Goal: Information Seeking & Learning: Check status

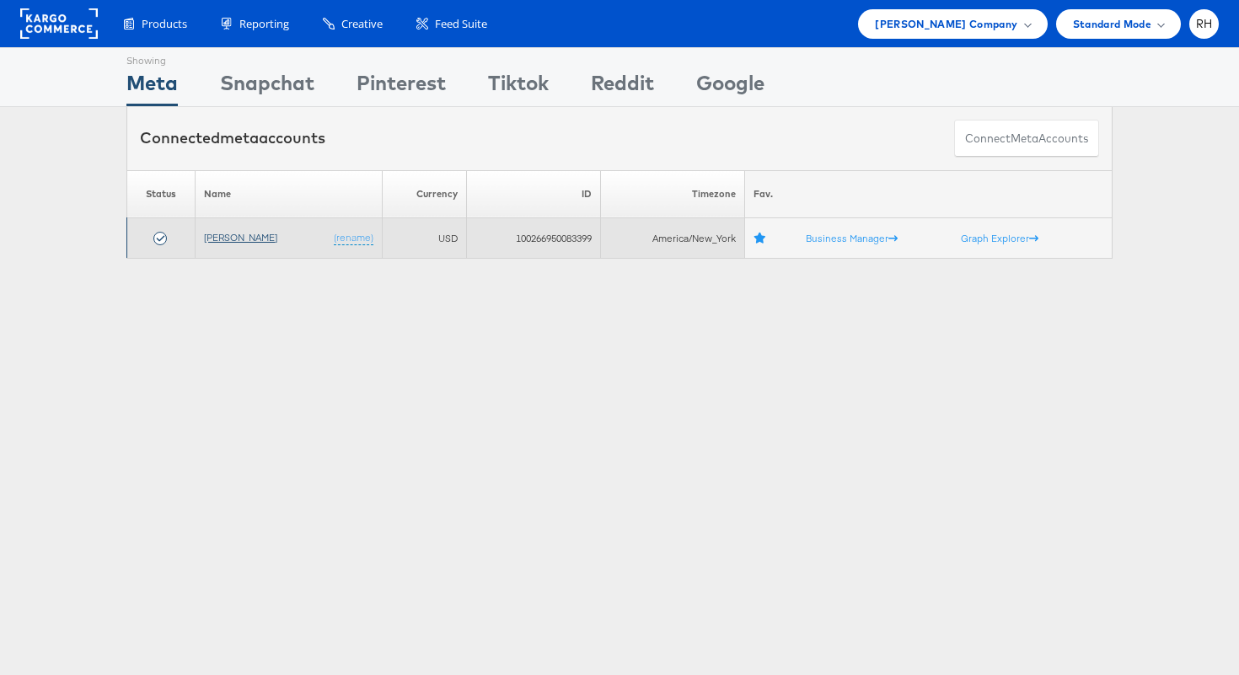
click at [250, 239] on link "[PERSON_NAME]" at bounding box center [240, 237] width 73 height 13
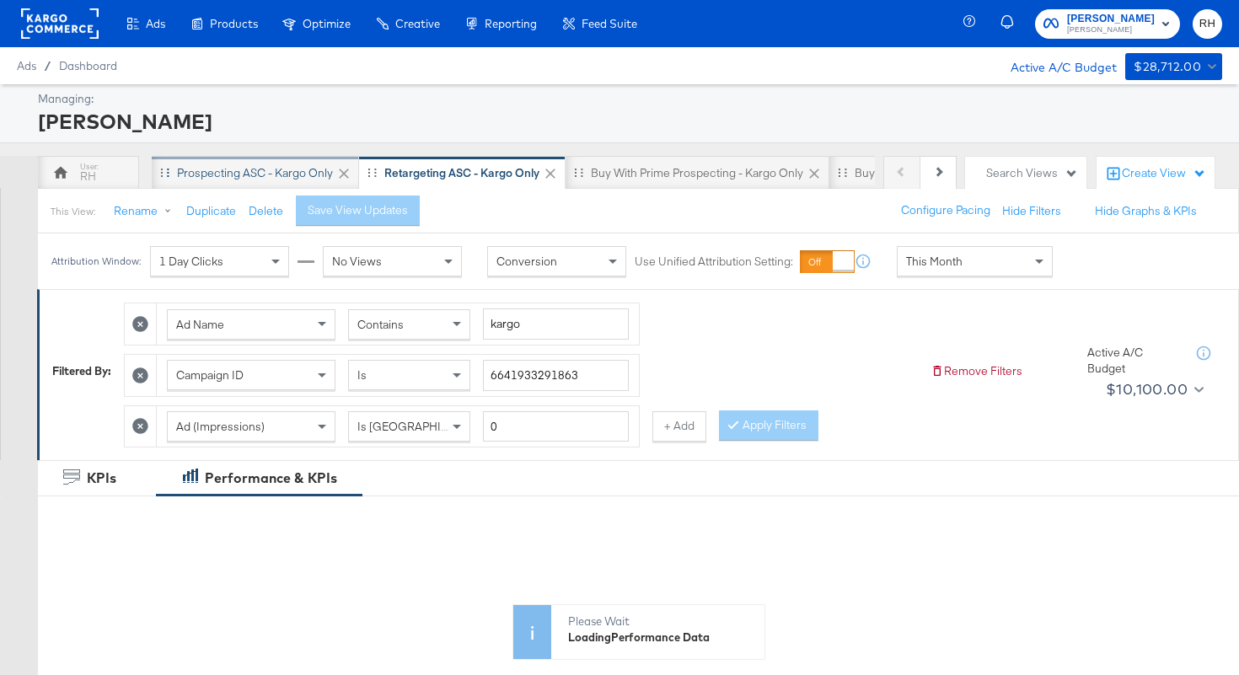
click at [263, 180] on div "Prospecting ASC - Kargo only" at bounding box center [255, 173] width 207 height 34
click at [930, 266] on span "This Month" at bounding box center [934, 261] width 56 height 15
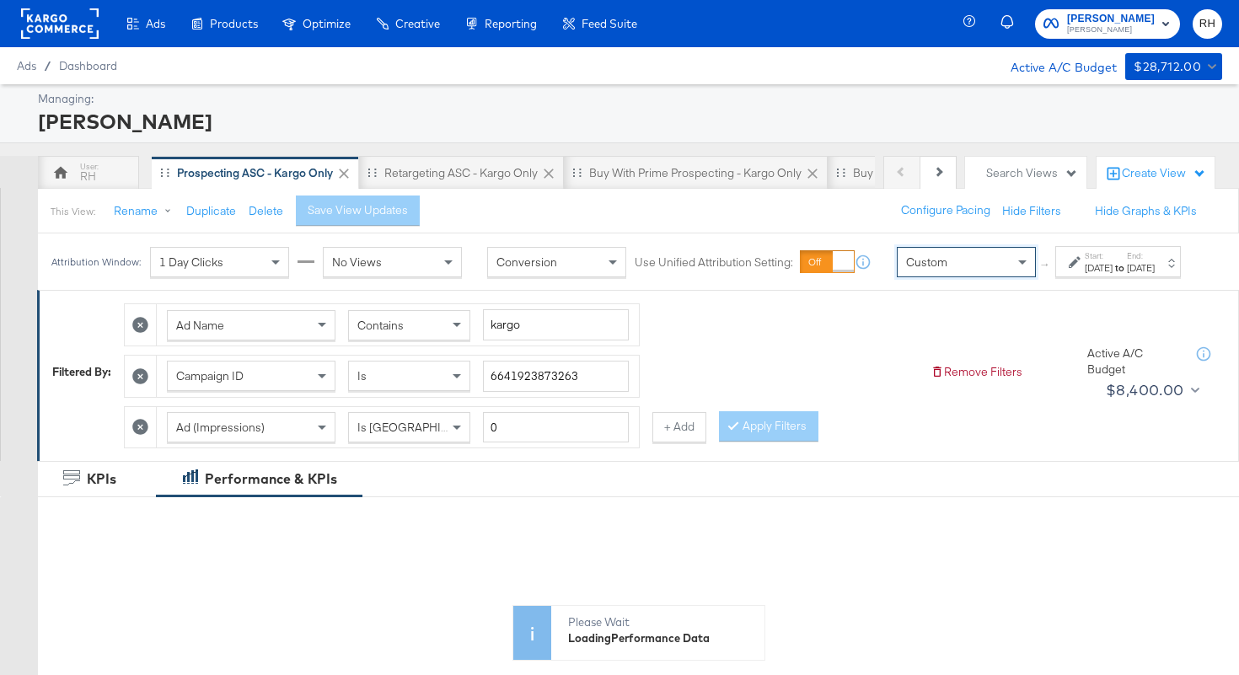
click at [1085, 275] on div "[DATE]" at bounding box center [1099, 267] width 28 height 13
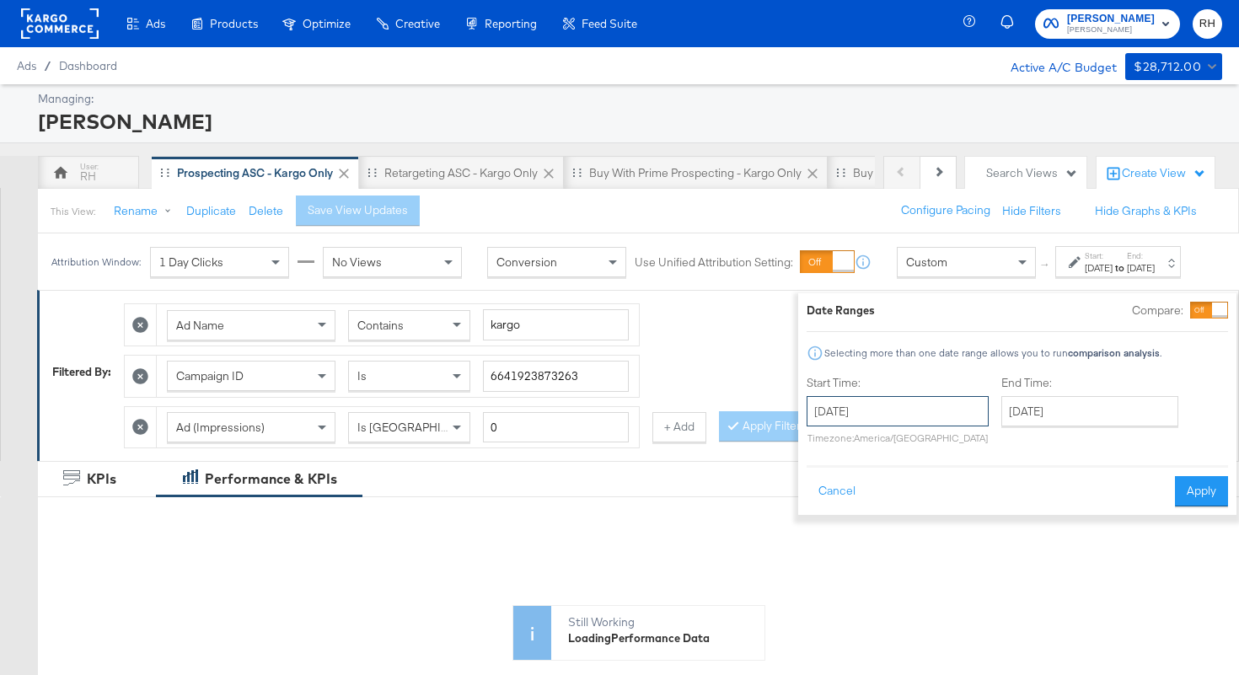
click at [838, 413] on input "[DATE]" at bounding box center [898, 411] width 182 height 30
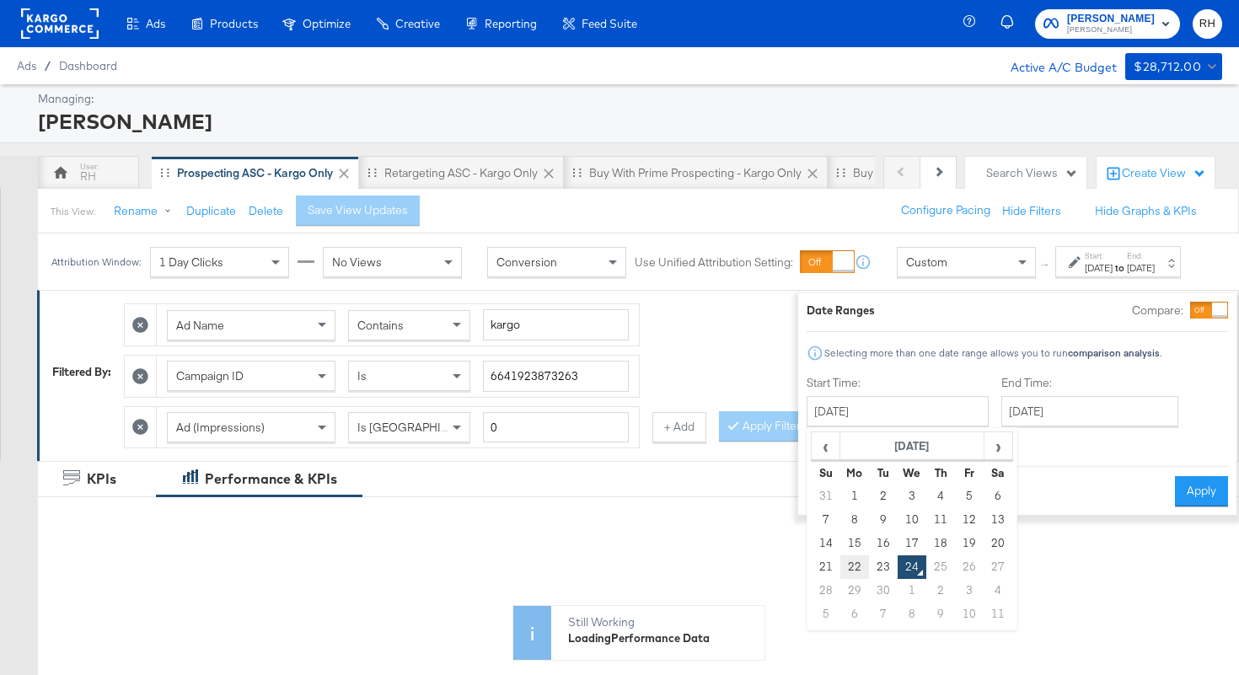
click at [840, 565] on td "22" at bounding box center [854, 567] width 29 height 24
type input "[DATE]"
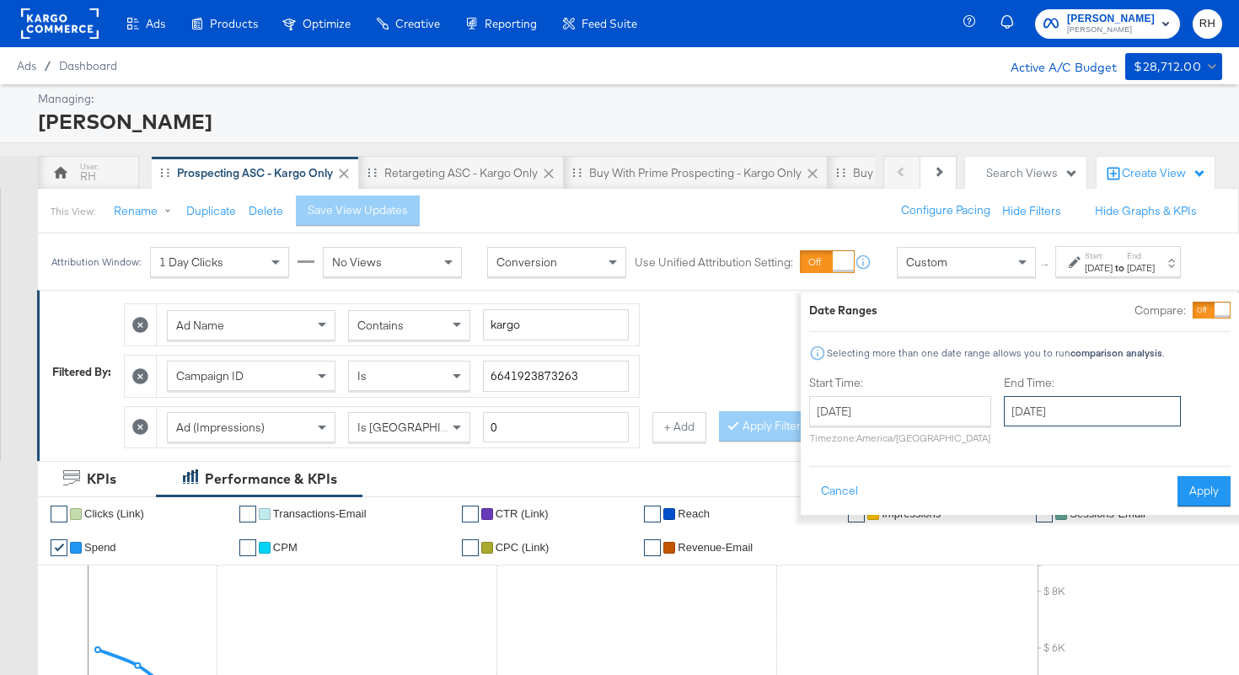
click at [1004, 418] on input "[DATE]" at bounding box center [1092, 411] width 177 height 30
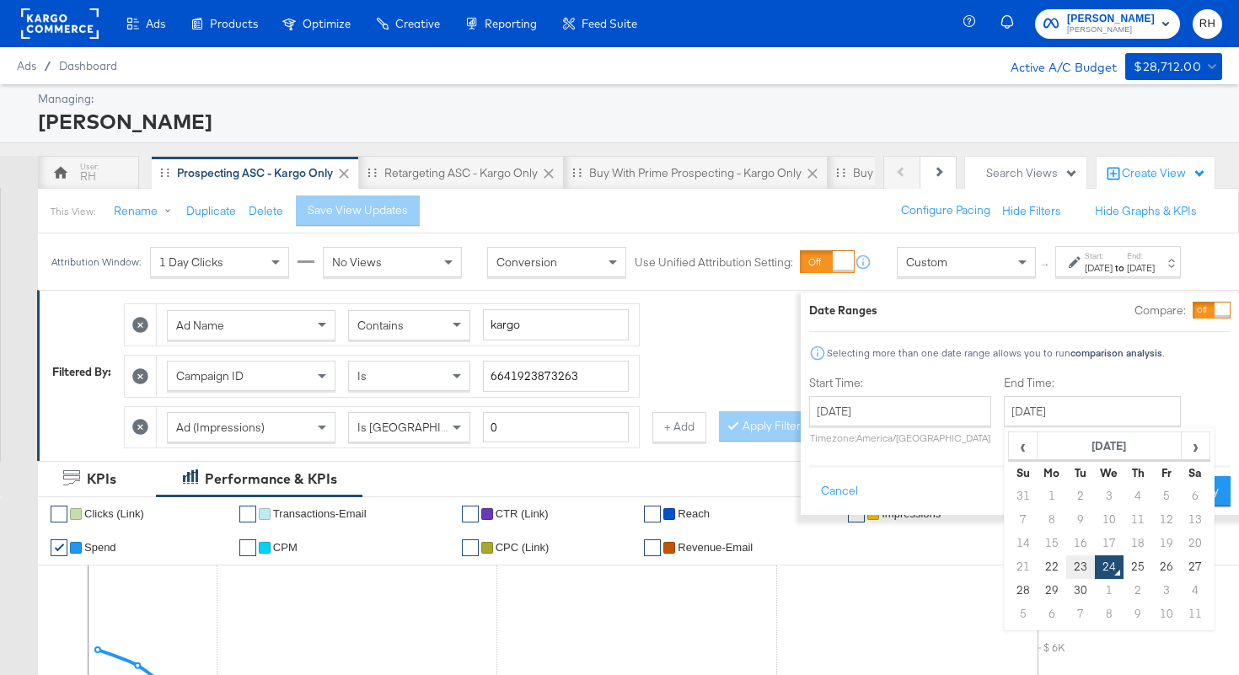
click at [1066, 556] on td "23" at bounding box center [1080, 567] width 29 height 24
type input "[DATE]"
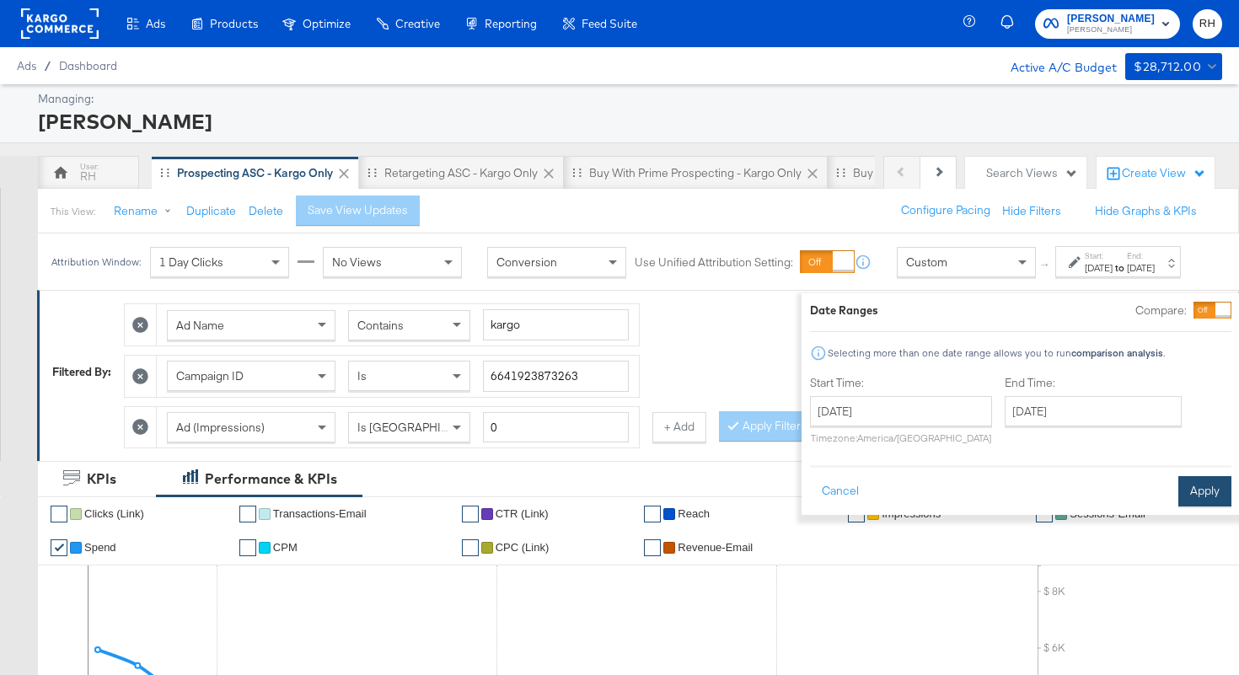
click at [1178, 496] on button "Apply" at bounding box center [1204, 491] width 53 height 30
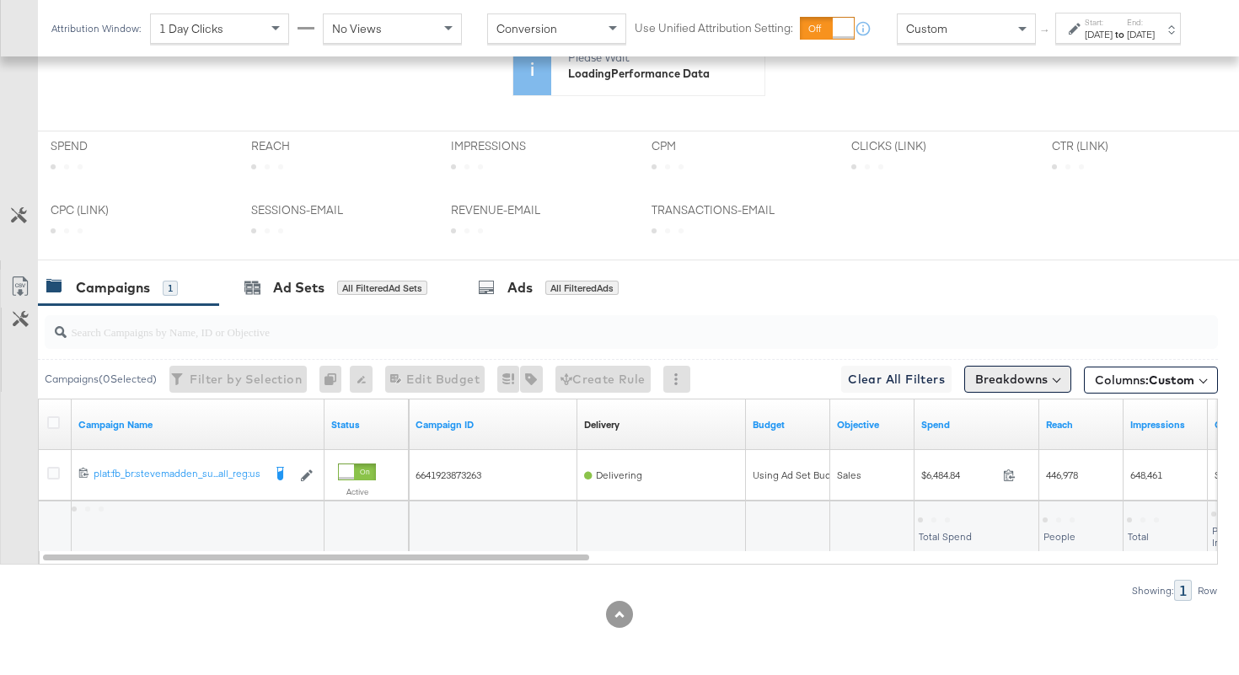
scroll to position [580, 0]
click at [1036, 327] on input "search" at bounding box center [590, 324] width 1047 height 33
click at [1019, 378] on button "Breakdowns" at bounding box center [1017, 379] width 107 height 27
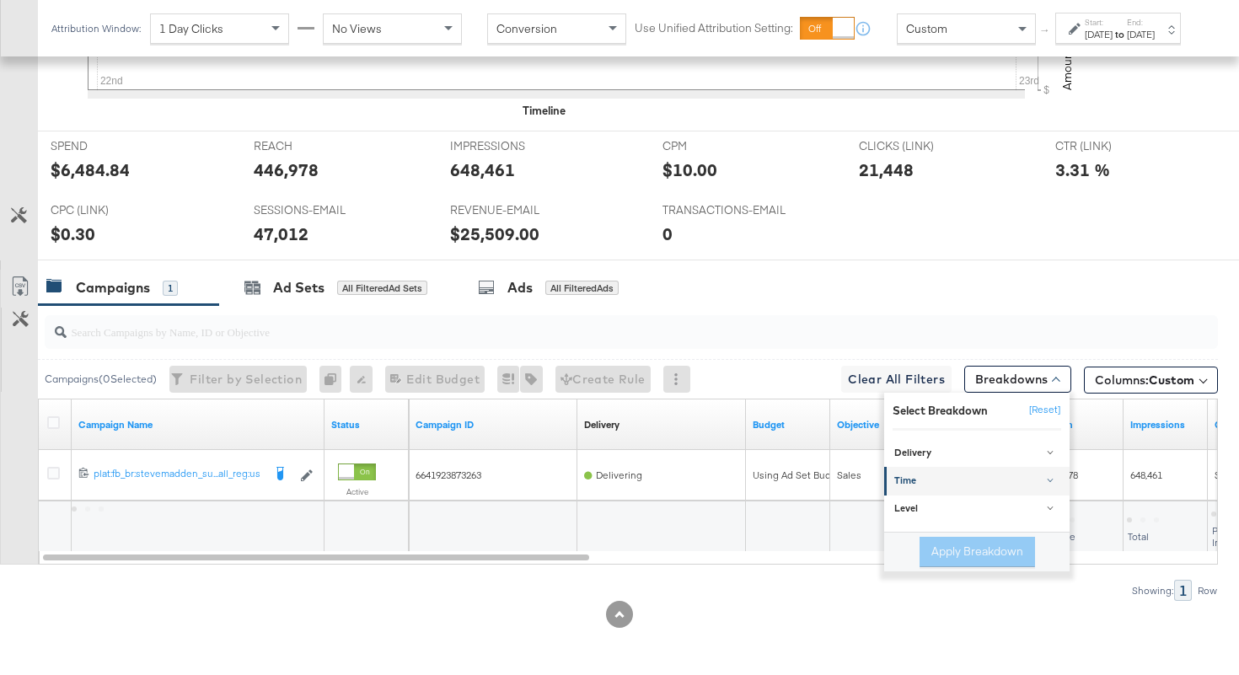
click at [923, 485] on div "Time" at bounding box center [978, 481] width 168 height 13
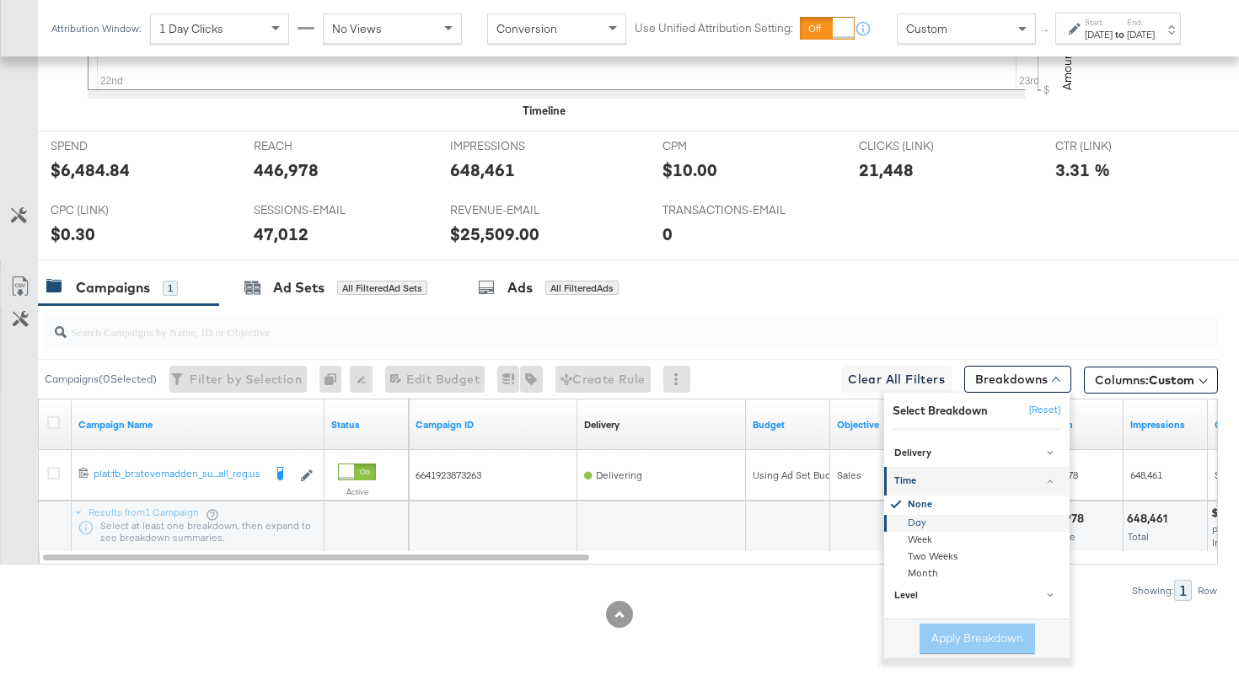
click at [925, 527] on div "Day" at bounding box center [978, 523] width 183 height 17
click at [946, 631] on button "Apply Breakdown" at bounding box center [976, 639] width 115 height 30
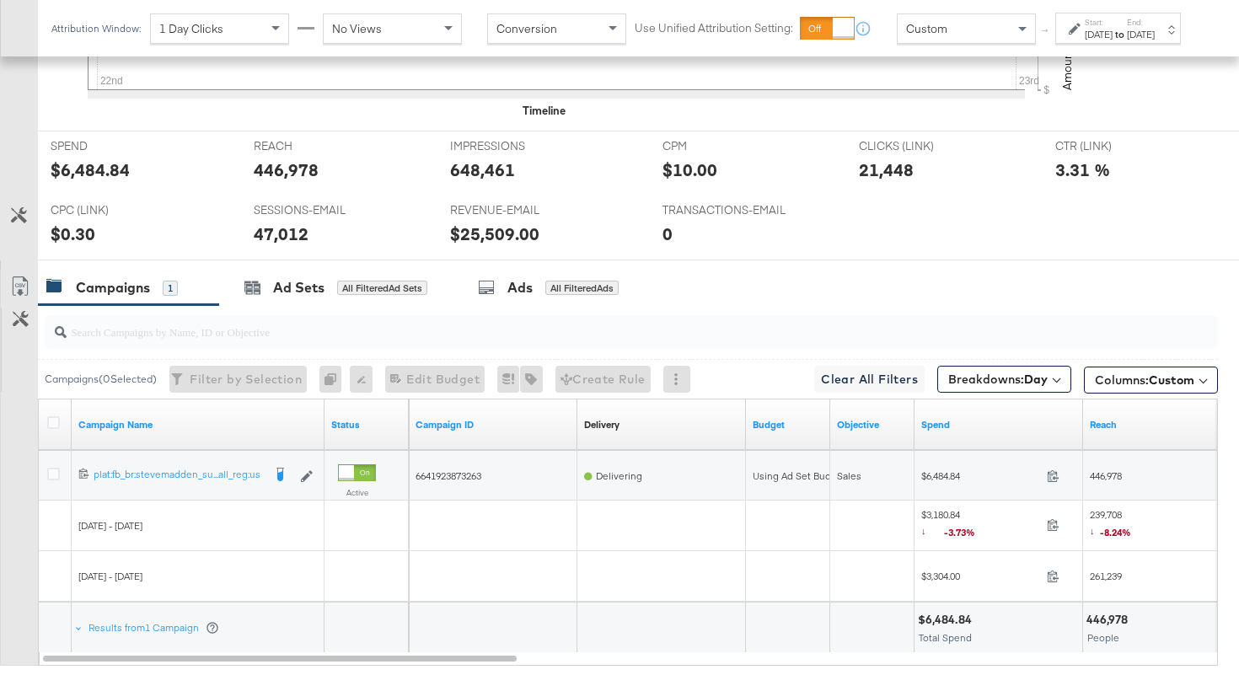
click at [1010, 541] on span "$3,180.84 ↓ -3.73%" at bounding box center [980, 525] width 119 height 35
click at [1052, 523] on icon at bounding box center [1053, 524] width 13 height 13
click at [1098, 512] on span "239,708 ↓ -8.24%" at bounding box center [1110, 525] width 41 height 35
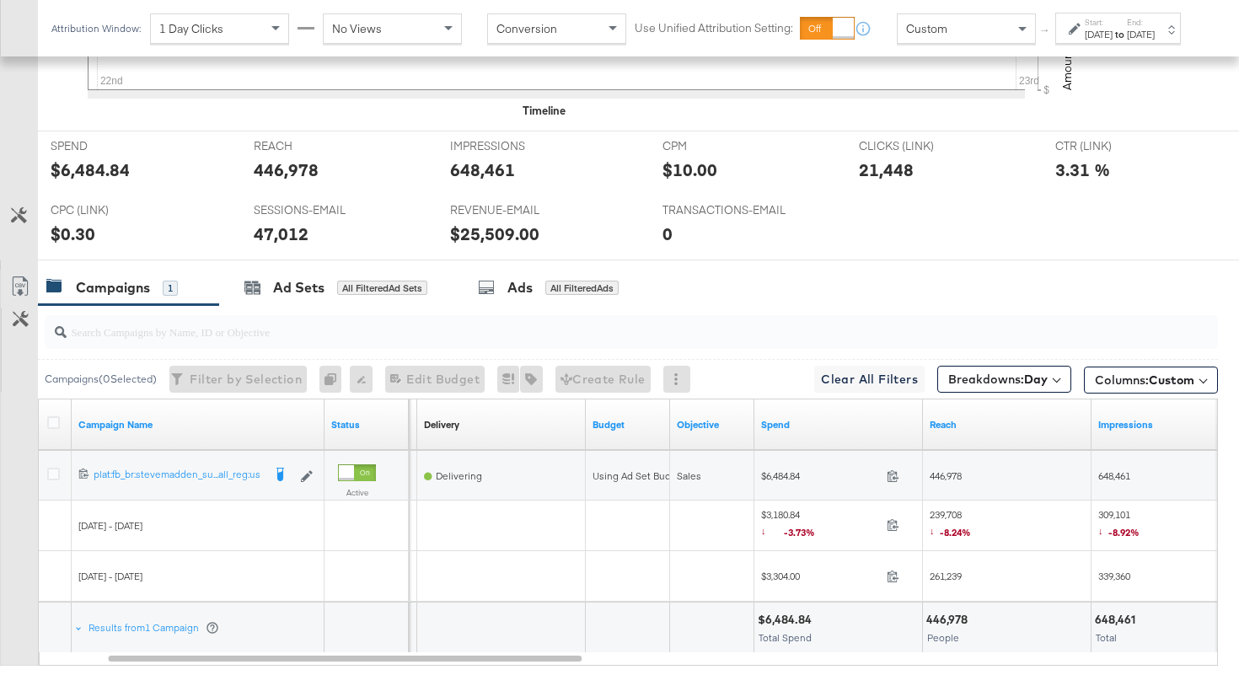
click at [996, 512] on div "239,708 ↓ -8.24%" at bounding box center [1007, 525] width 155 height 35
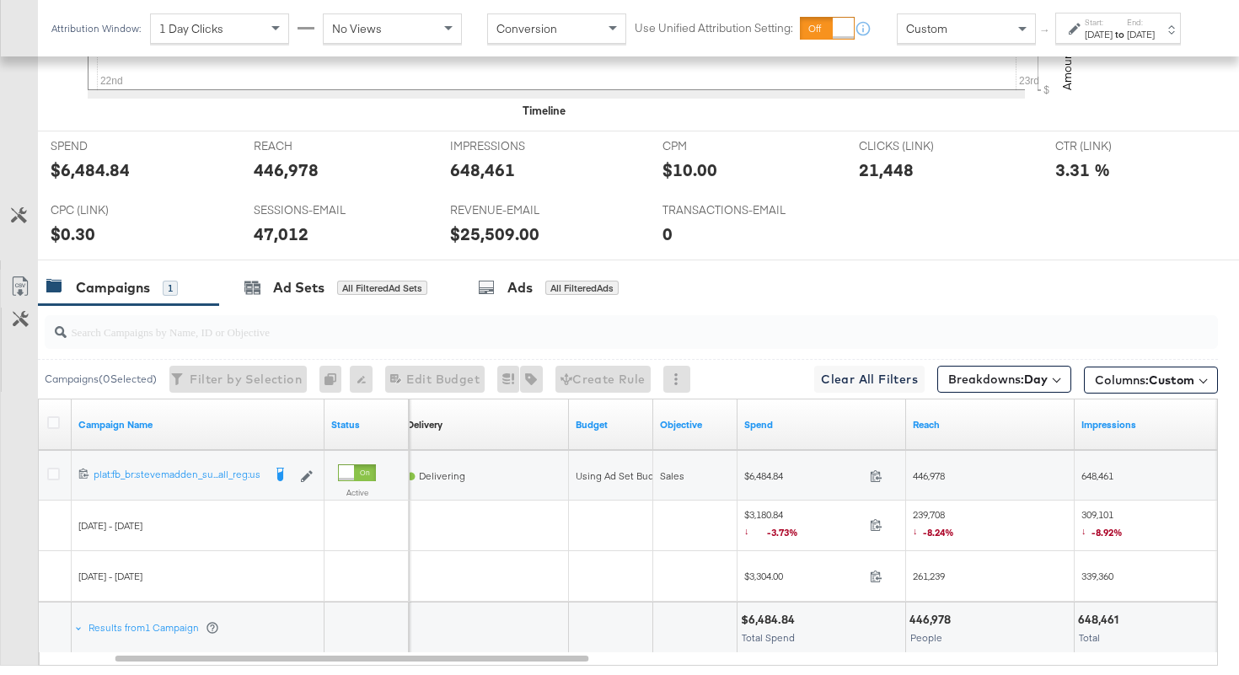
click at [1095, 517] on span "309,101 ↓ -8.92%" at bounding box center [1101, 525] width 41 height 35
copy span "309,101"
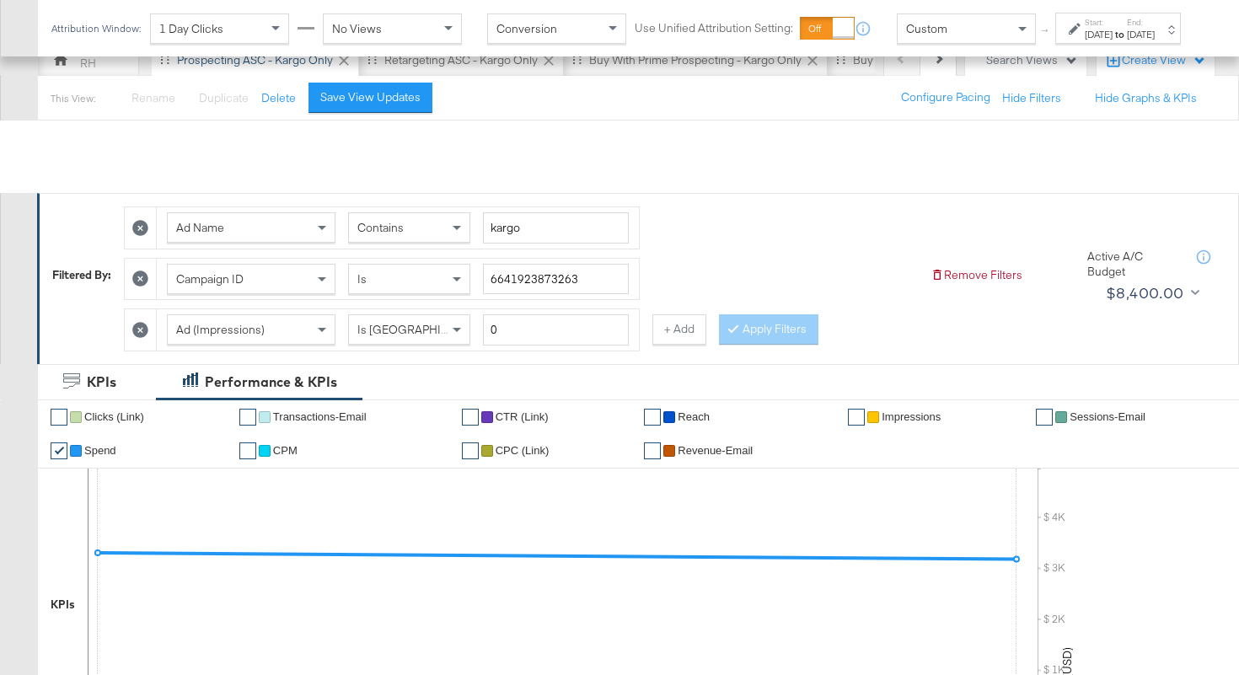
scroll to position [0, 0]
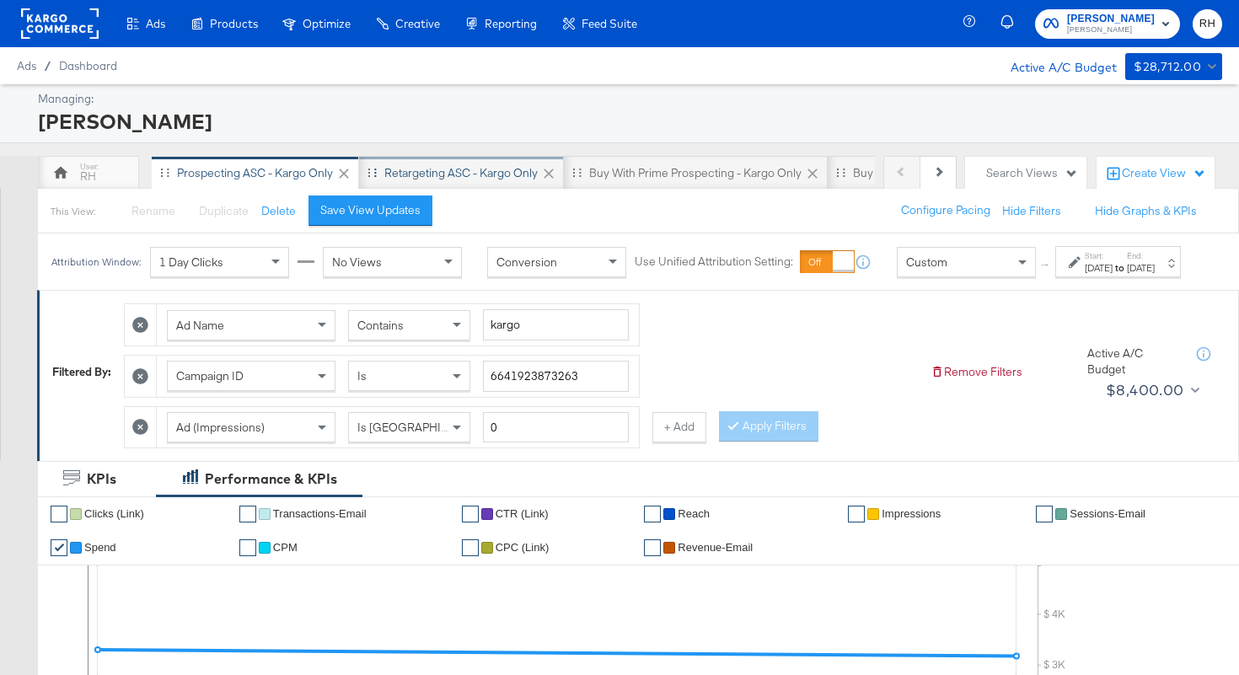
click at [405, 166] on div "Retargeting ASC - Kargo only" at bounding box center [460, 173] width 153 height 16
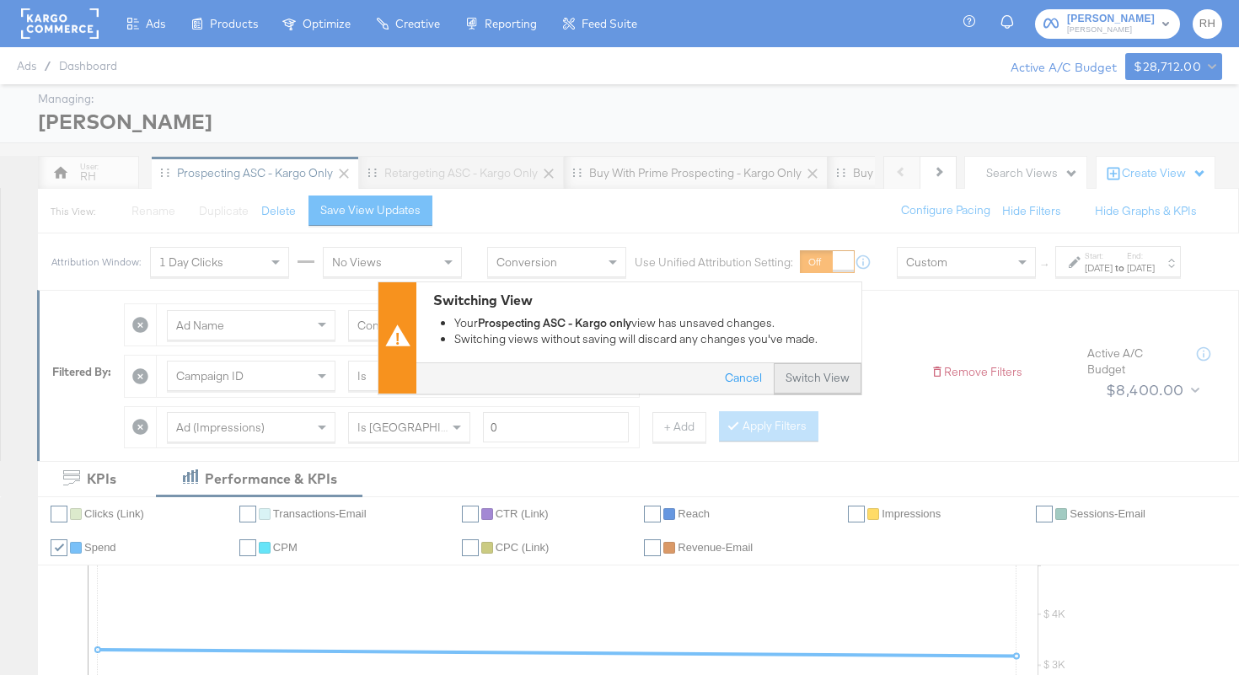
click at [798, 374] on button "Switch View" at bounding box center [818, 378] width 88 height 30
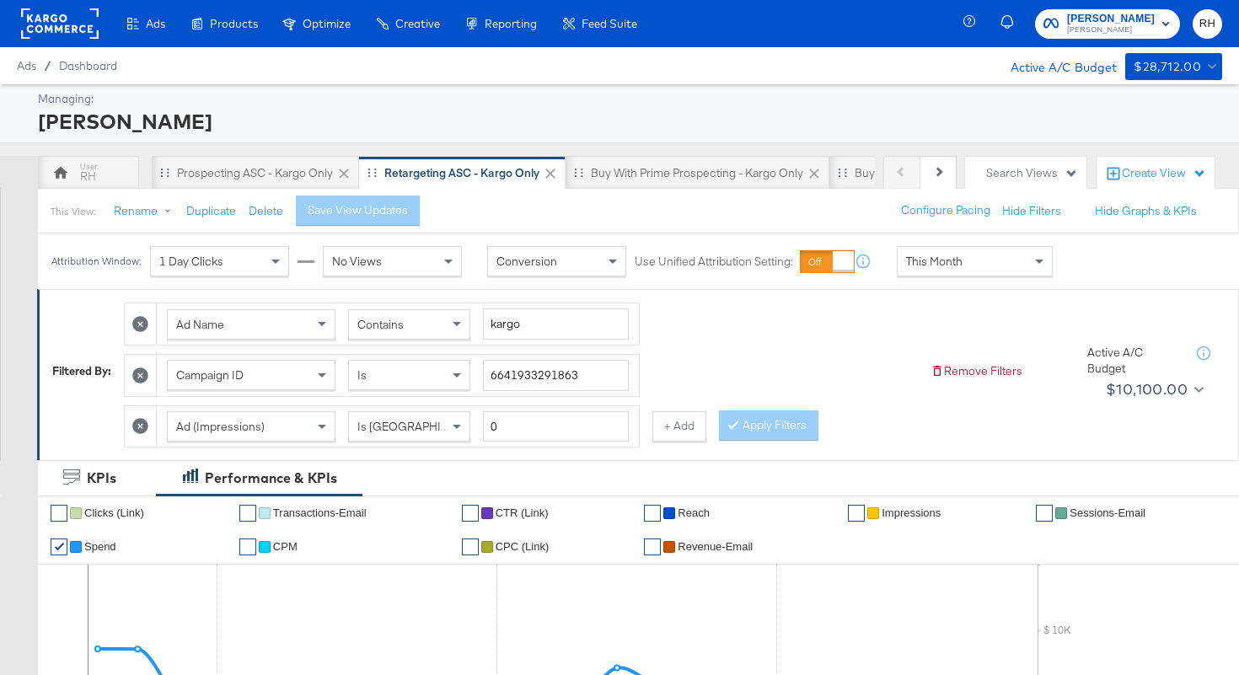
click at [965, 269] on div "This Month" at bounding box center [975, 261] width 154 height 29
click at [1085, 261] on label "Start:" at bounding box center [1099, 255] width 28 height 11
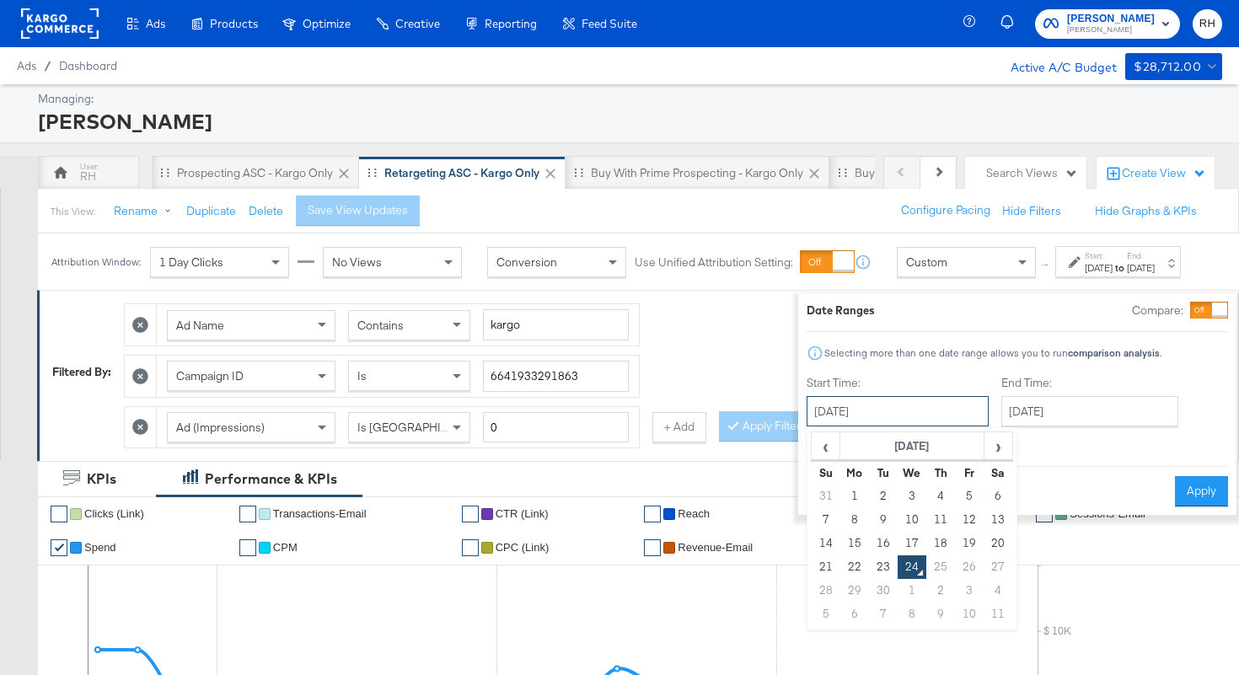
click at [885, 418] on input "[DATE]" at bounding box center [898, 411] width 182 height 30
click at [840, 564] on td "22" at bounding box center [854, 567] width 29 height 24
type input "[DATE]"
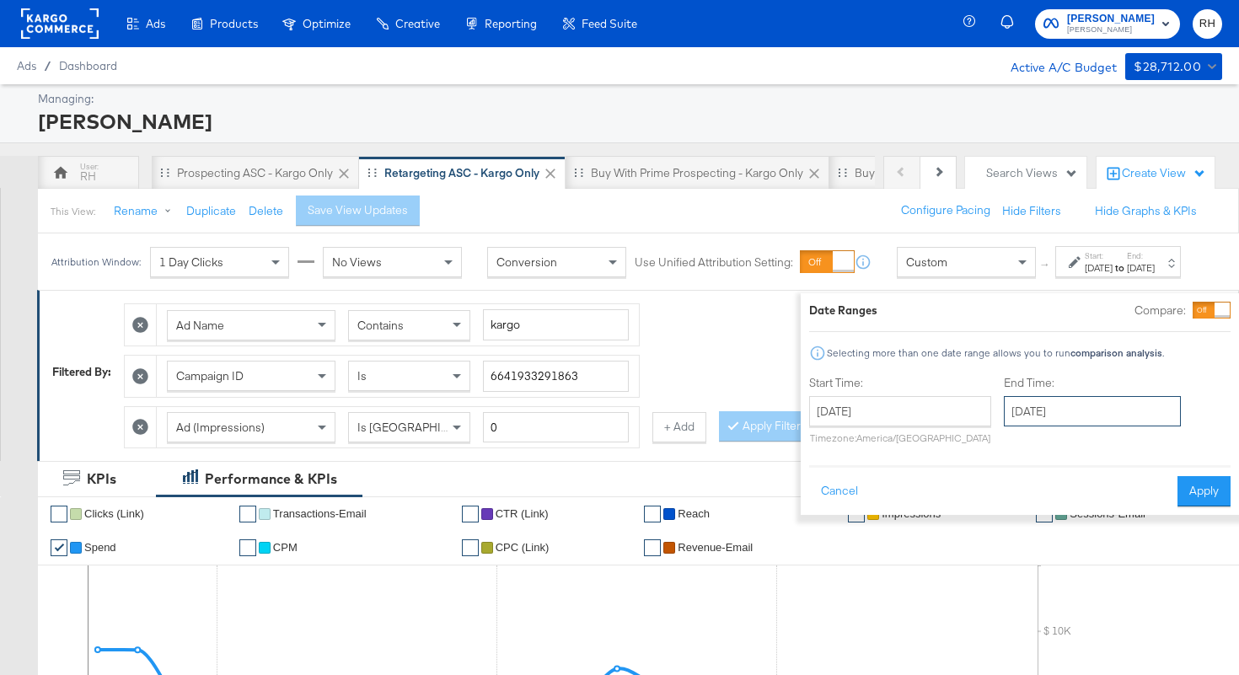
click at [1004, 408] on input "[DATE]" at bounding box center [1092, 411] width 177 height 30
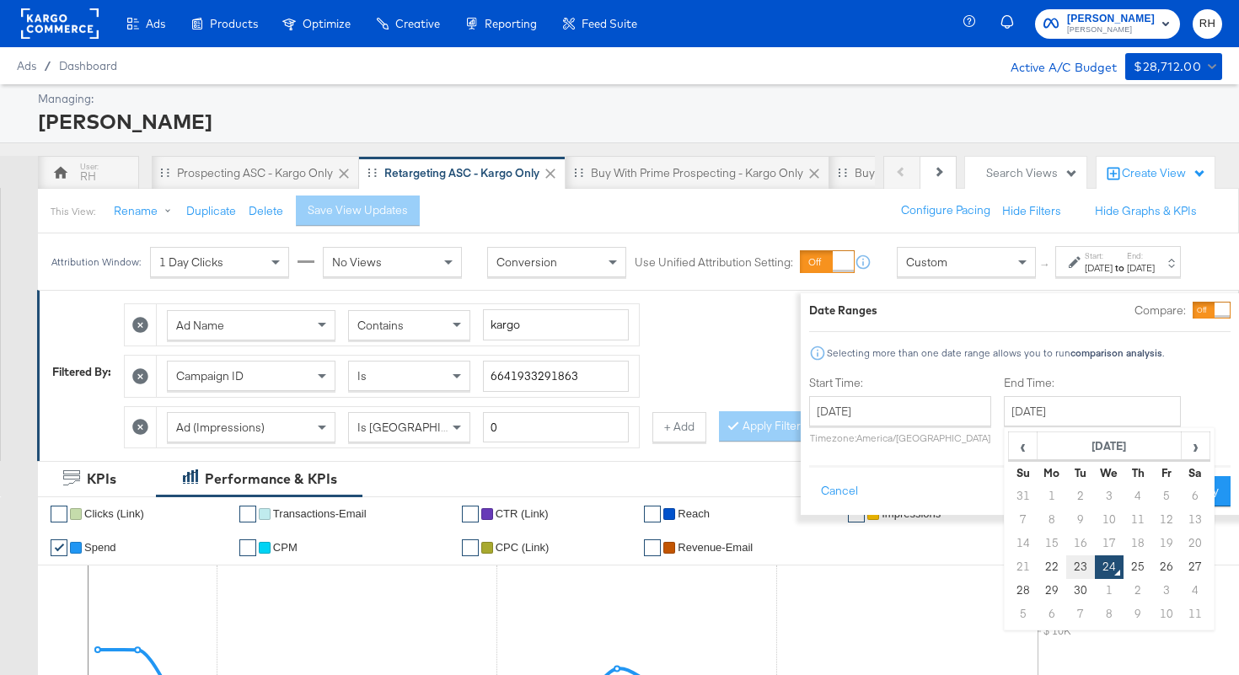
click at [1066, 564] on td "23" at bounding box center [1080, 567] width 29 height 24
type input "[DATE]"
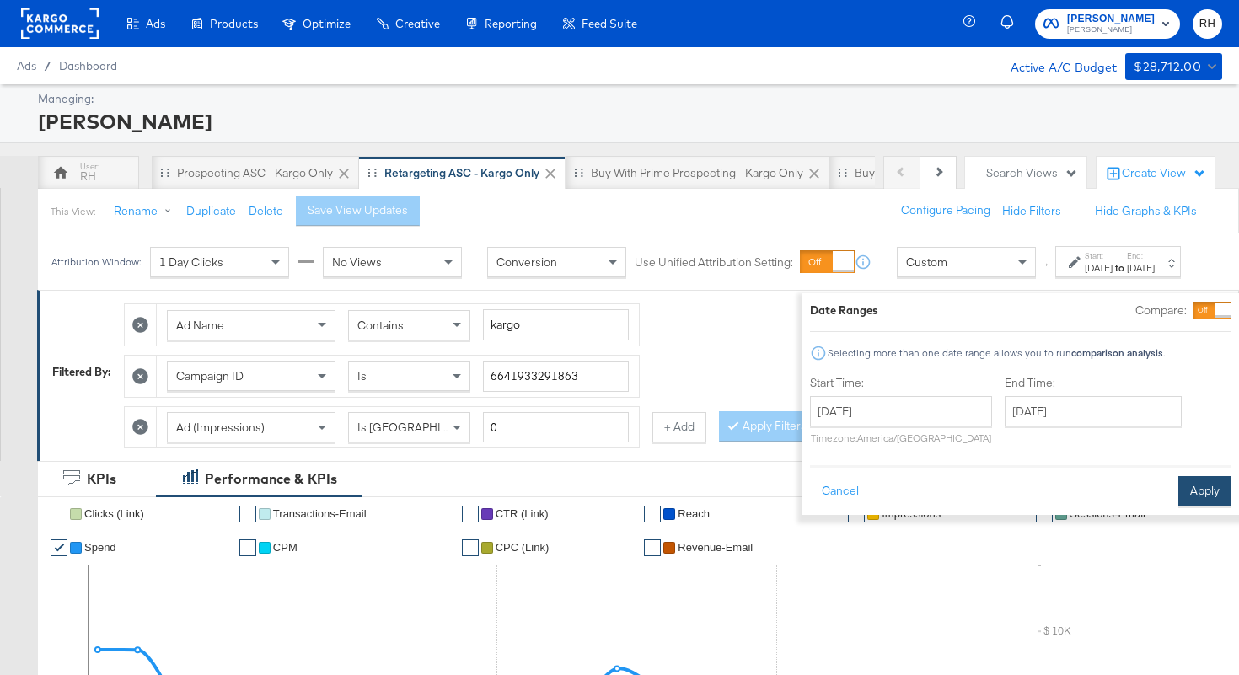
click at [1178, 495] on button "Apply" at bounding box center [1204, 491] width 53 height 30
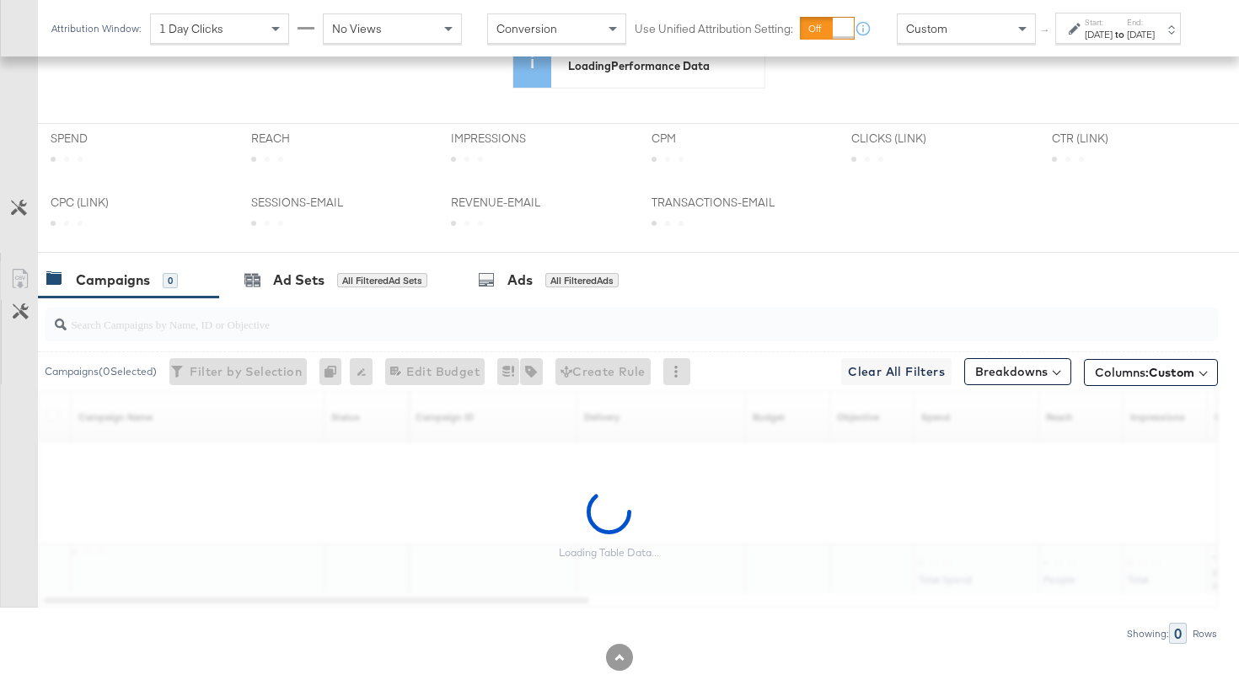
scroll to position [630, 0]
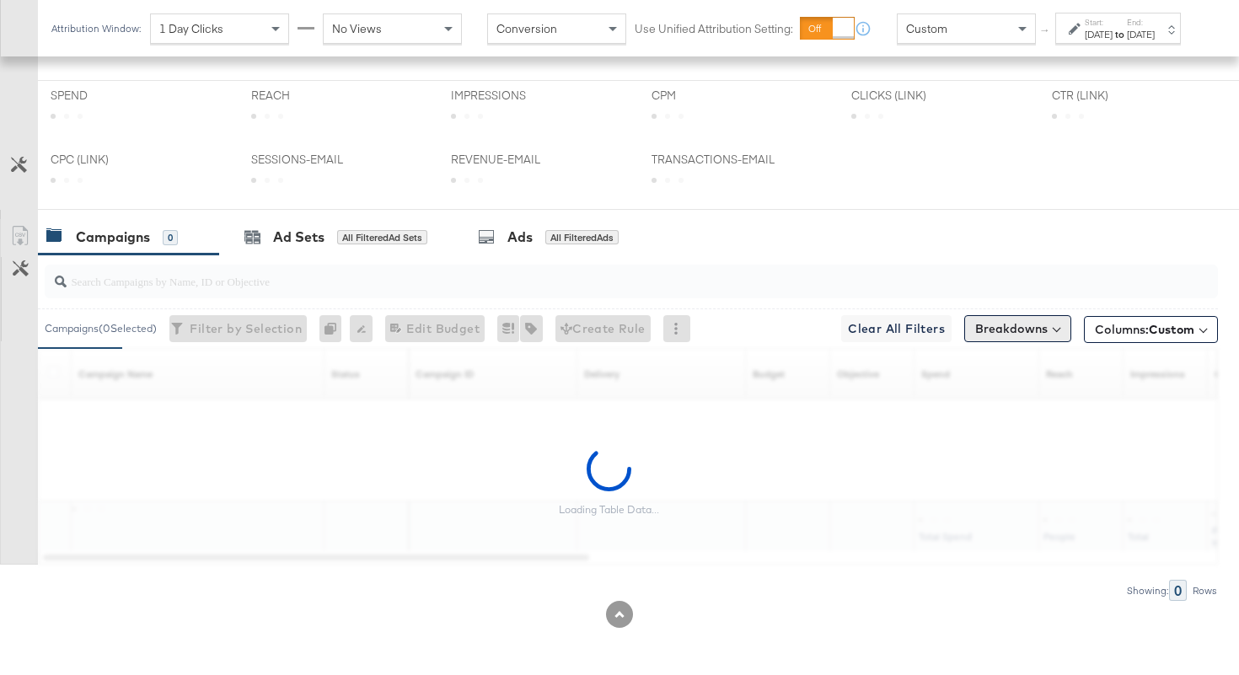
click at [1016, 335] on button "Breakdowns" at bounding box center [1017, 328] width 107 height 27
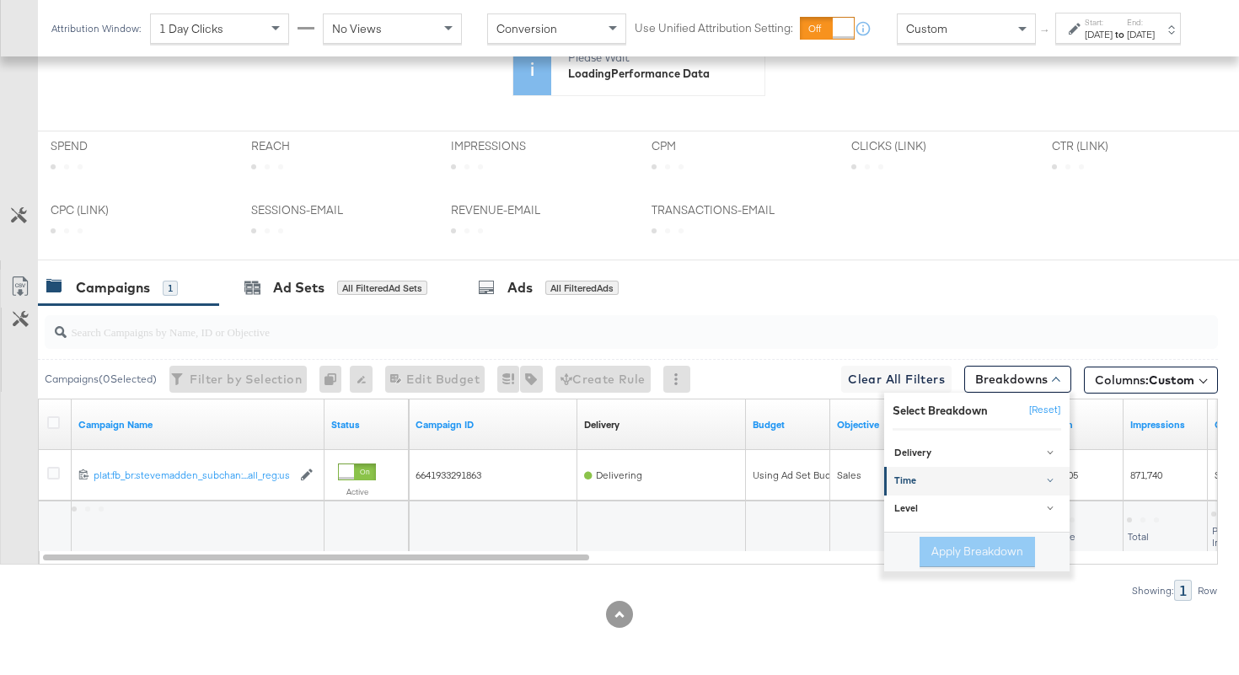
scroll to position [744, 0]
click at [914, 482] on div "Time" at bounding box center [978, 481] width 168 height 13
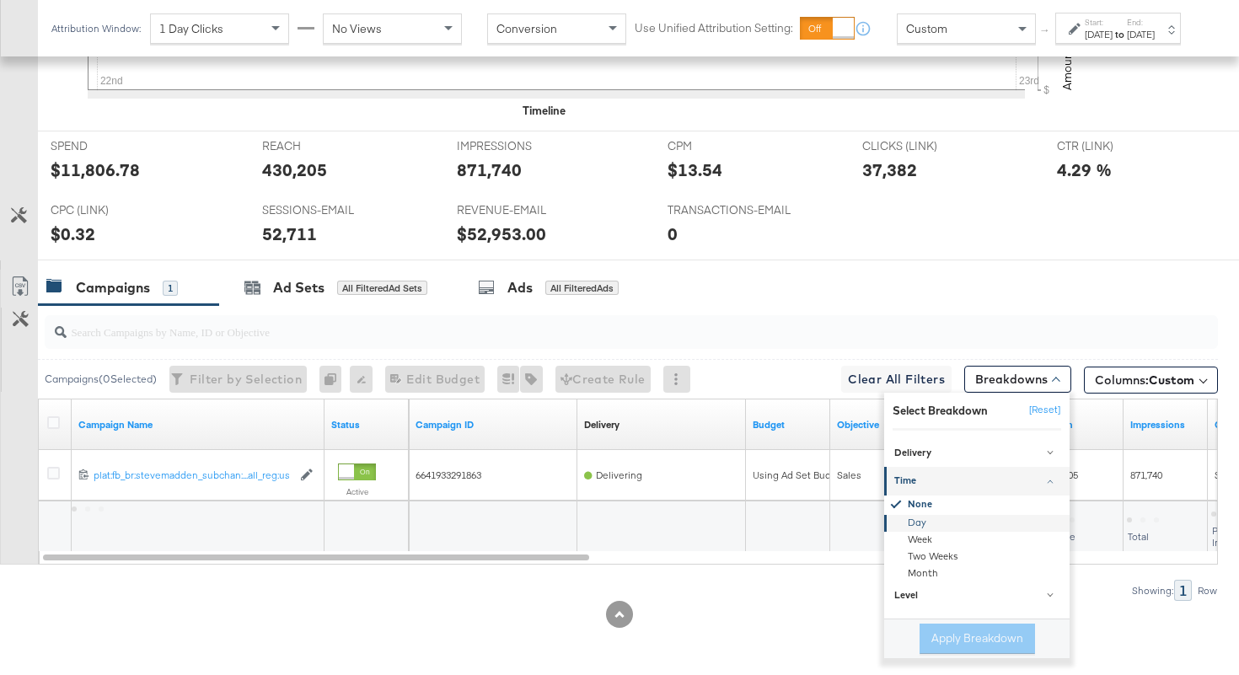
click at [930, 515] on div "Day" at bounding box center [978, 523] width 183 height 17
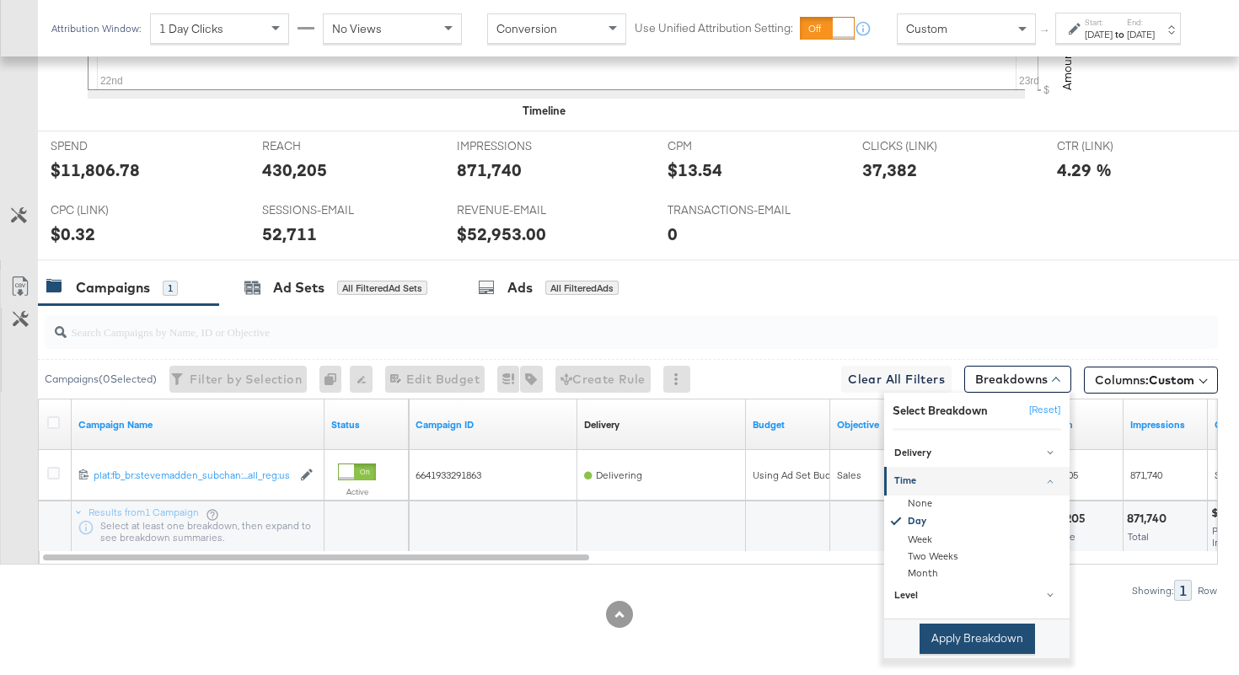
click at [960, 640] on button "Apply Breakdown" at bounding box center [976, 639] width 115 height 30
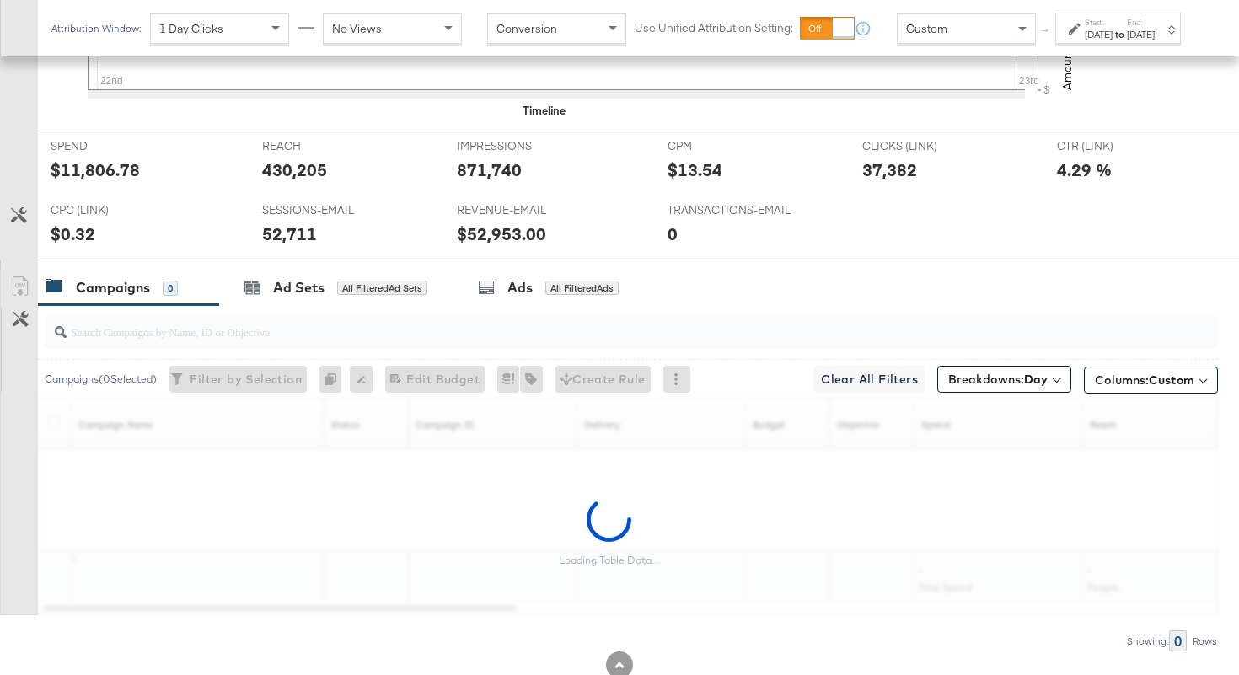
scroll to position [795, 0]
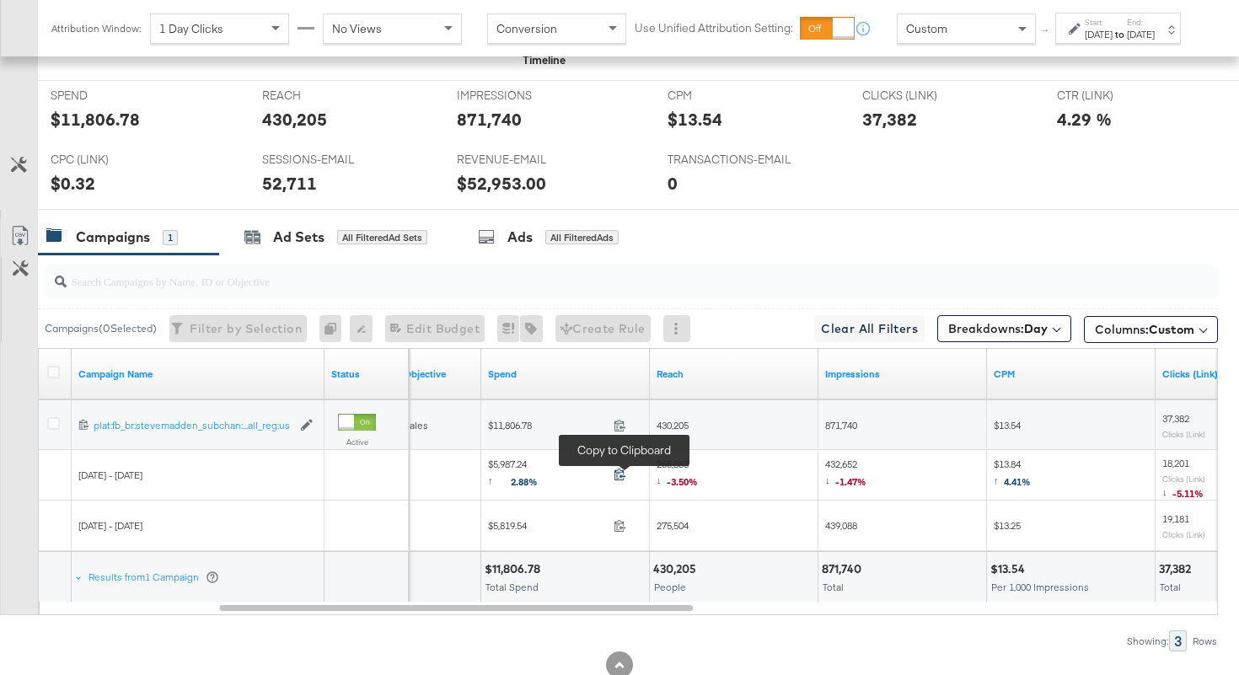
click at [616, 469] on icon at bounding box center [620, 474] width 13 height 13
click at [657, 462] on span "265,863 ↓ -3.50%" at bounding box center [677, 475] width 41 height 35
click at [844, 461] on span "432,652 ↓ -1.47%" at bounding box center [845, 475] width 41 height 35
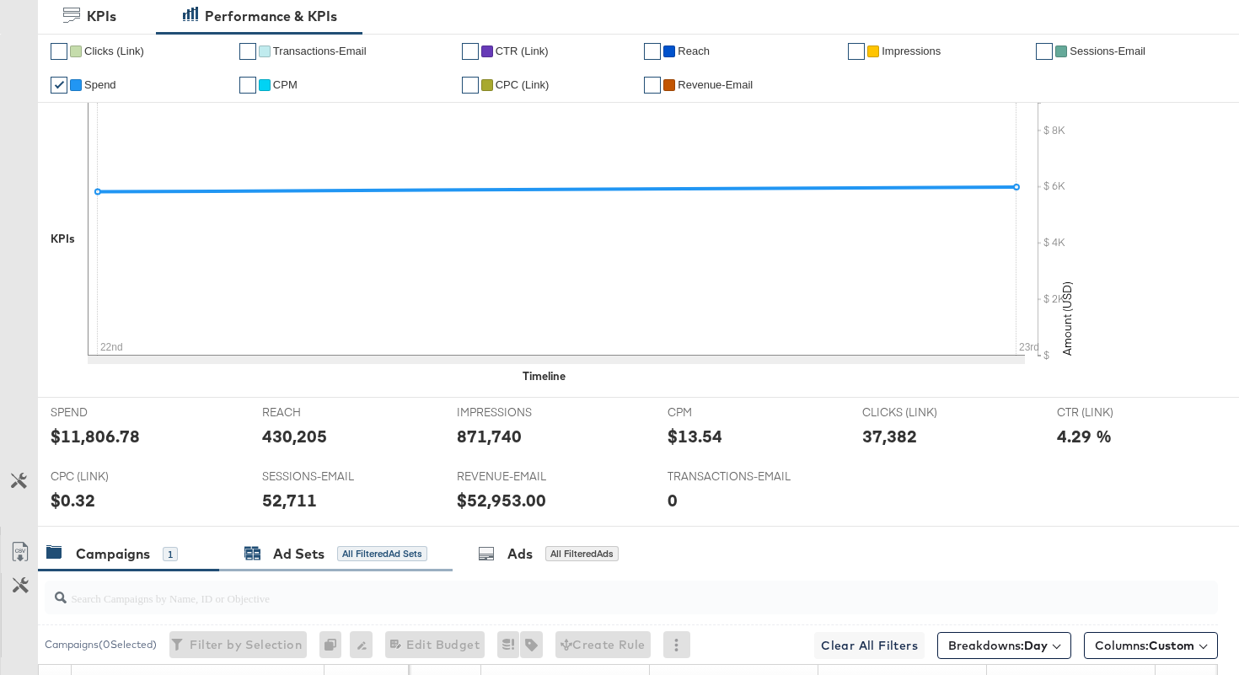
scroll to position [0, 0]
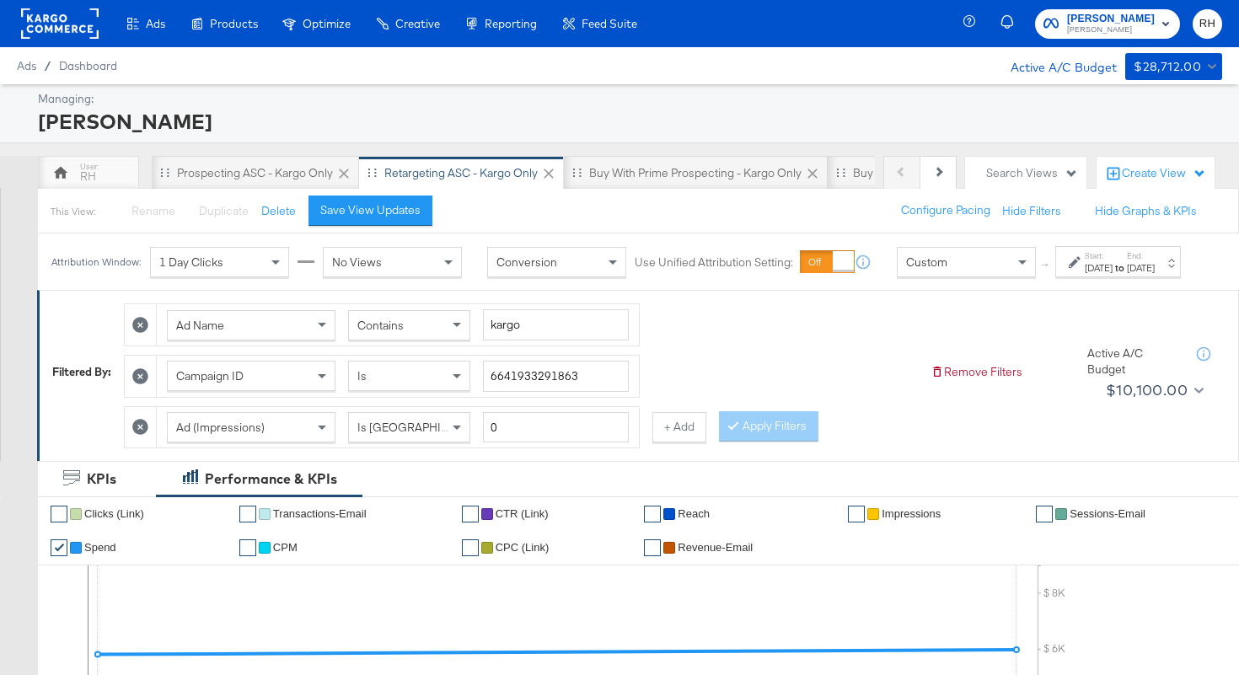
click at [425, 340] on div "Contains" at bounding box center [409, 325] width 121 height 29
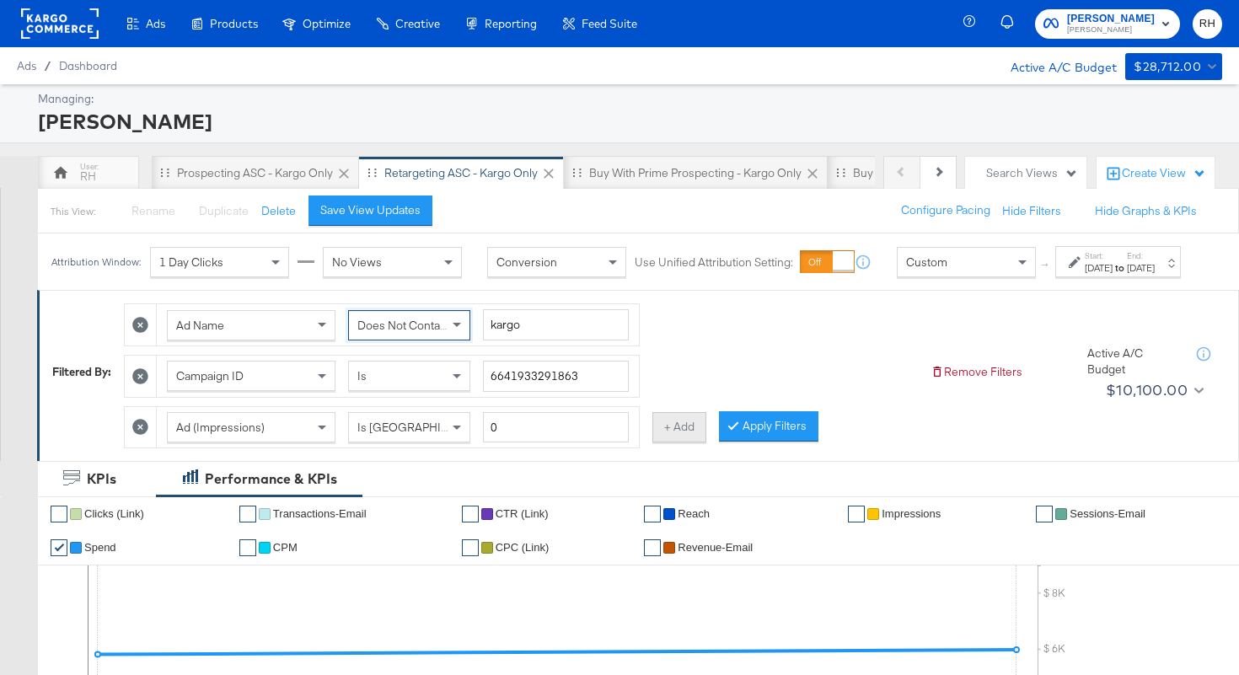
click at [663, 442] on button "+ Add" at bounding box center [679, 427] width 54 height 30
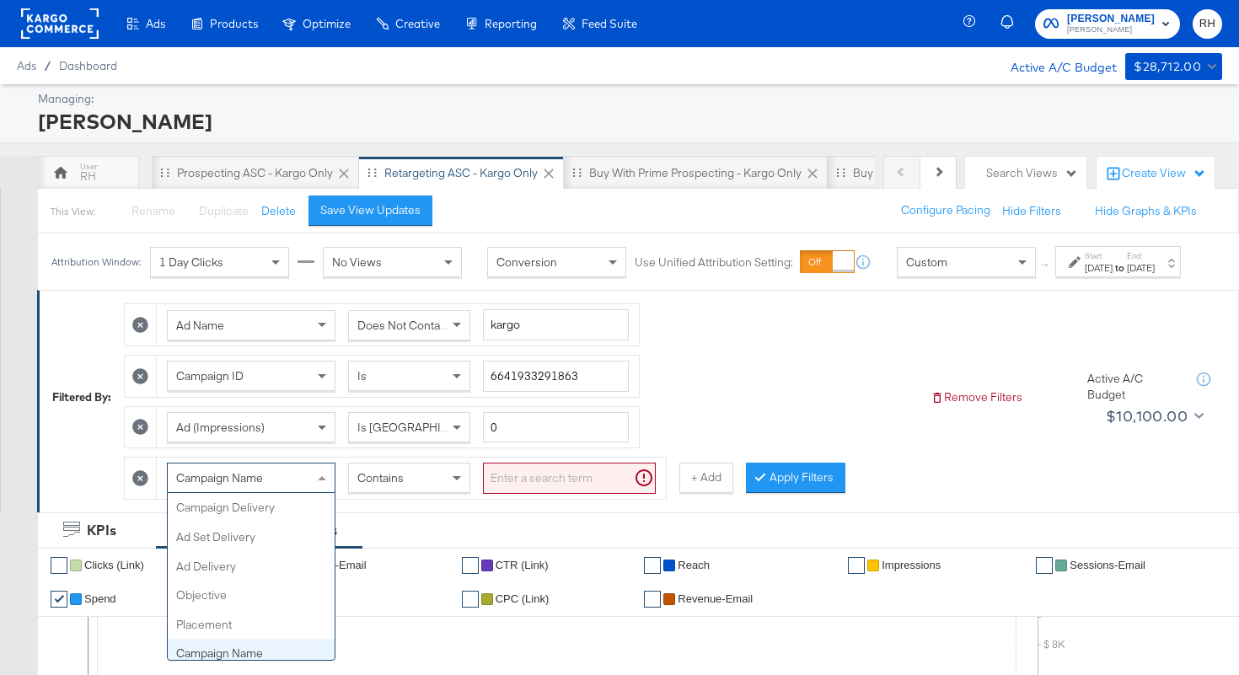
click at [224, 485] on span "Campaign Name" at bounding box center [219, 477] width 87 height 15
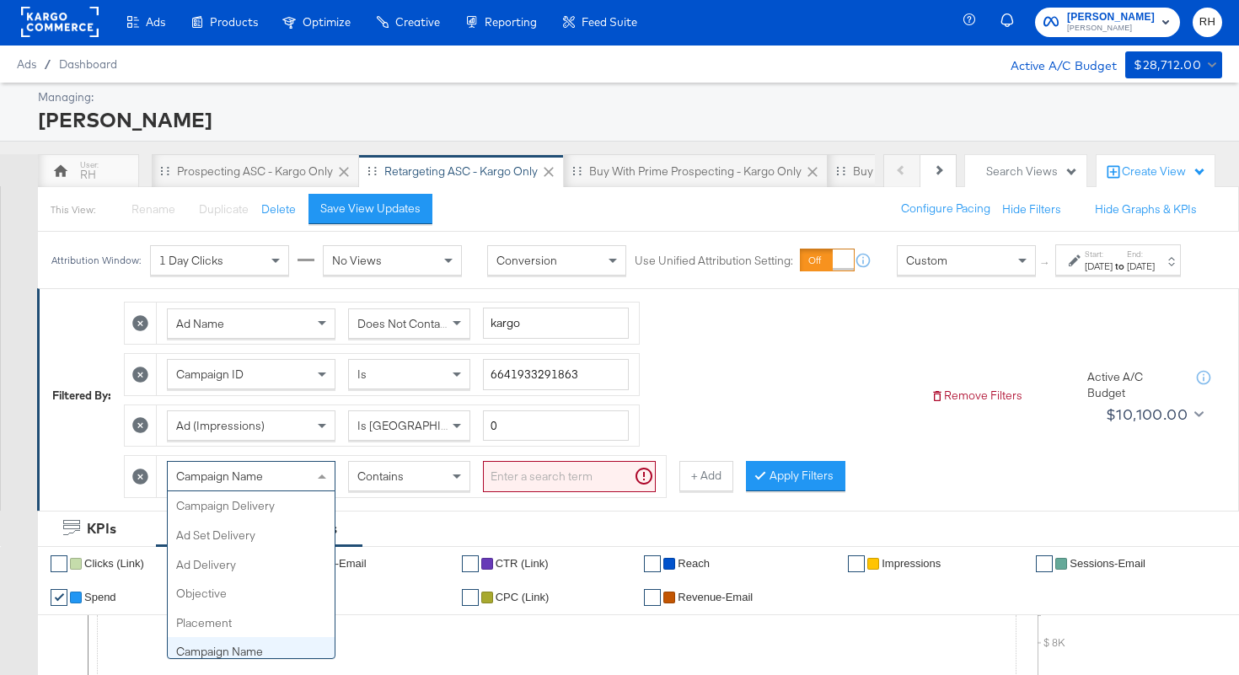
scroll to position [146, 0]
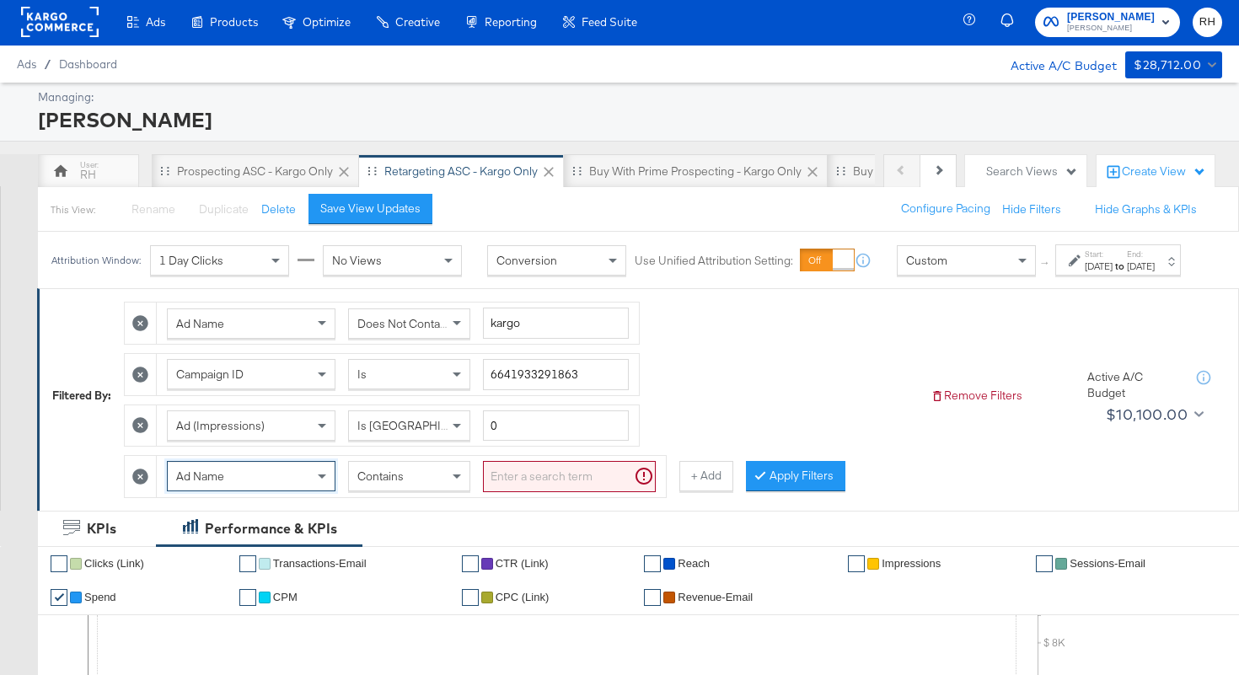
click at [494, 491] on input "search" at bounding box center [569, 476] width 173 height 31
type input "carousel"
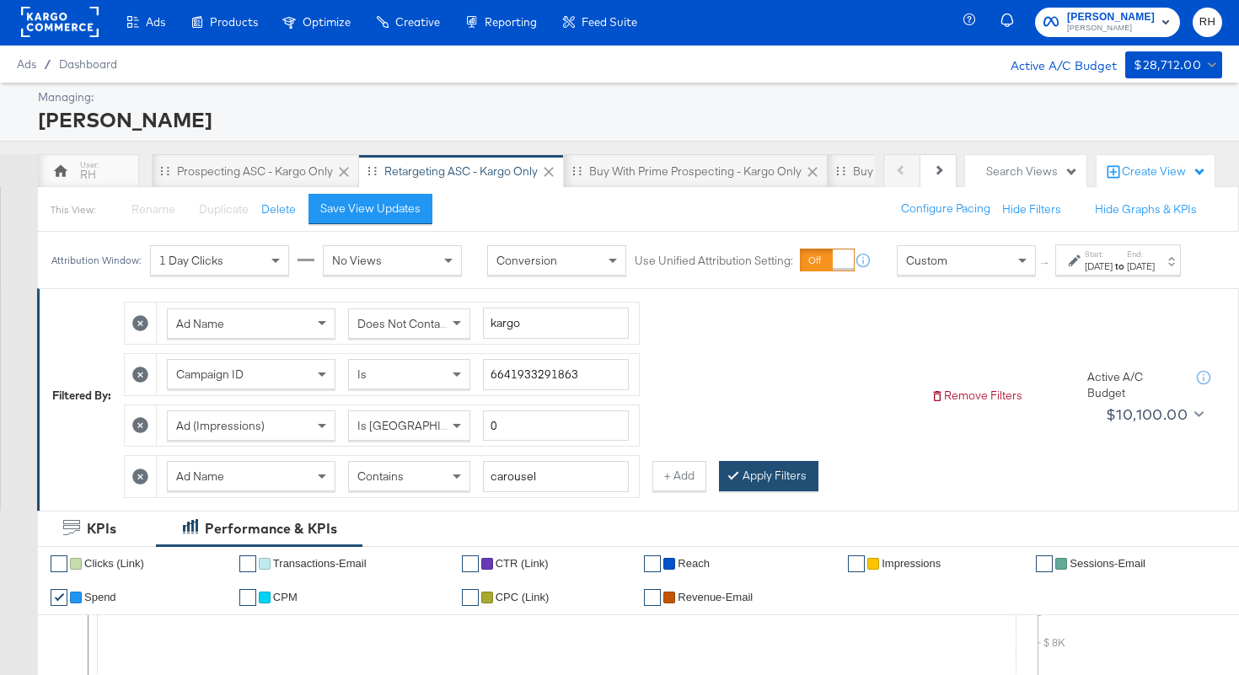
click at [766, 491] on button "Apply Filters" at bounding box center [768, 476] width 99 height 30
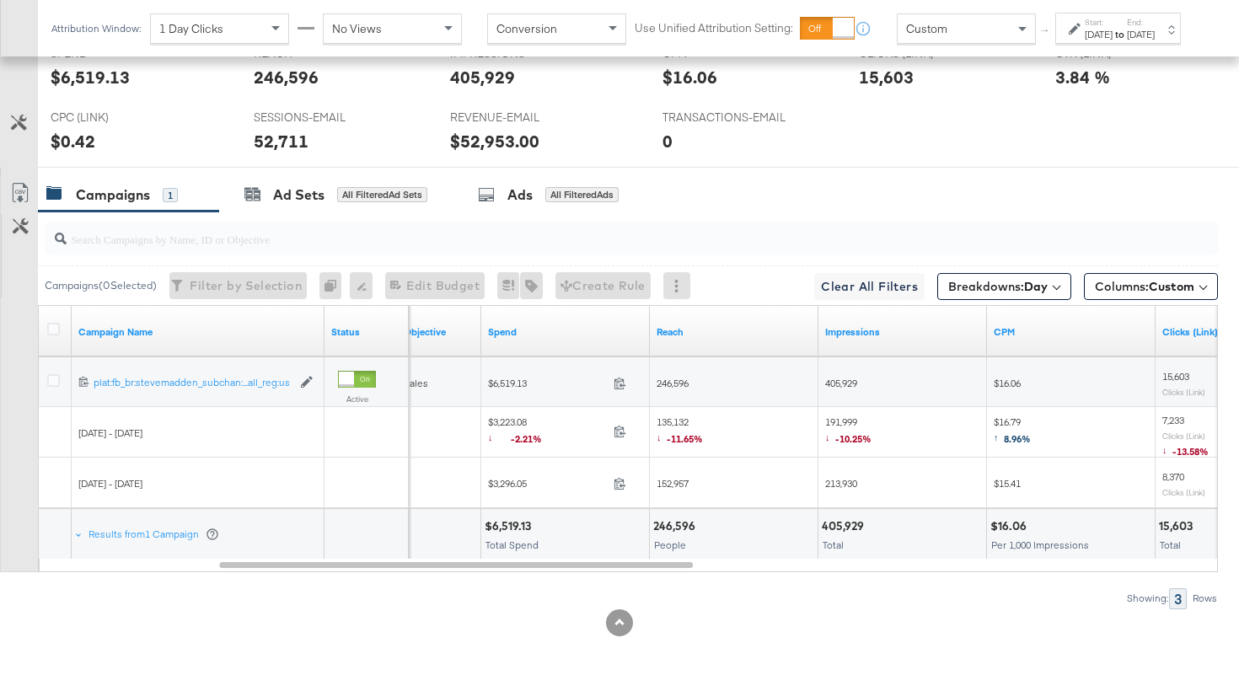
scroll to position [896, 0]
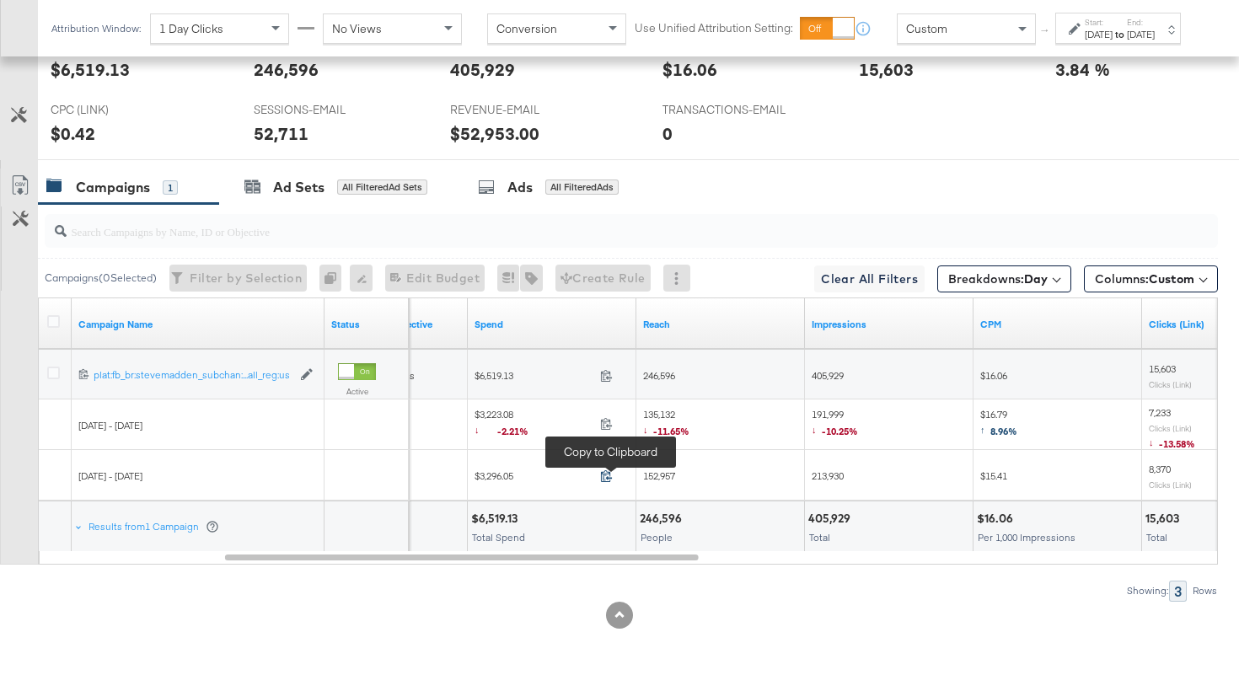
click at [603, 480] on icon at bounding box center [606, 475] width 13 height 13
click at [601, 482] on span at bounding box center [611, 478] width 36 height 13
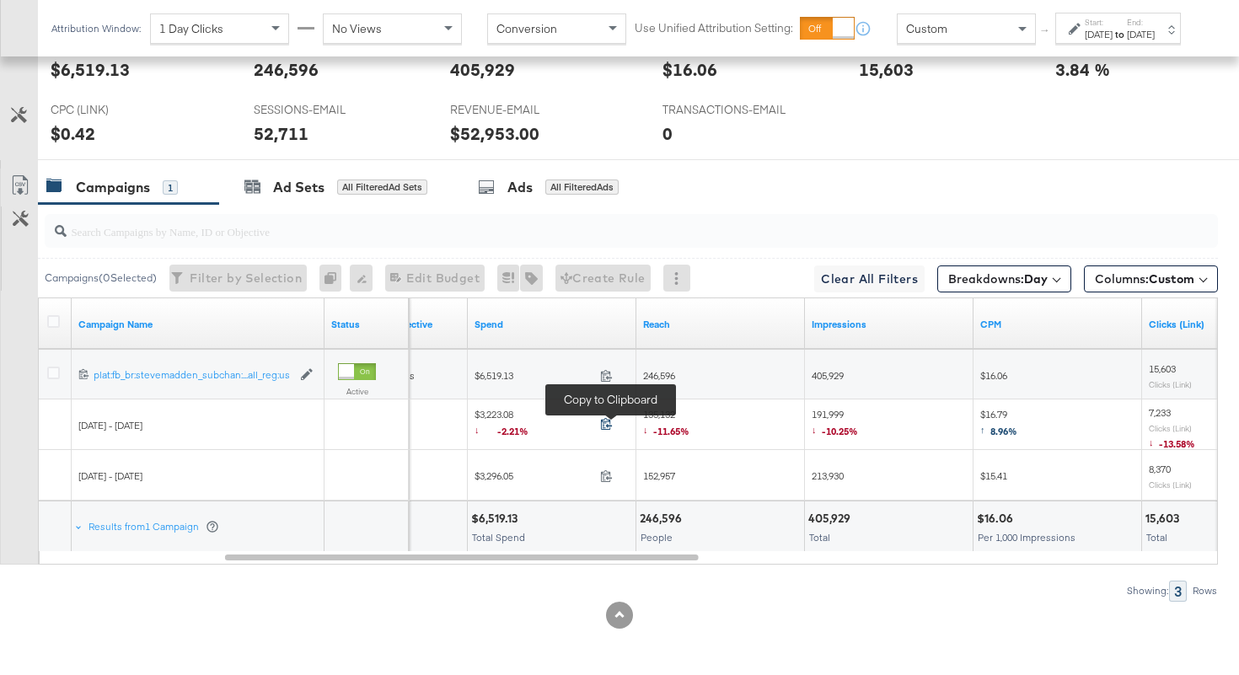
click at [606, 425] on icon at bounding box center [606, 423] width 13 height 13
click at [667, 417] on span "135,132 ↓ -11.65%" at bounding box center [666, 425] width 46 height 35
click at [823, 417] on span "191,999 ↓ -10.25%" at bounding box center [835, 425] width 46 height 35
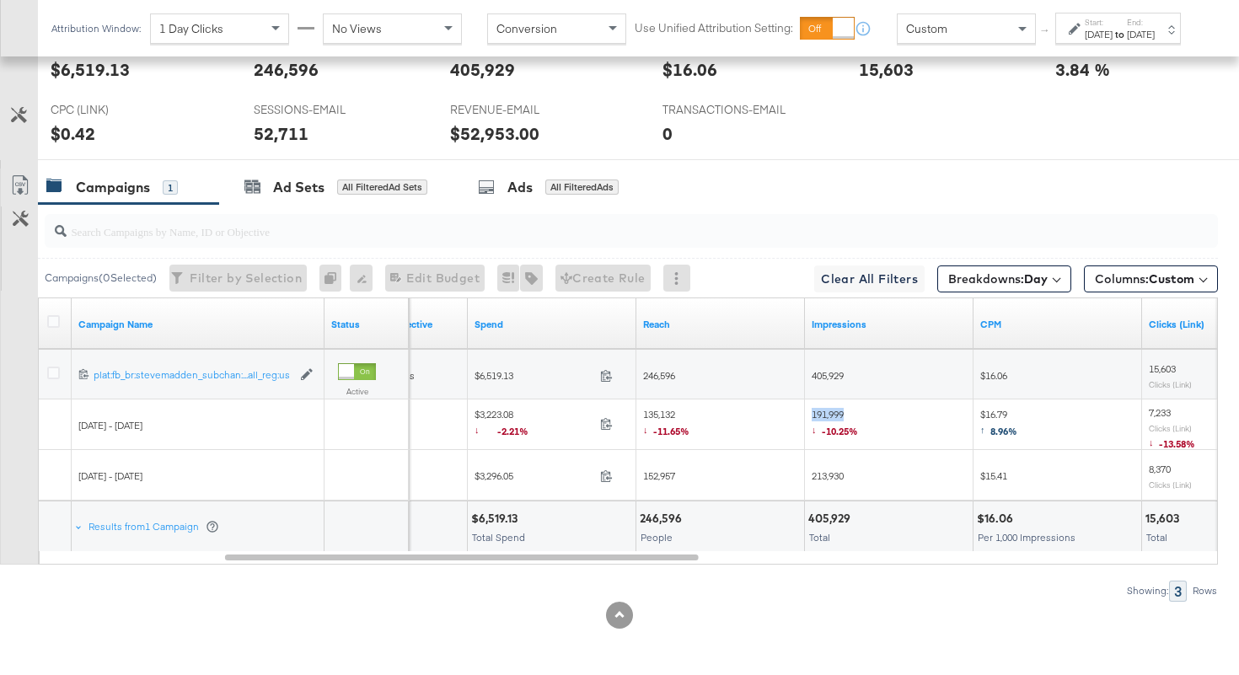
copy span "191,999"
click at [831, 480] on span "213,930" at bounding box center [828, 475] width 32 height 13
copy span "213,930"
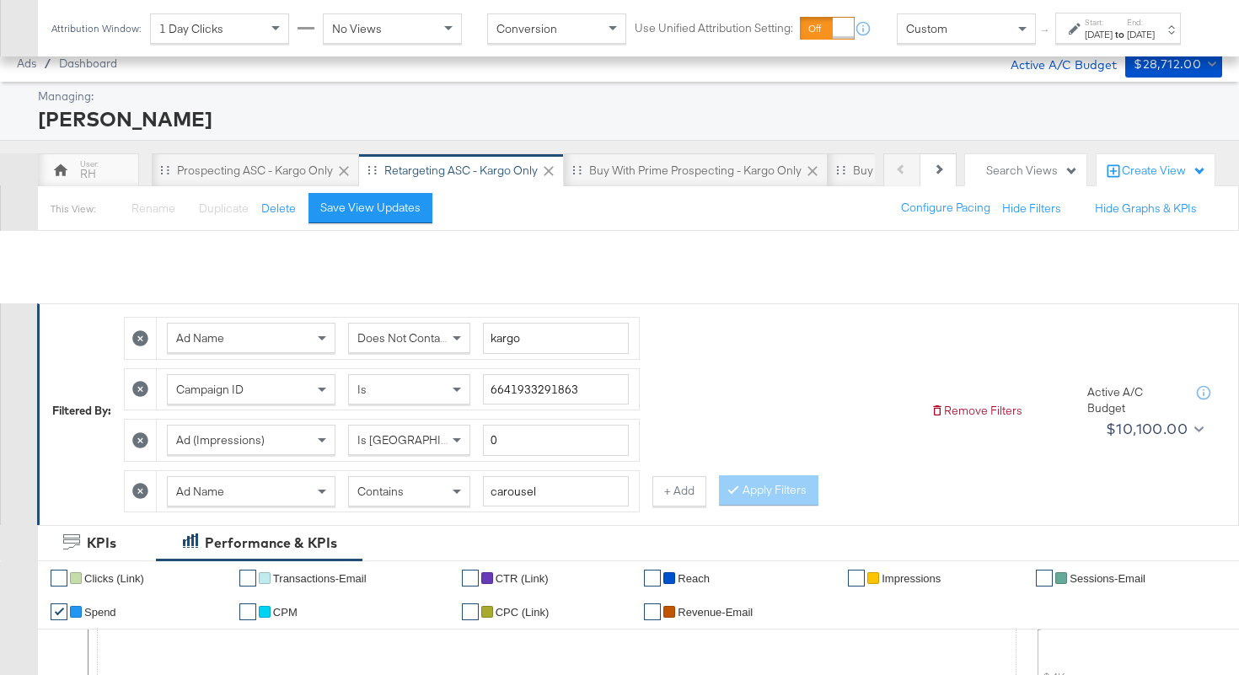
scroll to position [0, 0]
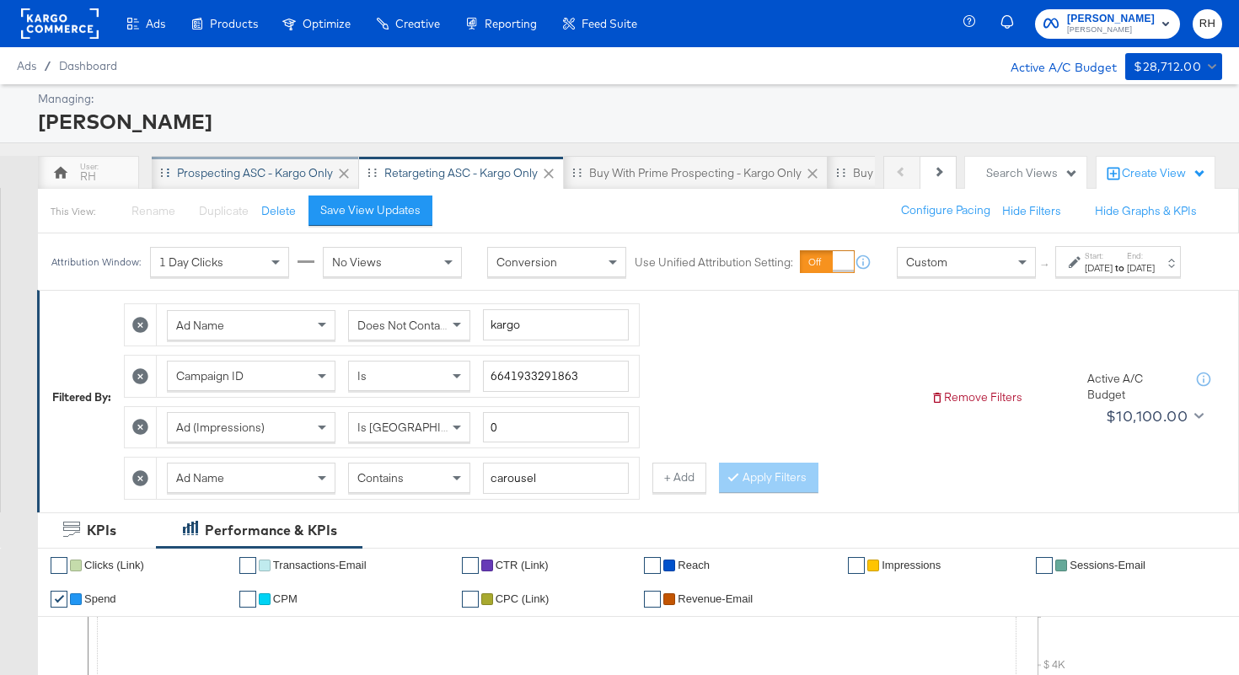
click at [265, 175] on div "Prospecting ASC - Kargo only" at bounding box center [255, 173] width 156 height 16
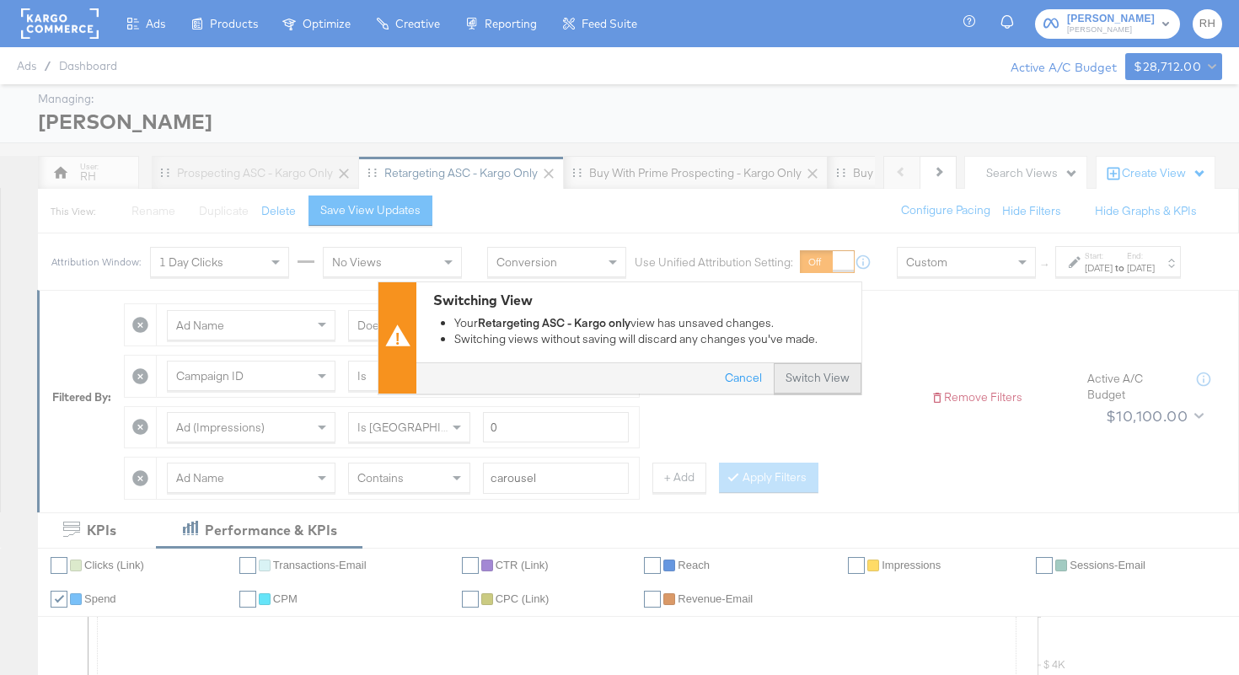
click at [813, 381] on button "Switch View" at bounding box center [818, 378] width 88 height 30
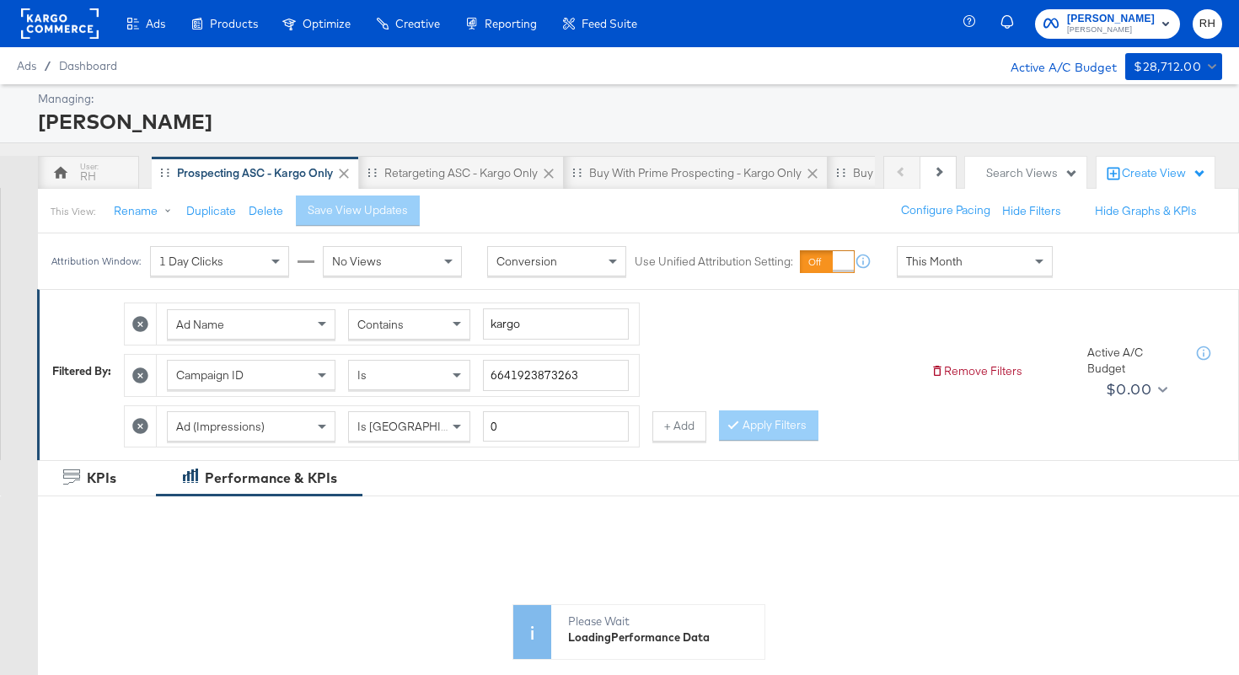
click at [991, 266] on div "This Month" at bounding box center [975, 261] width 154 height 29
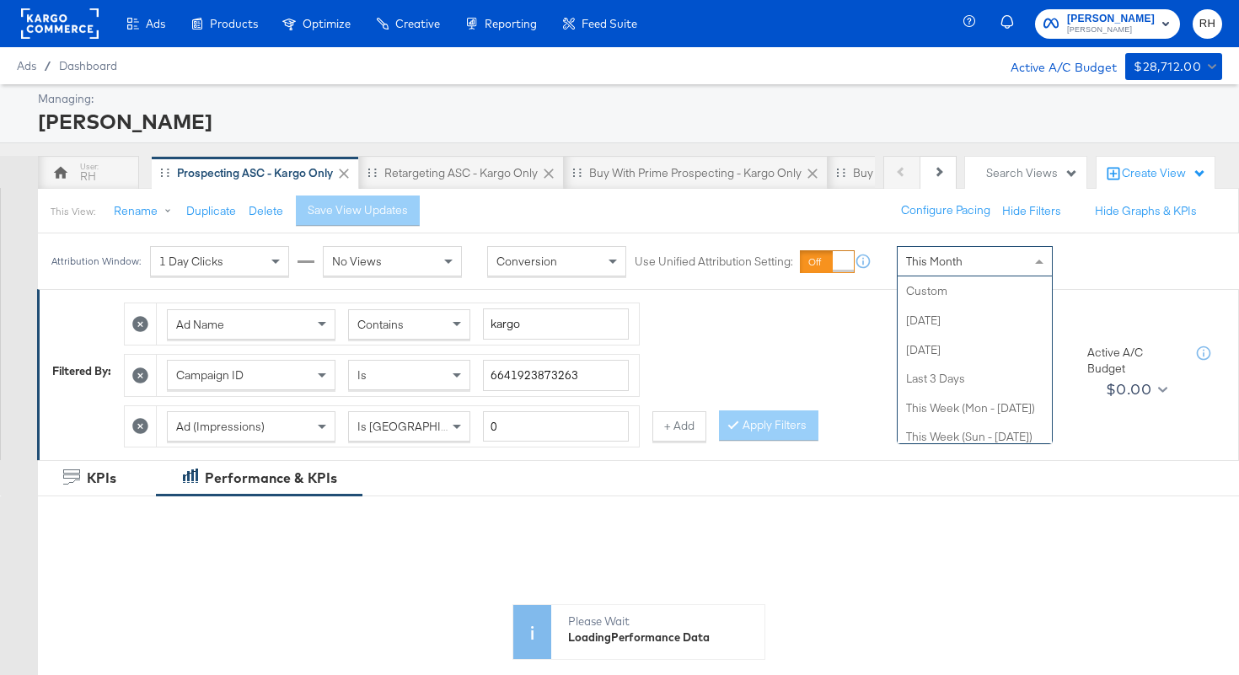
scroll to position [328, 0]
click at [962, 273] on div "This Month" at bounding box center [975, 261] width 154 height 29
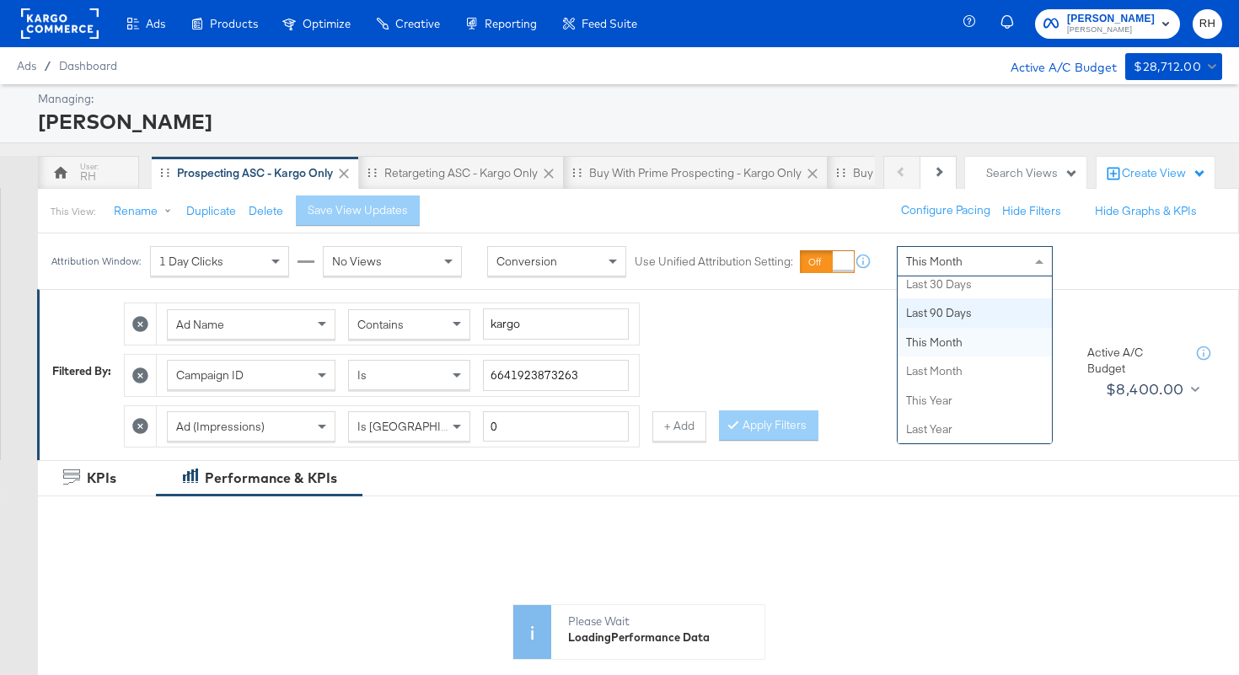
scroll to position [0, 0]
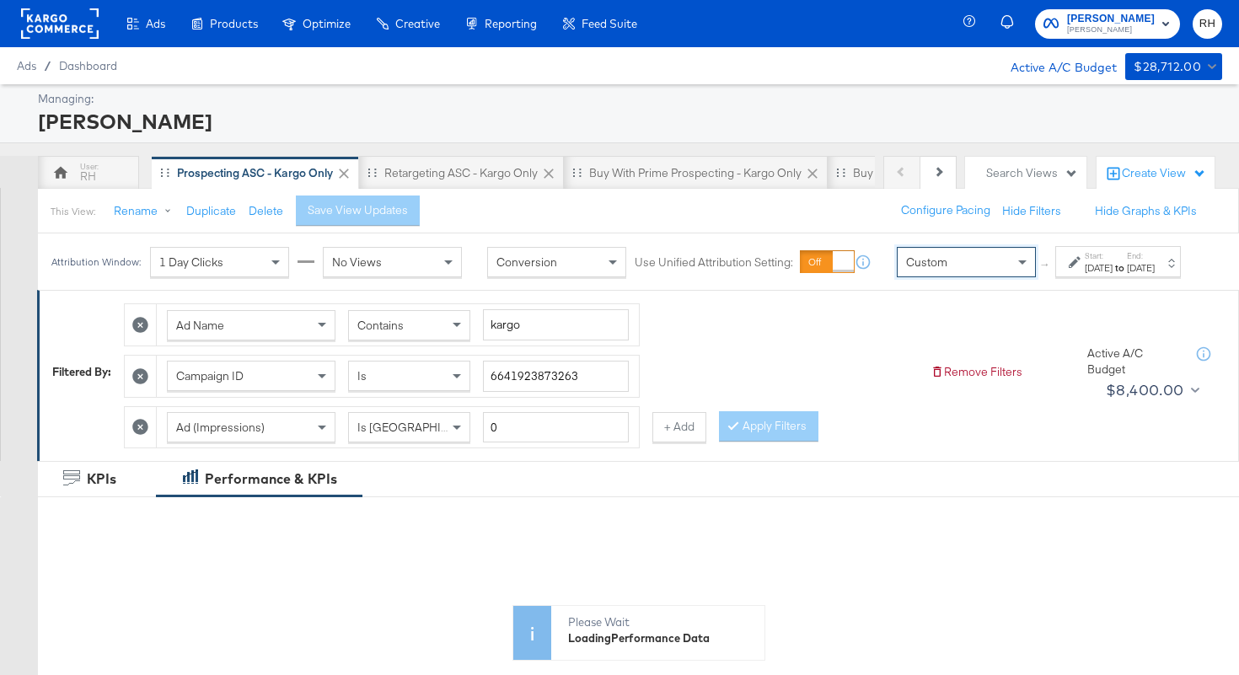
click at [1055, 277] on div "Start: [DATE] to End: [DATE]" at bounding box center [1118, 261] width 126 height 31
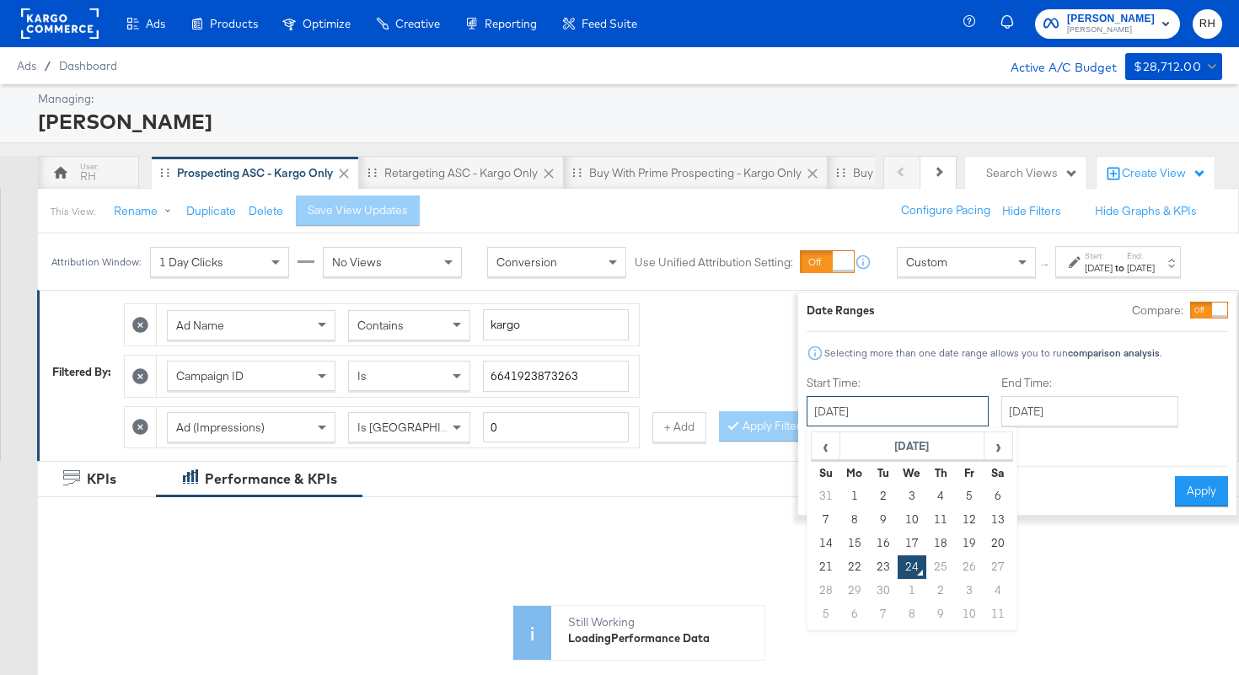
click at [896, 412] on input "[DATE]" at bounding box center [898, 411] width 182 height 30
click at [840, 564] on td "22" at bounding box center [854, 567] width 29 height 24
type input "[DATE]"
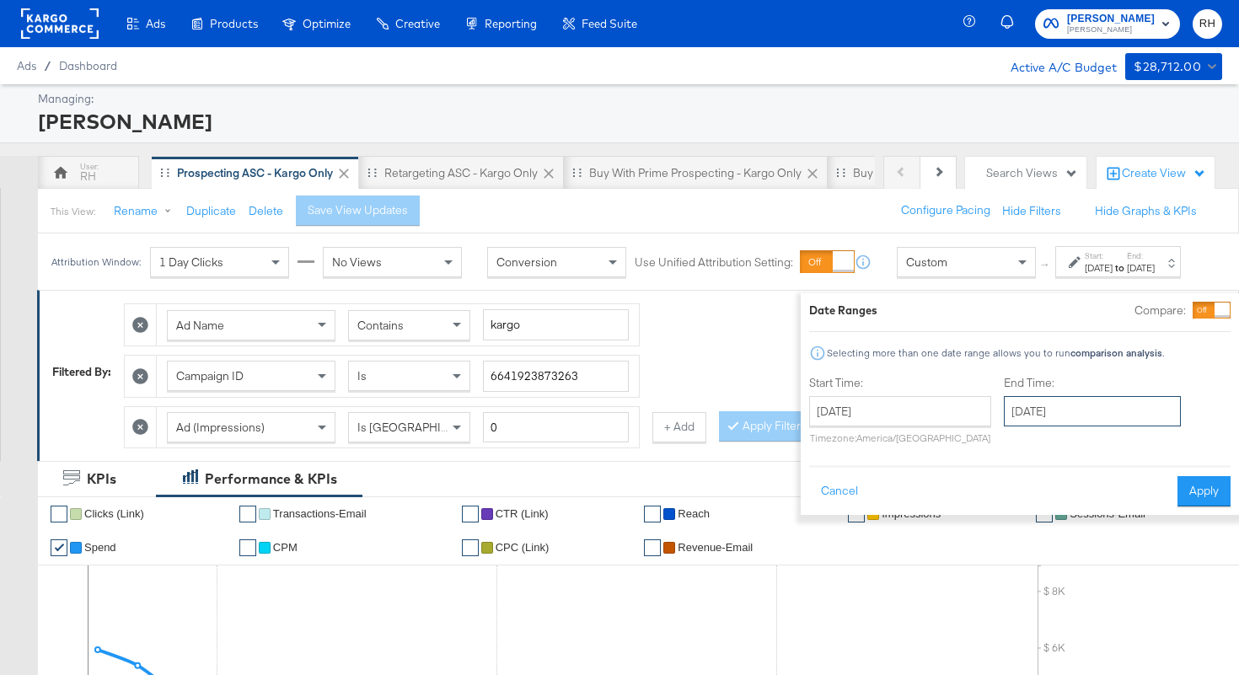
click at [1004, 416] on input "[DATE]" at bounding box center [1092, 411] width 177 height 30
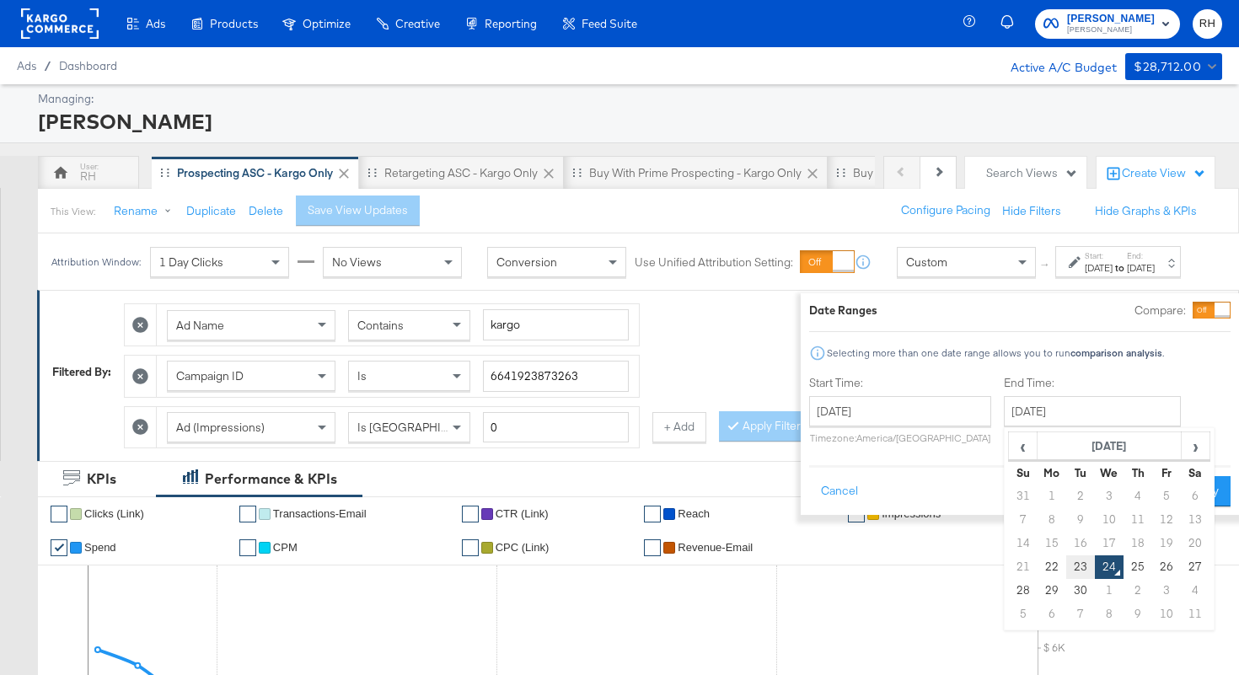
click at [1066, 566] on td "23" at bounding box center [1080, 567] width 29 height 24
type input "[DATE]"
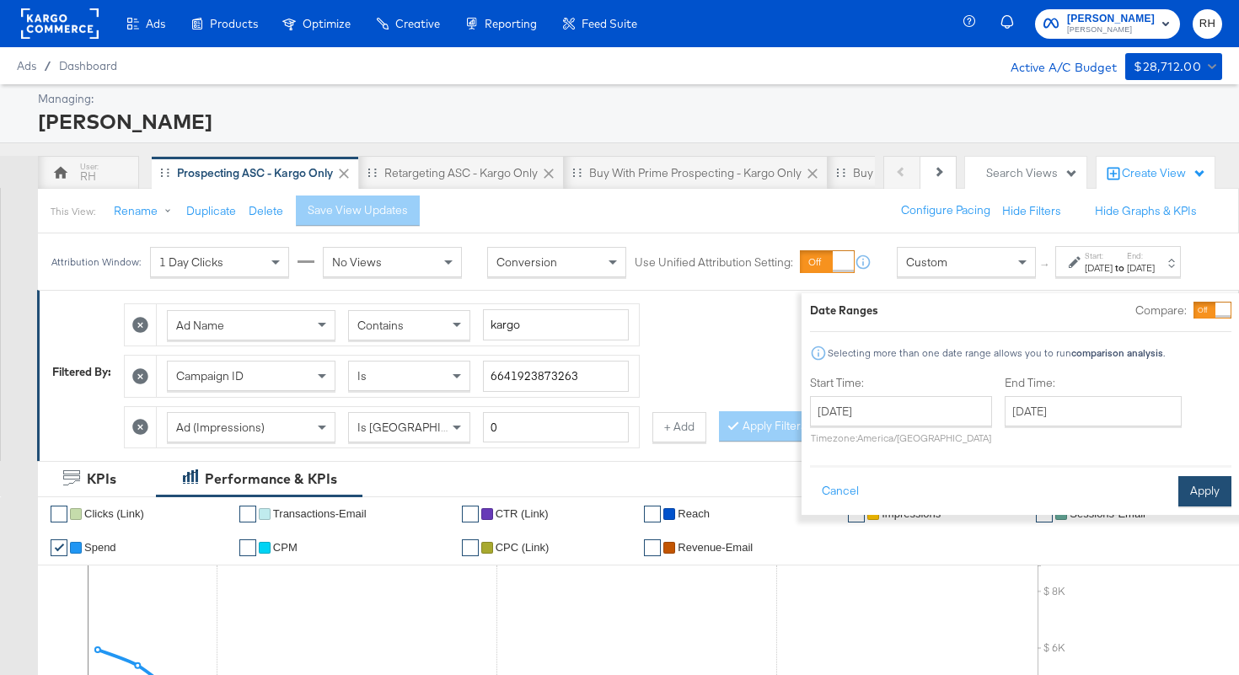
click at [1178, 496] on button "Apply" at bounding box center [1204, 491] width 53 height 30
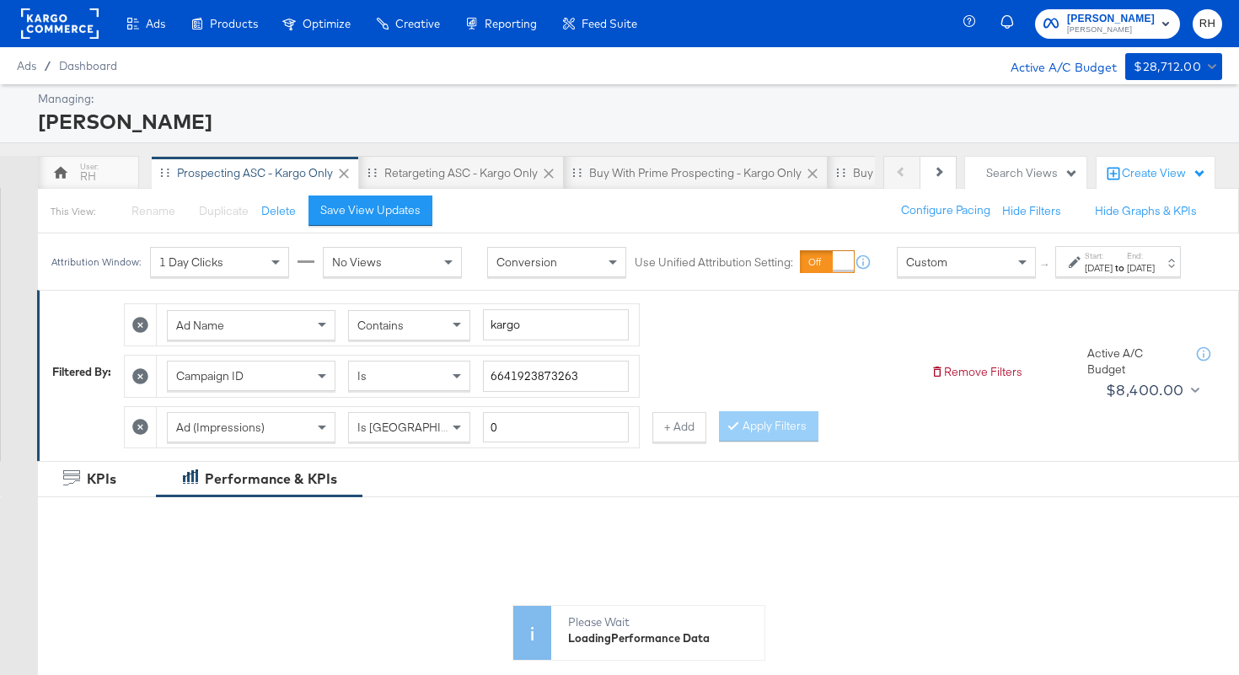
click at [429, 339] on div "Contains" at bounding box center [409, 325] width 121 height 29
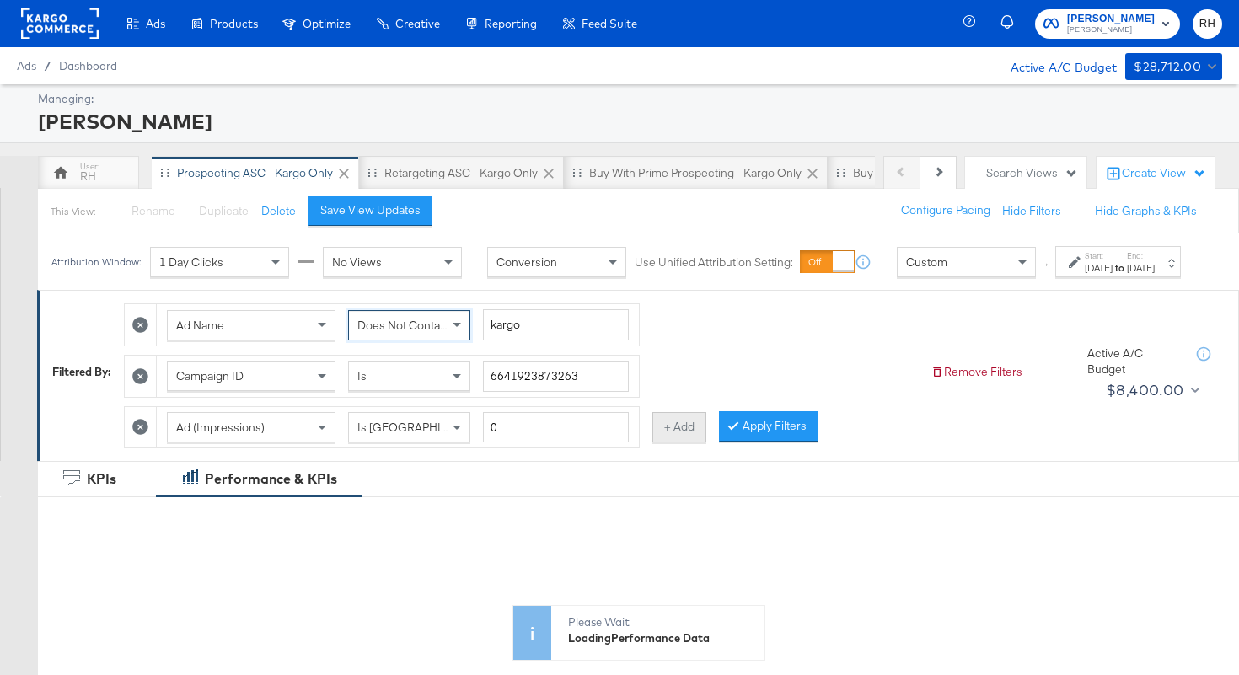
click at [695, 442] on button "+ Add" at bounding box center [679, 427] width 54 height 30
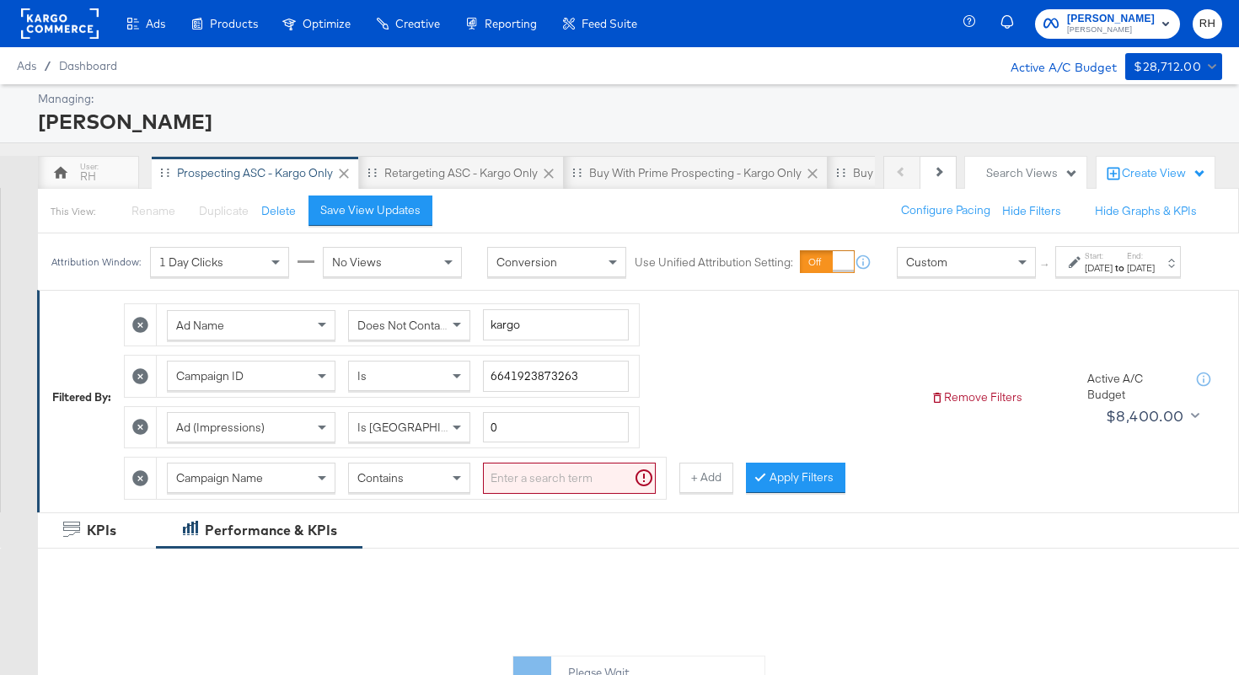
click at [299, 492] on div "Campaign Name" at bounding box center [251, 478] width 167 height 29
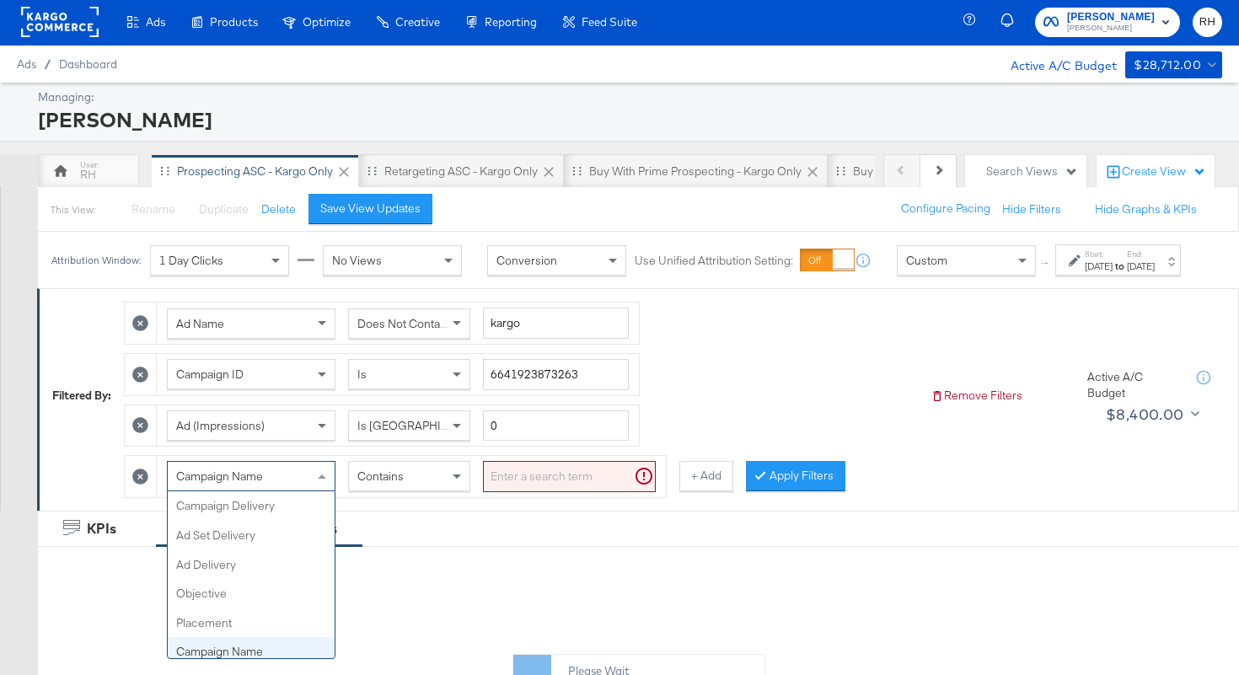
scroll to position [146, 0]
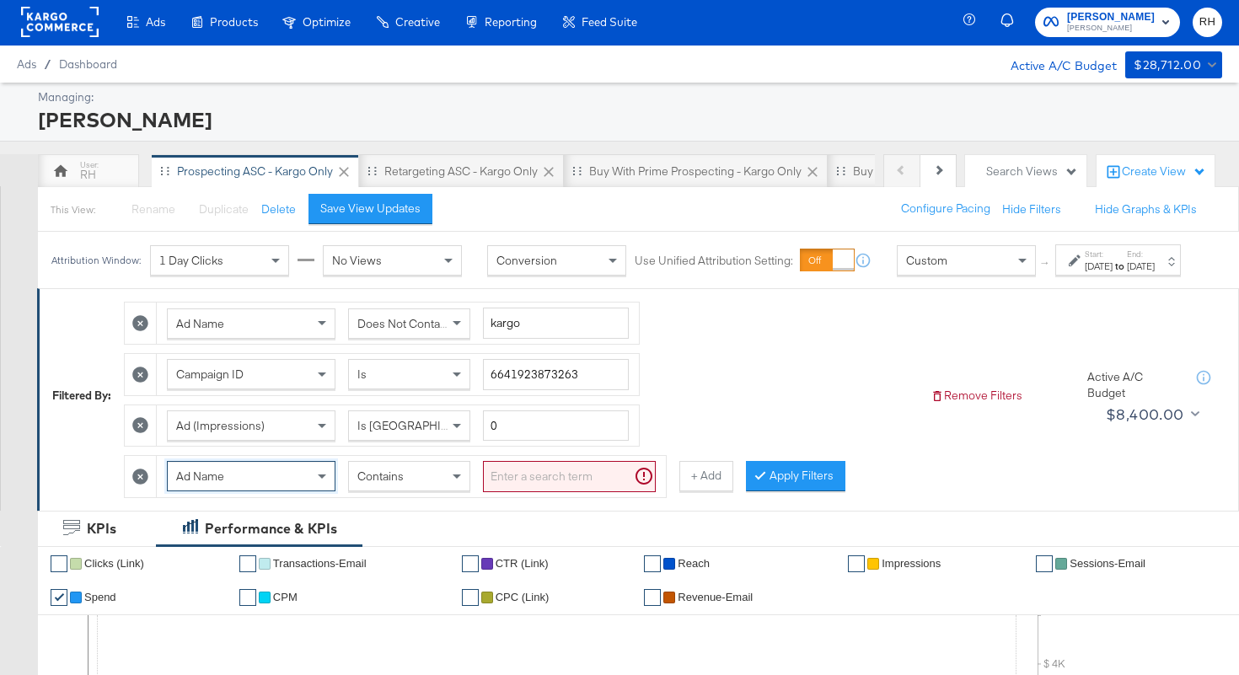
click at [507, 492] on input "search" at bounding box center [569, 476] width 173 height 31
type input "carousel"
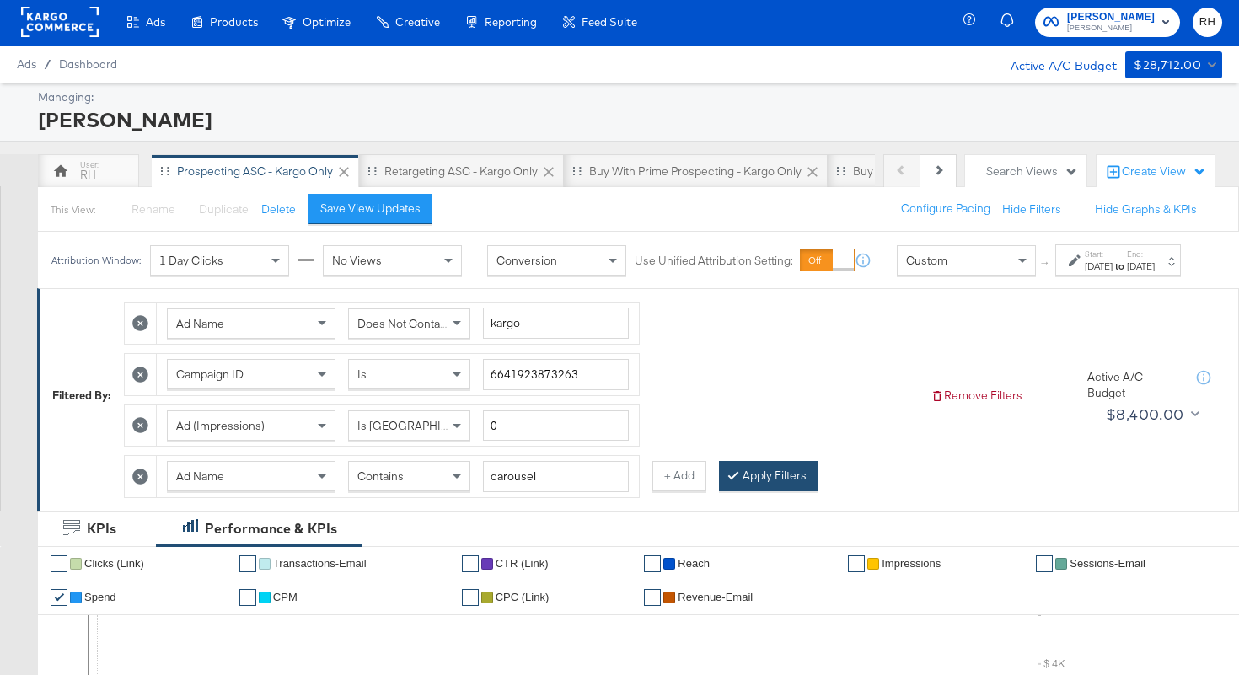
click at [732, 484] on div at bounding box center [737, 476] width 12 height 16
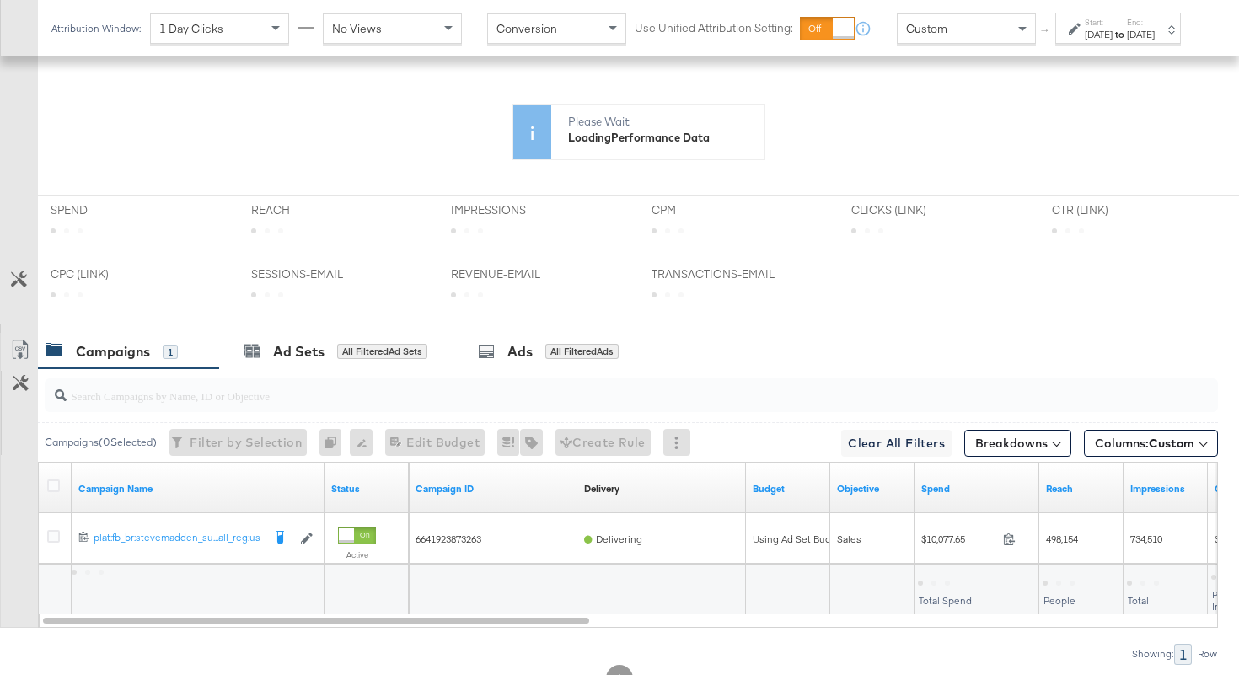
scroll to position [630, 0]
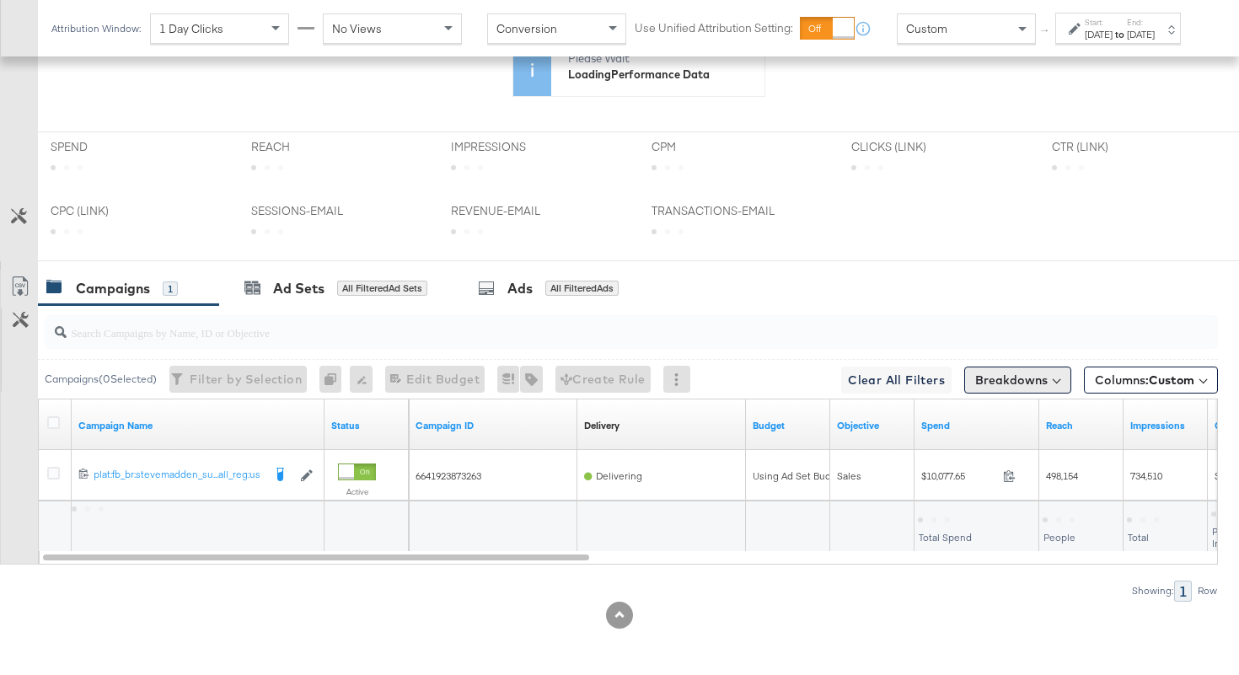
click at [1057, 381] on button "Breakdowns" at bounding box center [1017, 380] width 107 height 27
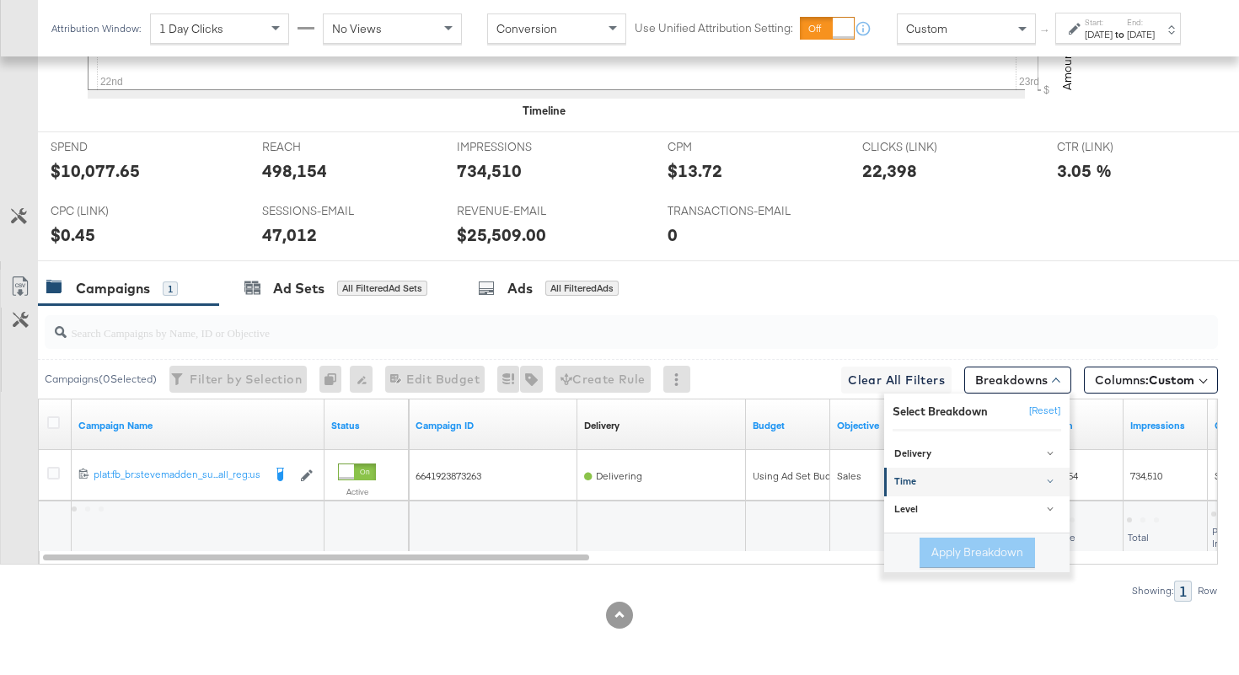
click at [923, 482] on div "Time" at bounding box center [978, 481] width 168 height 13
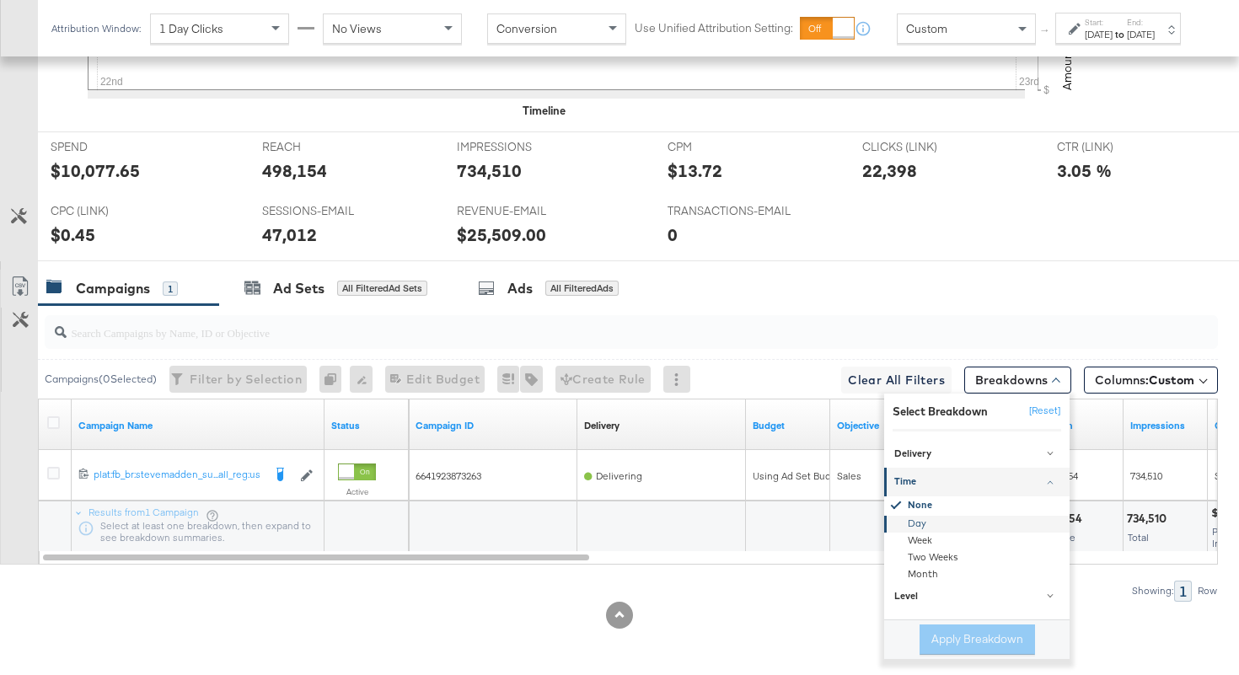
click at [927, 519] on div "Day" at bounding box center [978, 524] width 183 height 17
click at [928, 643] on button "Apply Breakdown" at bounding box center [976, 639] width 115 height 30
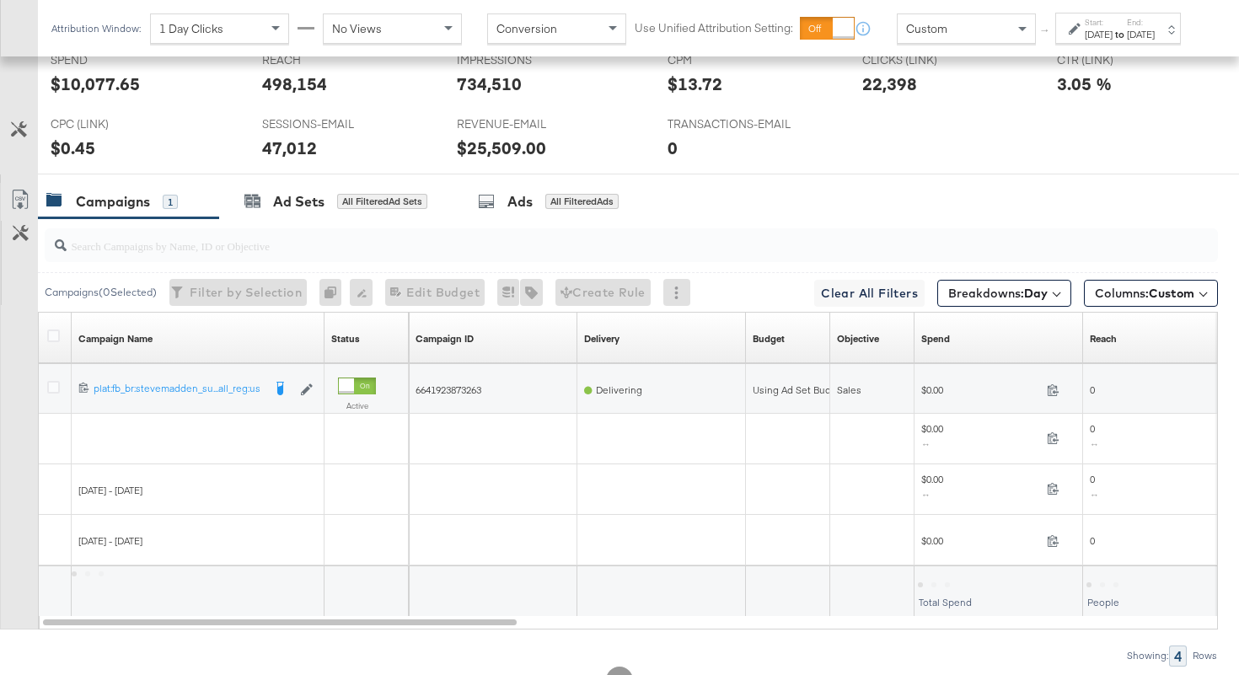
scroll to position [896, 0]
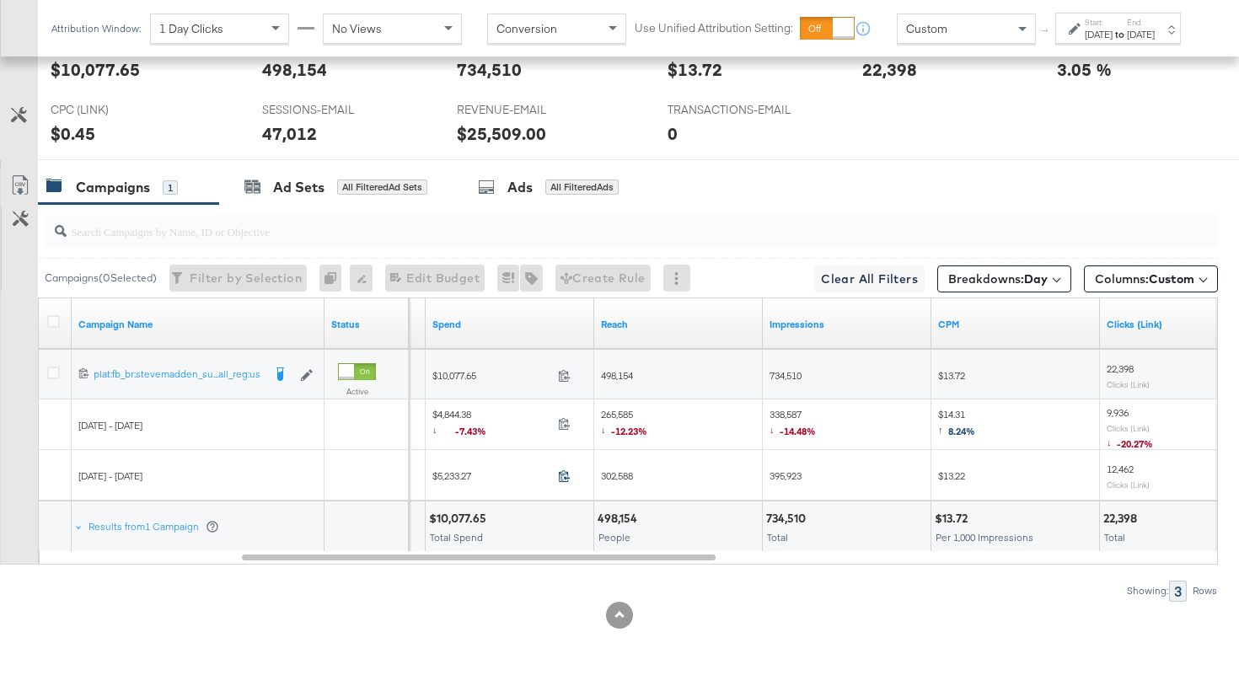
click at [565, 473] on icon at bounding box center [564, 475] width 13 height 13
click at [557, 430] on span at bounding box center [569, 426] width 36 height 13
click at [617, 410] on span "265,585 ↓ -12.23%" at bounding box center [624, 425] width 46 height 35
click at [786, 413] on span "338,587 ↓ -14.48%" at bounding box center [792, 425] width 46 height 35
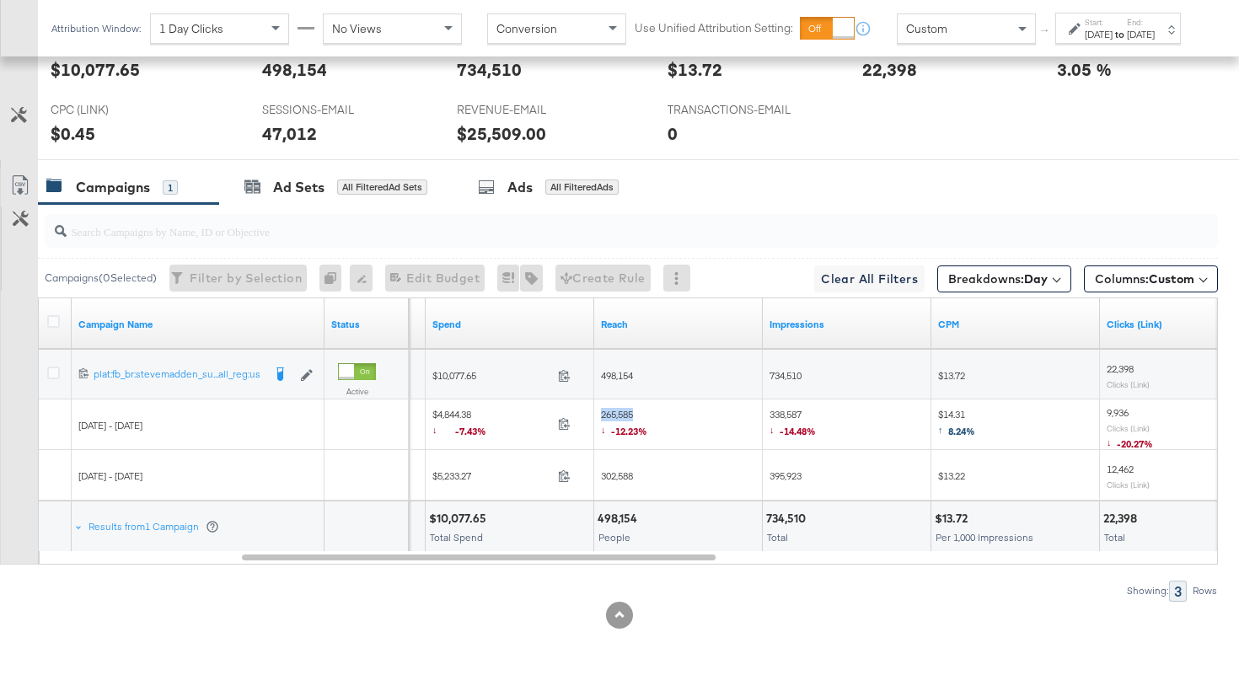
click at [786, 413] on span "338,587 ↓ -14.48%" at bounding box center [792, 425] width 46 height 35
click at [784, 475] on span "395,923" at bounding box center [785, 475] width 32 height 13
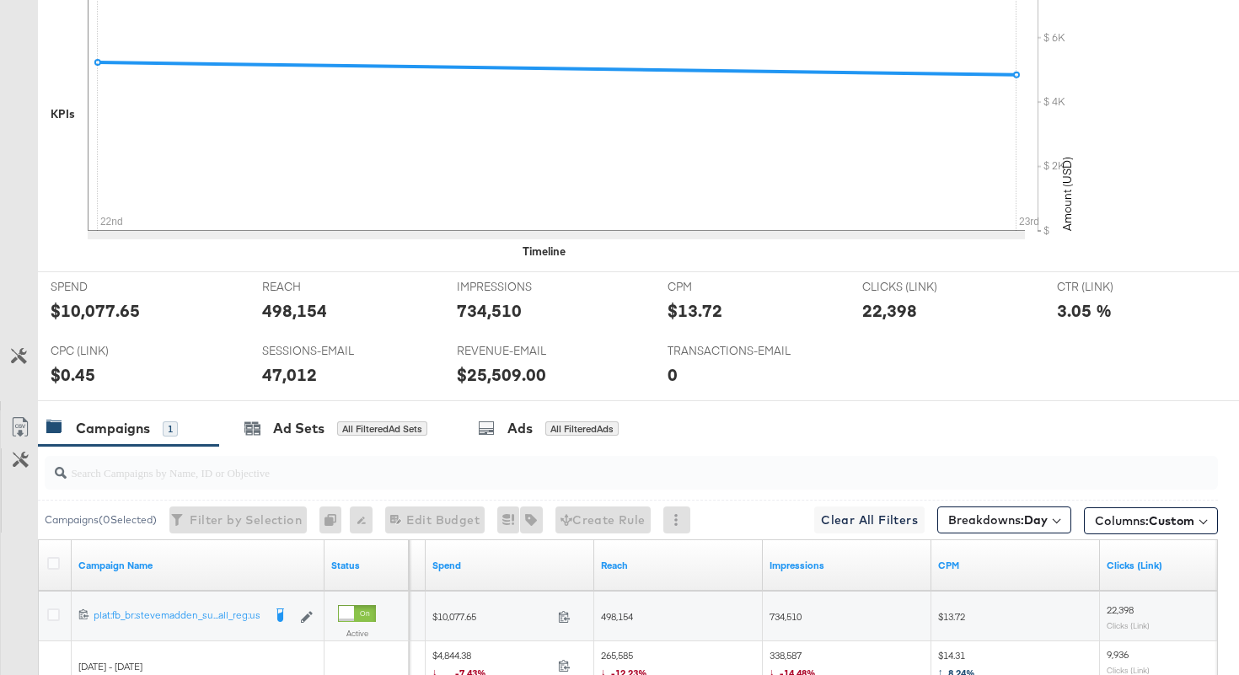
scroll to position [0, 0]
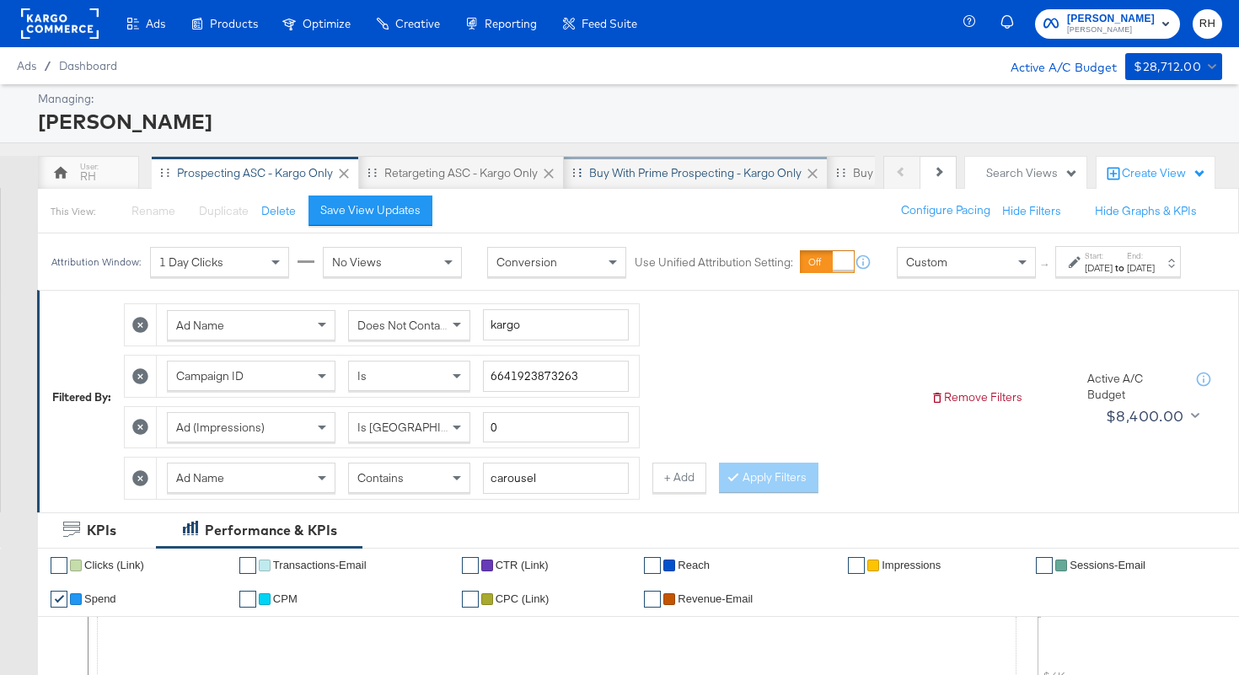
click at [657, 163] on div "Buy with Prime Prospecting - Kargo only" at bounding box center [696, 173] width 264 height 34
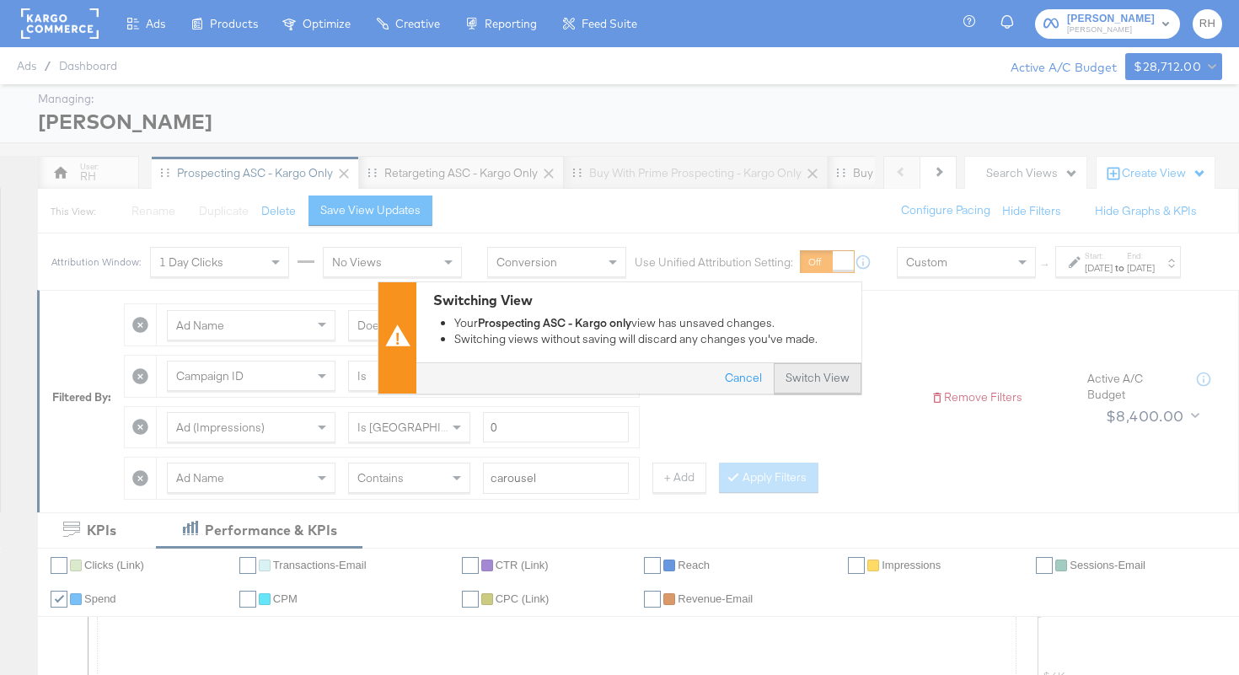
click at [837, 374] on button "Switch View" at bounding box center [818, 378] width 88 height 30
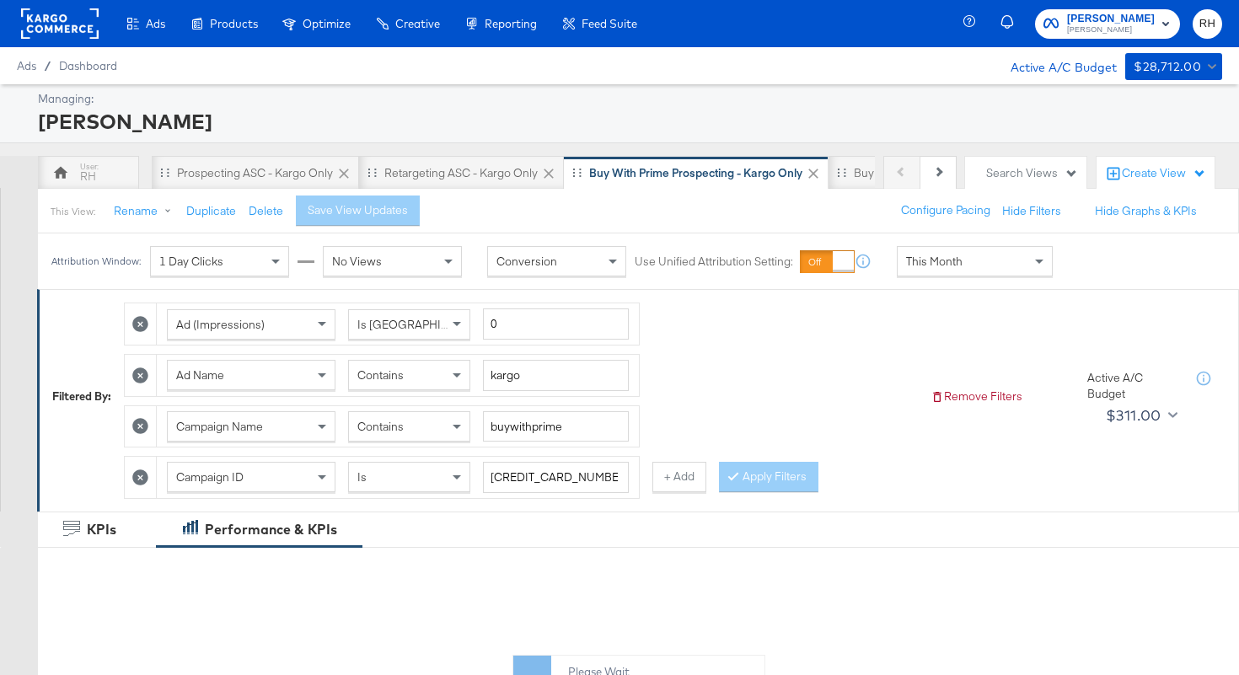
click at [925, 273] on div "This Month" at bounding box center [975, 261] width 154 height 29
click at [1085, 275] on div "[DATE]" at bounding box center [1099, 267] width 28 height 13
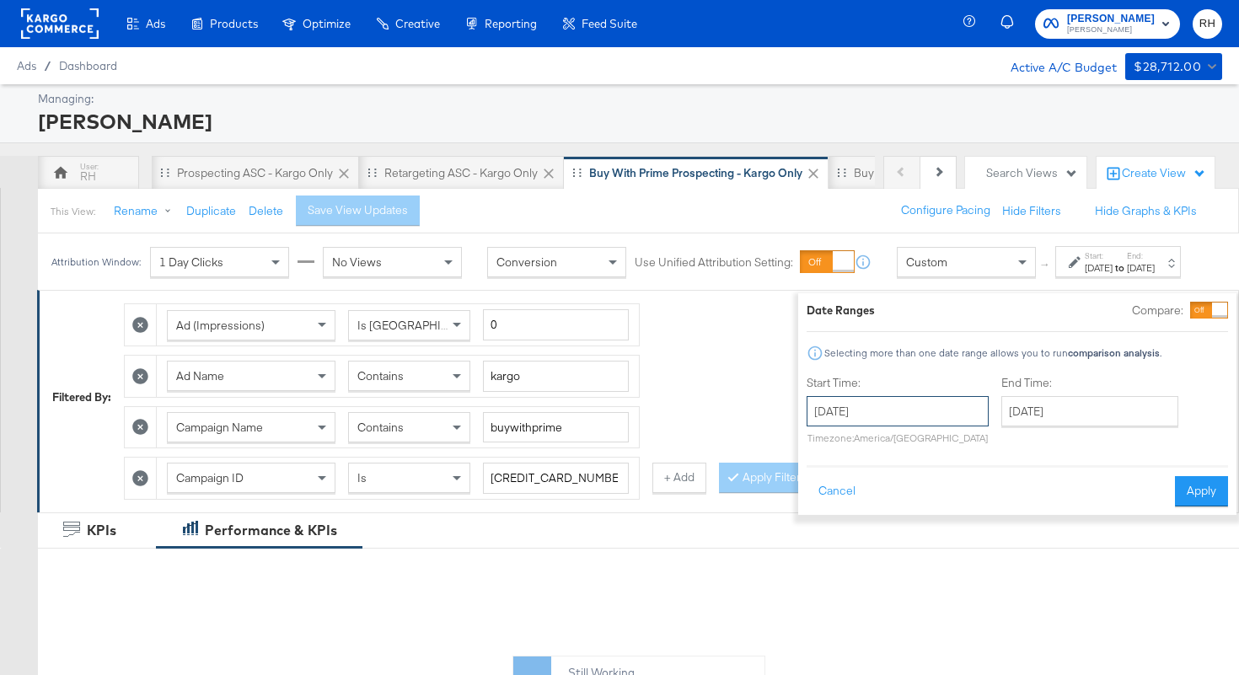
click at [856, 411] on input "[DATE]" at bounding box center [898, 411] width 182 height 30
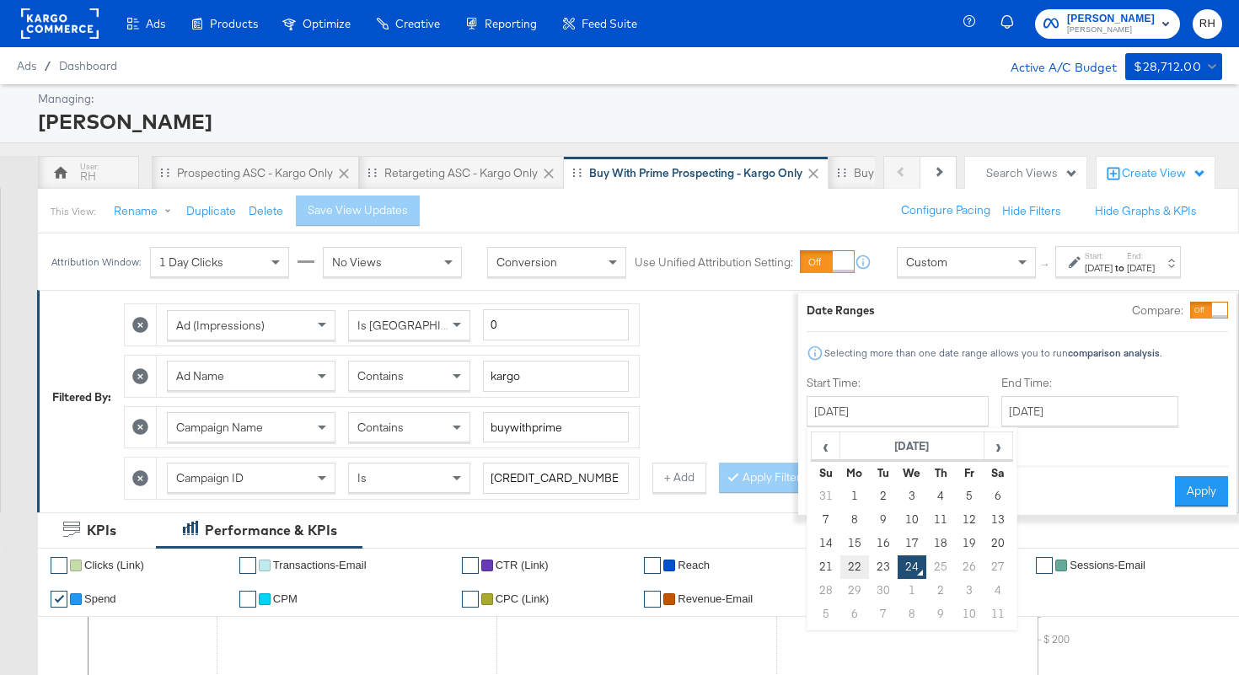
click at [840, 569] on td "22" at bounding box center [854, 567] width 29 height 24
type input "[DATE]"
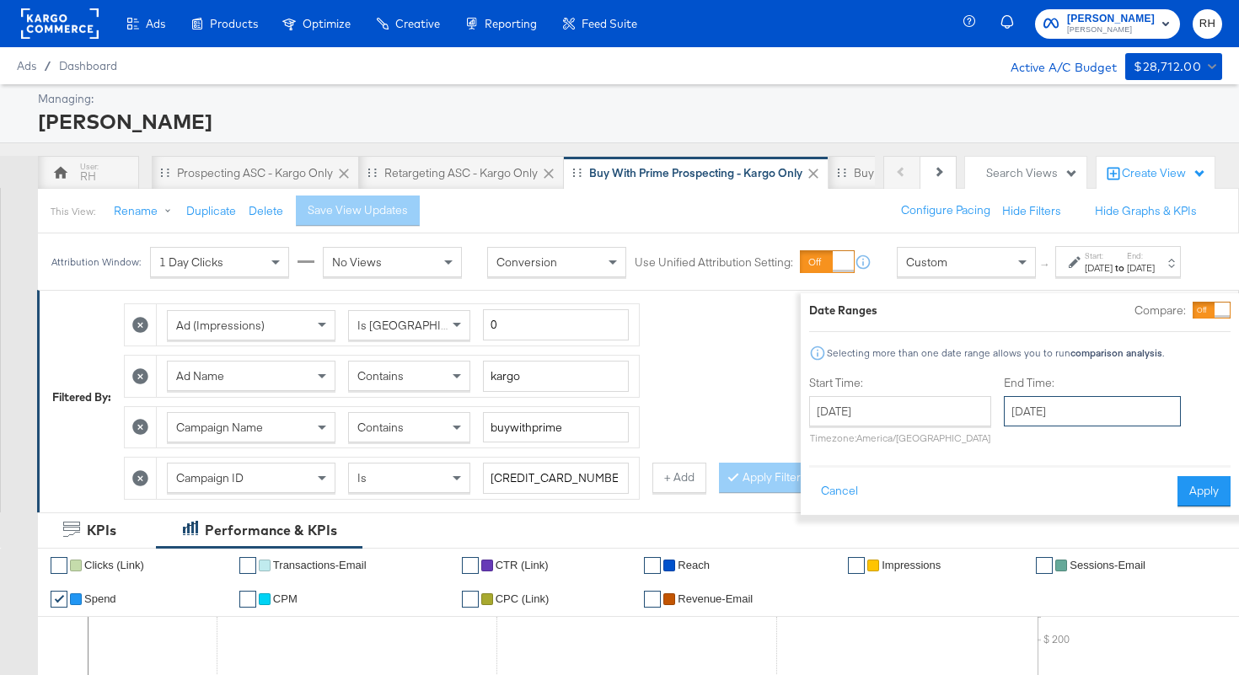
click at [1004, 415] on input "[DATE]" at bounding box center [1092, 411] width 177 height 30
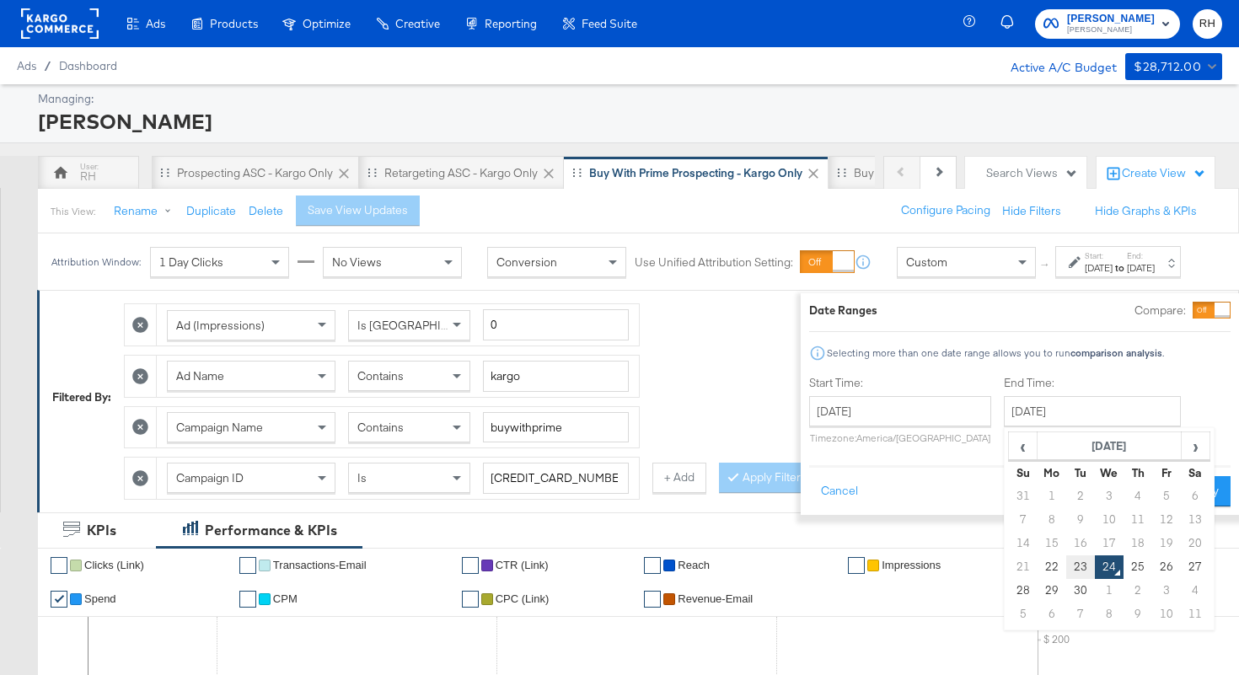
click at [1066, 577] on td "23" at bounding box center [1080, 567] width 29 height 24
type input "[DATE]"
click at [1178, 497] on button "Apply" at bounding box center [1204, 491] width 53 height 30
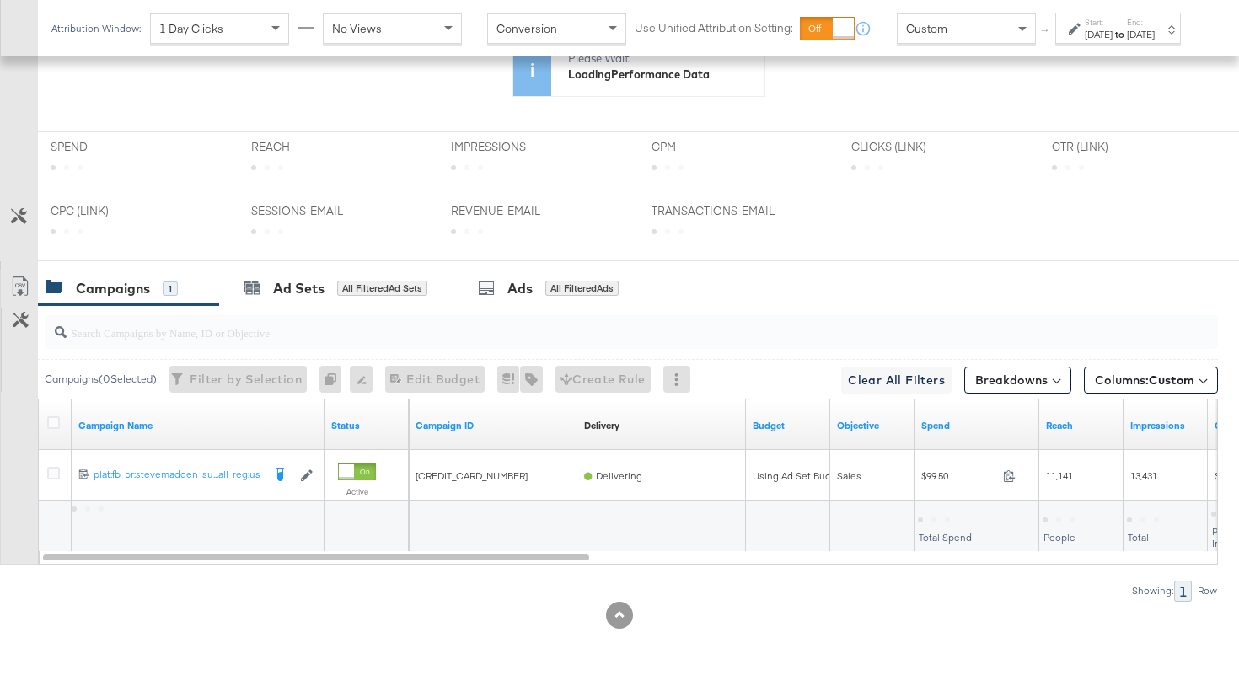
scroll to position [795, 0]
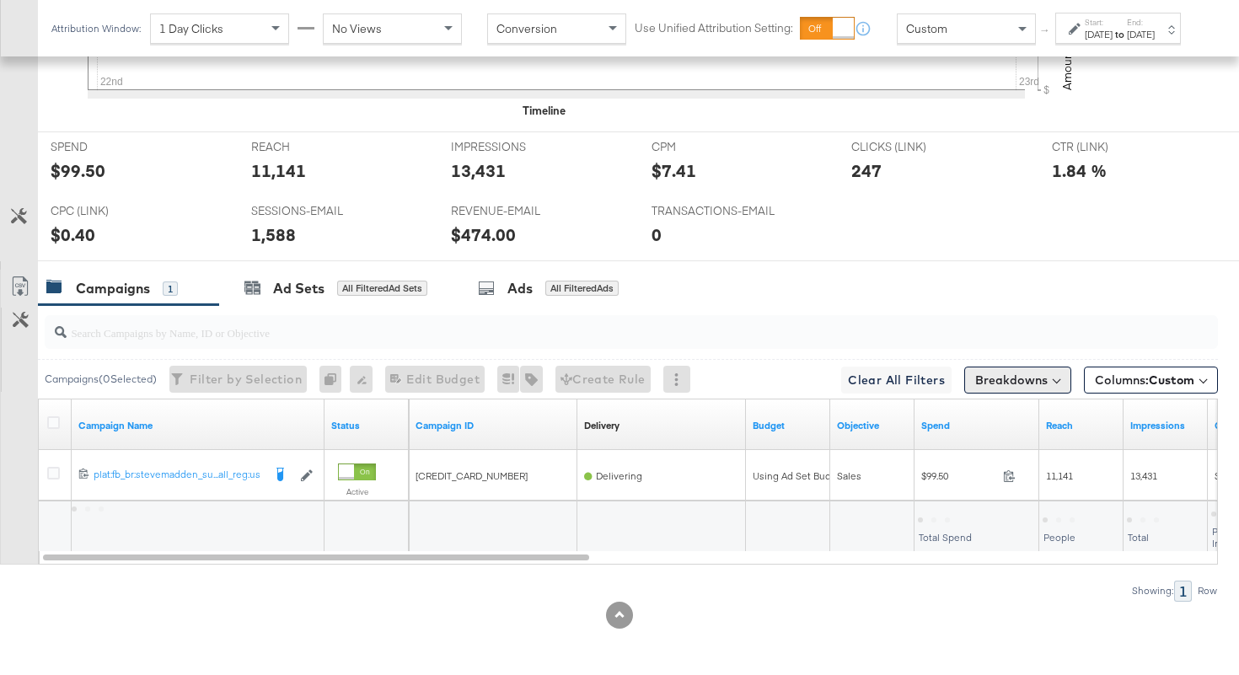
click at [1010, 384] on button "Breakdowns" at bounding box center [1017, 380] width 107 height 27
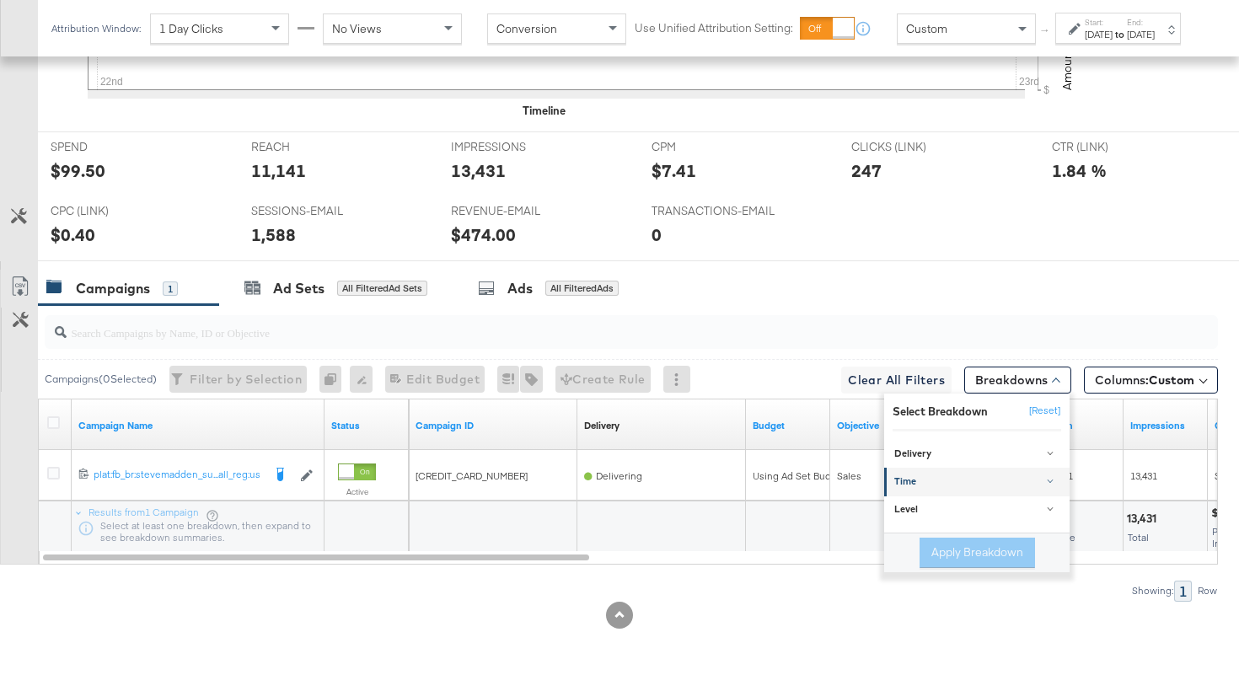
click at [969, 480] on div "Time" at bounding box center [978, 481] width 168 height 13
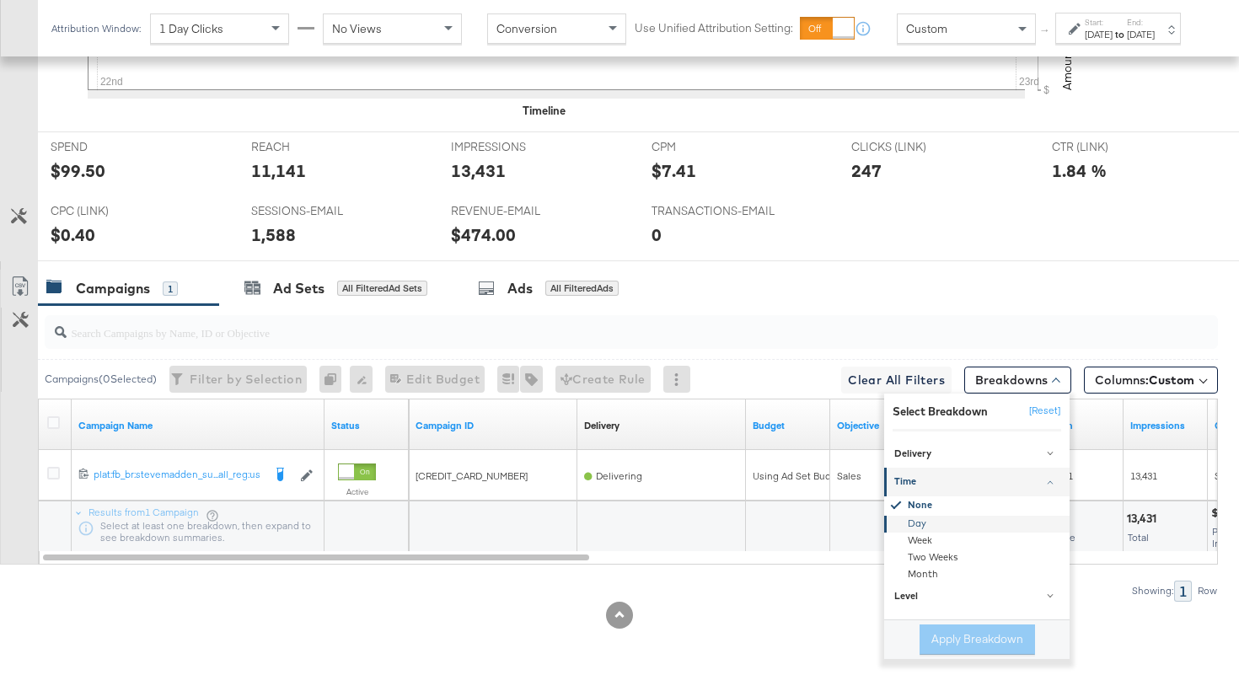
click at [931, 520] on div "Day" at bounding box center [978, 524] width 183 height 17
click at [944, 641] on button "Apply Breakdown" at bounding box center [976, 639] width 115 height 30
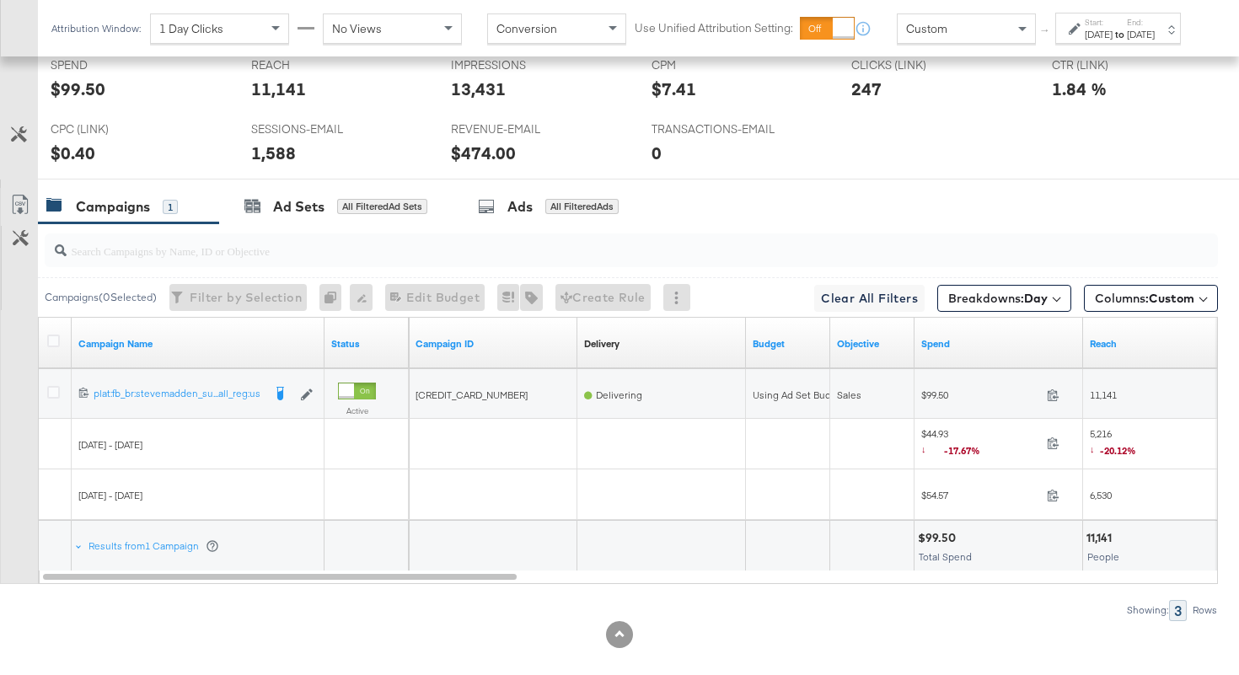
scroll to position [896, 0]
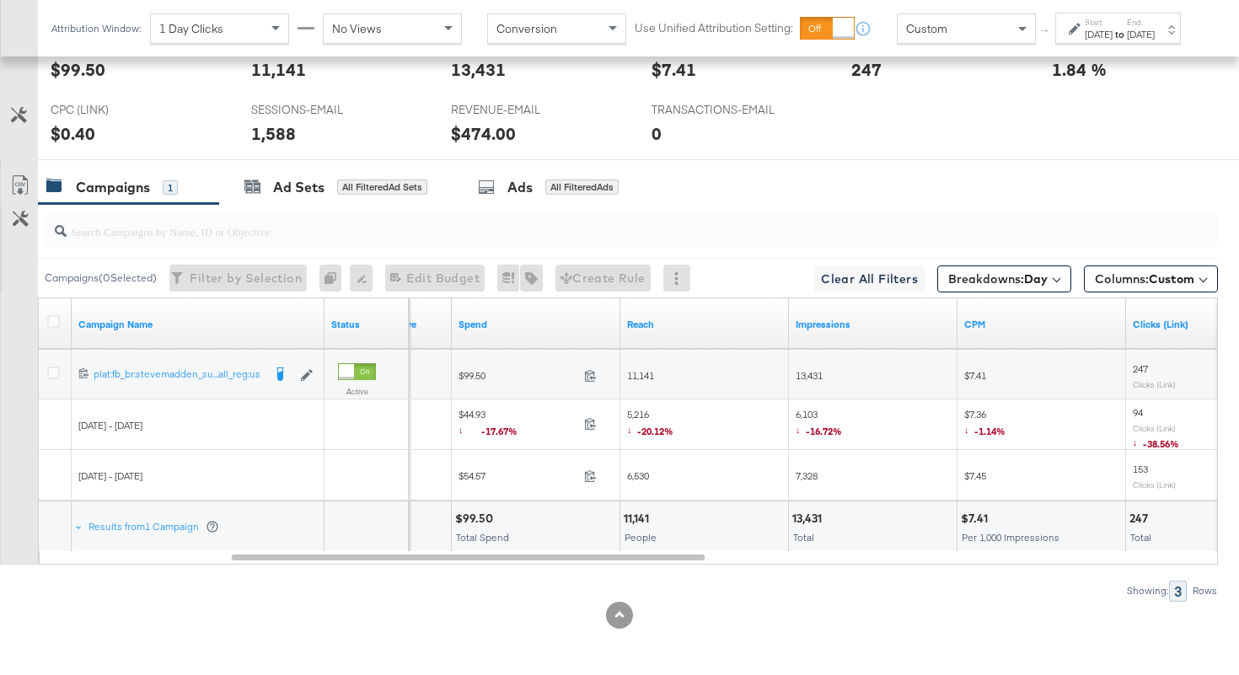
click at [591, 437] on div "$44.93 ↓ -17.67% 44.93" at bounding box center [536, 425] width 169 height 26
click at [591, 427] on icon at bounding box center [590, 423] width 13 height 13
click at [639, 413] on span "5,216 ↓ -20.12%" at bounding box center [650, 425] width 46 height 35
click at [635, 476] on span "6,530" at bounding box center [638, 475] width 22 height 13
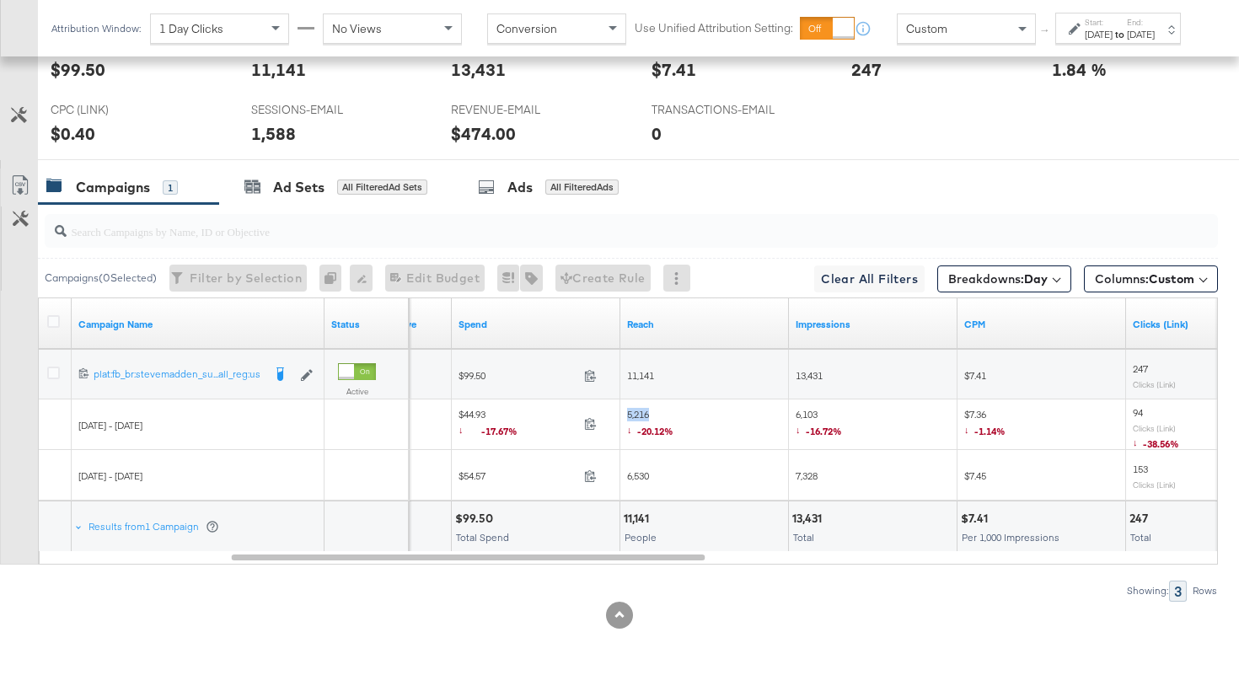
click at [635, 476] on span "6,530" at bounding box center [638, 475] width 22 height 13
click at [808, 423] on span "6,103 ↓ -16.72%" at bounding box center [819, 425] width 46 height 35
click at [807, 413] on span "6,103 ↓ -16.72%" at bounding box center [819, 425] width 46 height 35
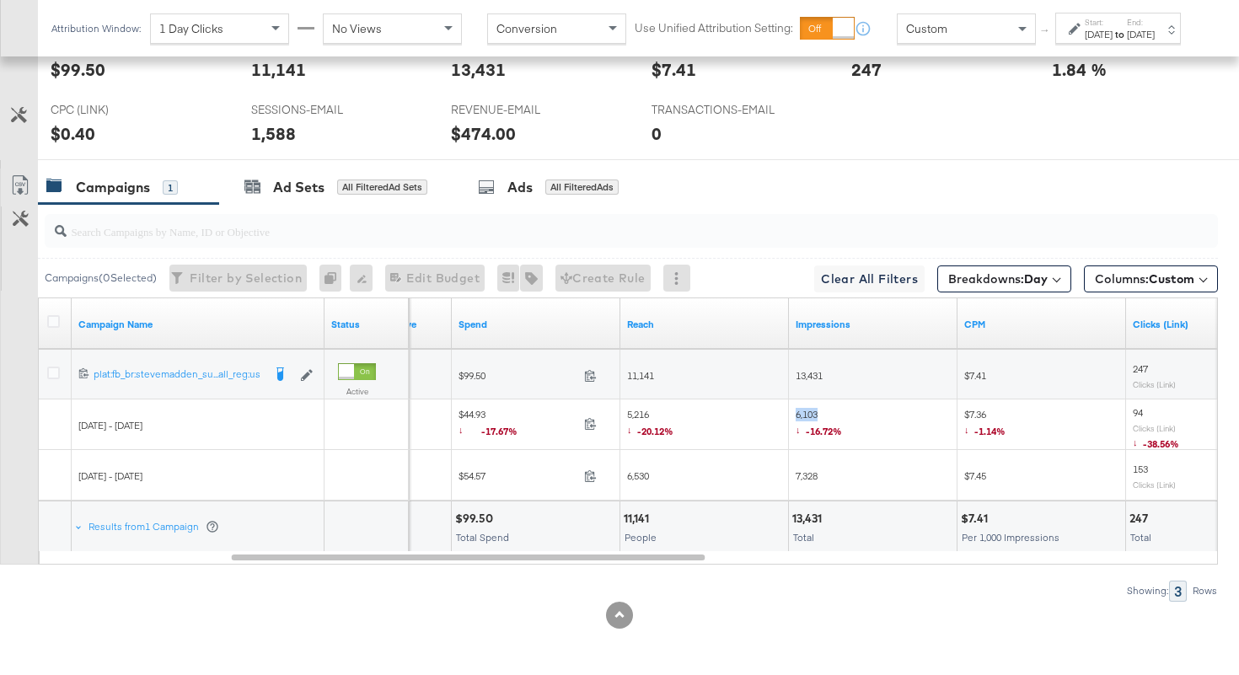
copy span "6,103"
click at [807, 474] on span "7,328" at bounding box center [807, 475] width 22 height 13
copy span "7,328"
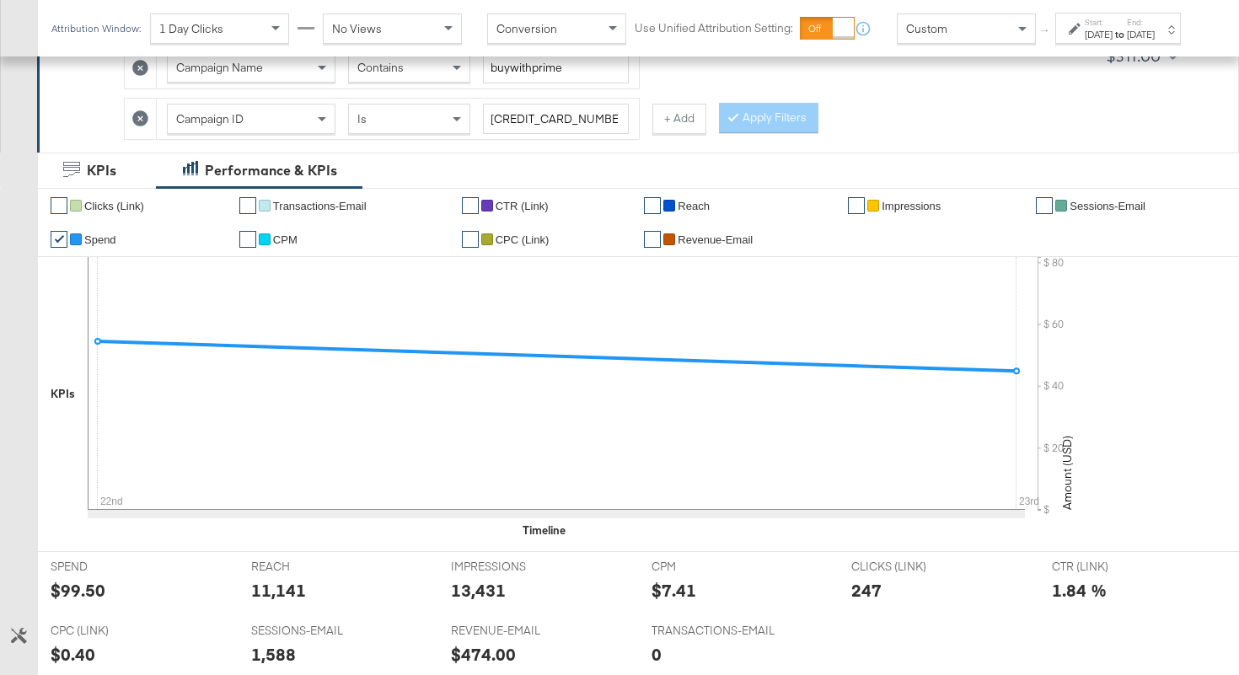
scroll to position [0, 0]
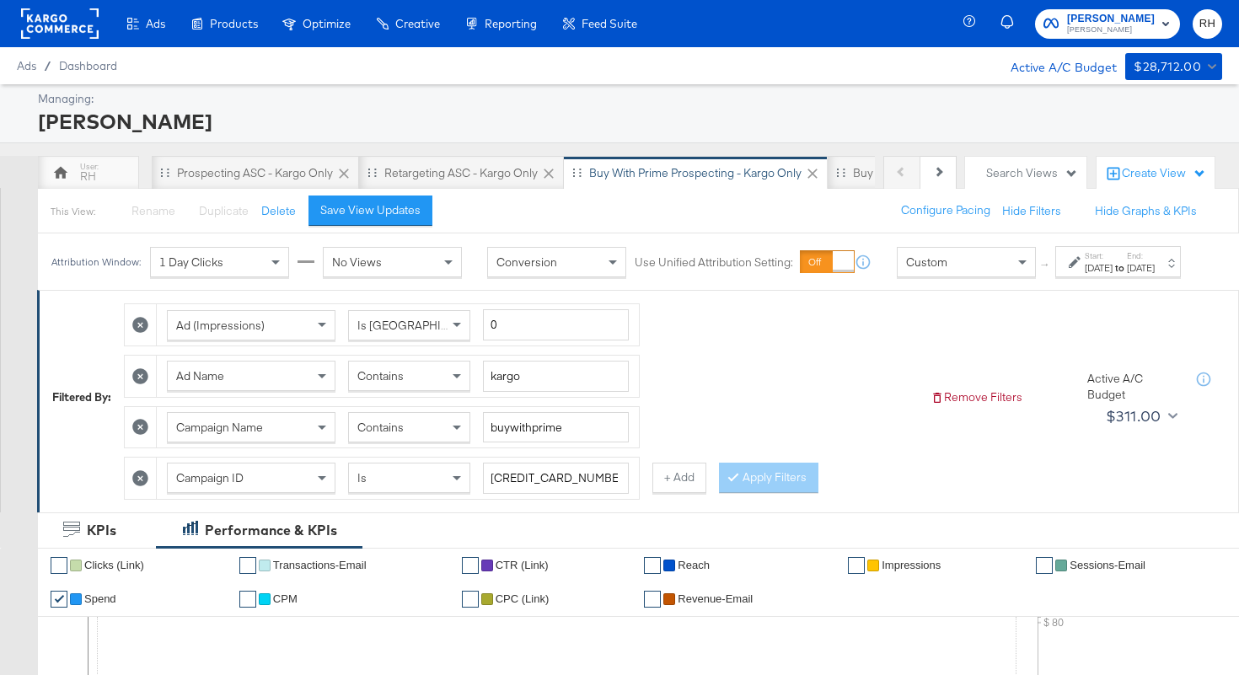
click at [425, 390] on div "Contains" at bounding box center [409, 376] width 121 height 29
click at [743, 491] on button "Apply Filters" at bounding box center [768, 478] width 99 height 30
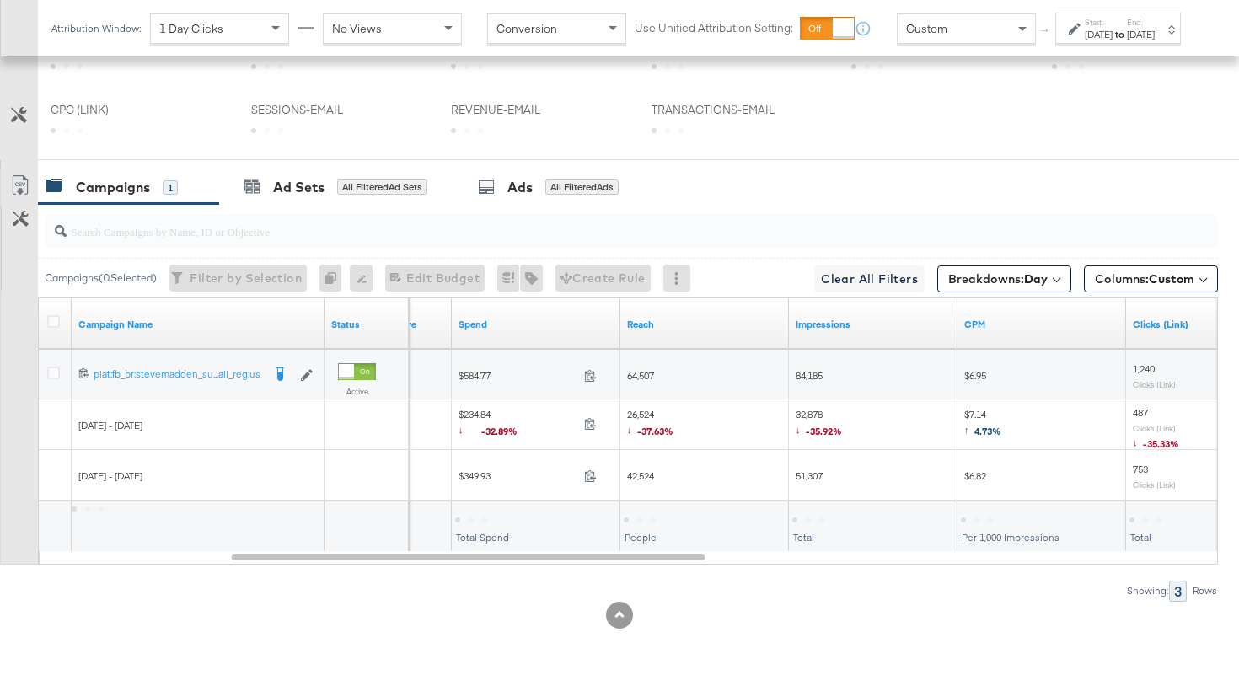
scroll to position [896, 0]
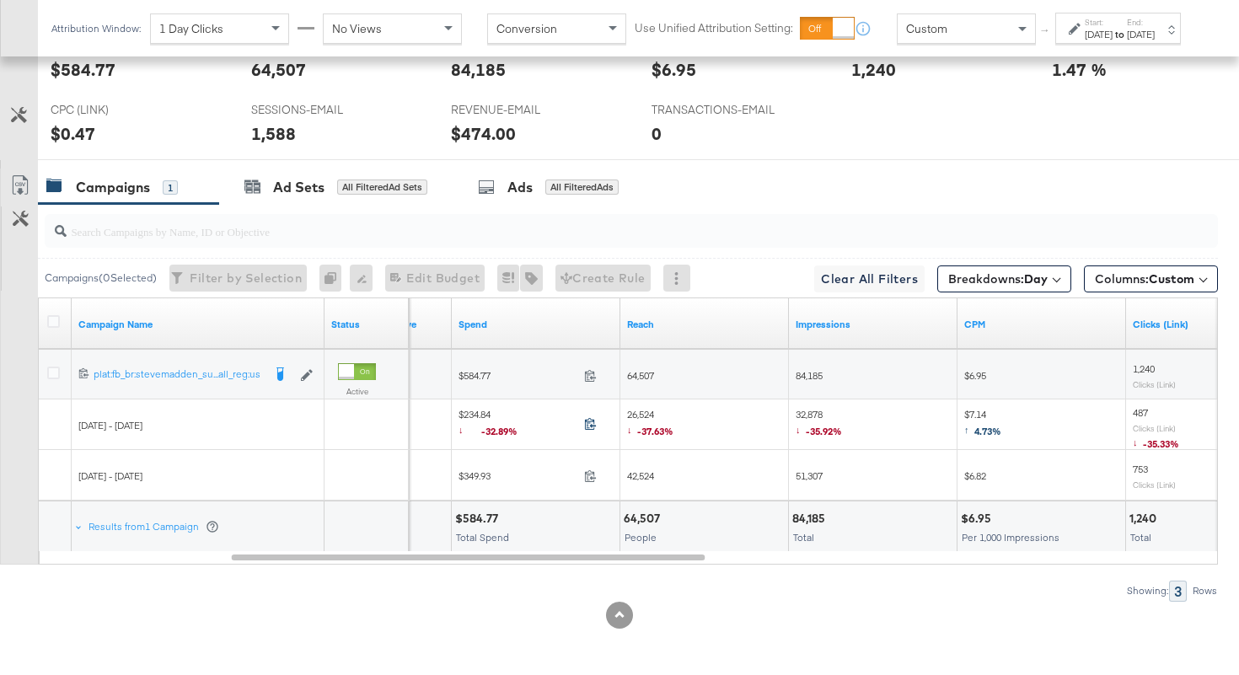
click at [588, 425] on icon at bounding box center [590, 423] width 13 height 13
click at [641, 415] on span "26,524 ↓ -37.63%" at bounding box center [650, 425] width 46 height 35
click at [641, 467] on div "42,524" at bounding box center [704, 476] width 169 height 27
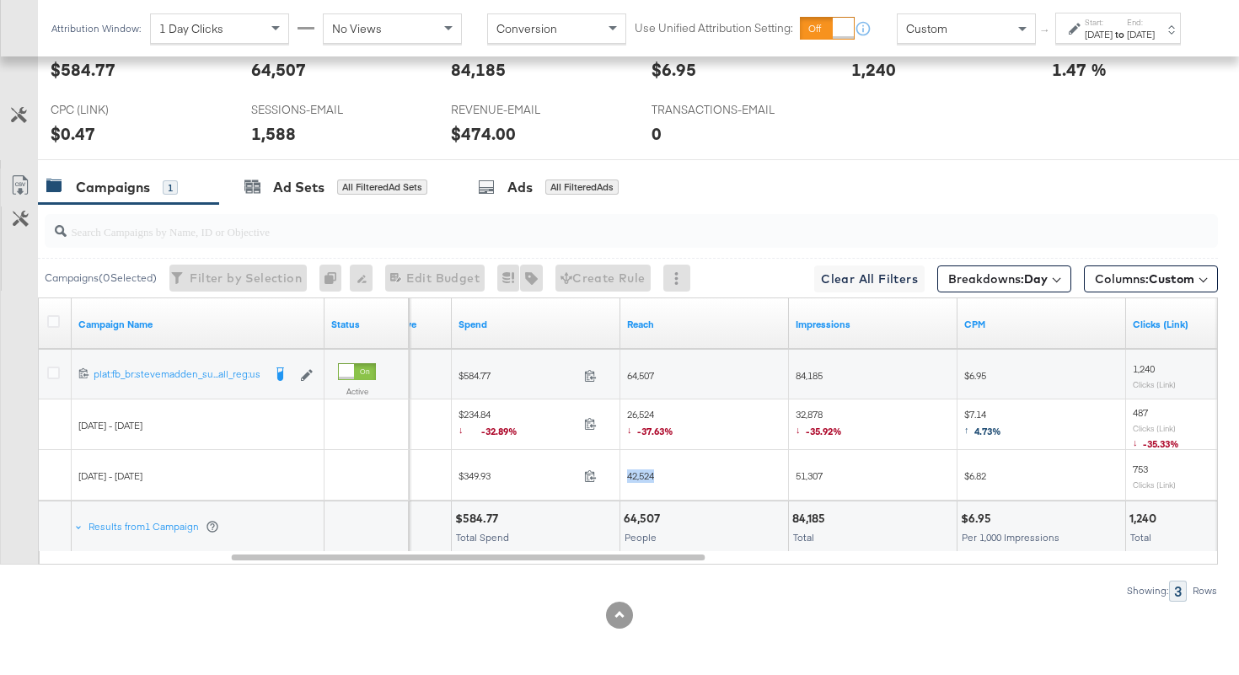
copy span "42,524"
click at [808, 410] on span "32,878 ↓ -35.92%" at bounding box center [819, 425] width 46 height 35
copy span "32,878"
click at [814, 474] on span "51,307" at bounding box center [809, 475] width 27 height 13
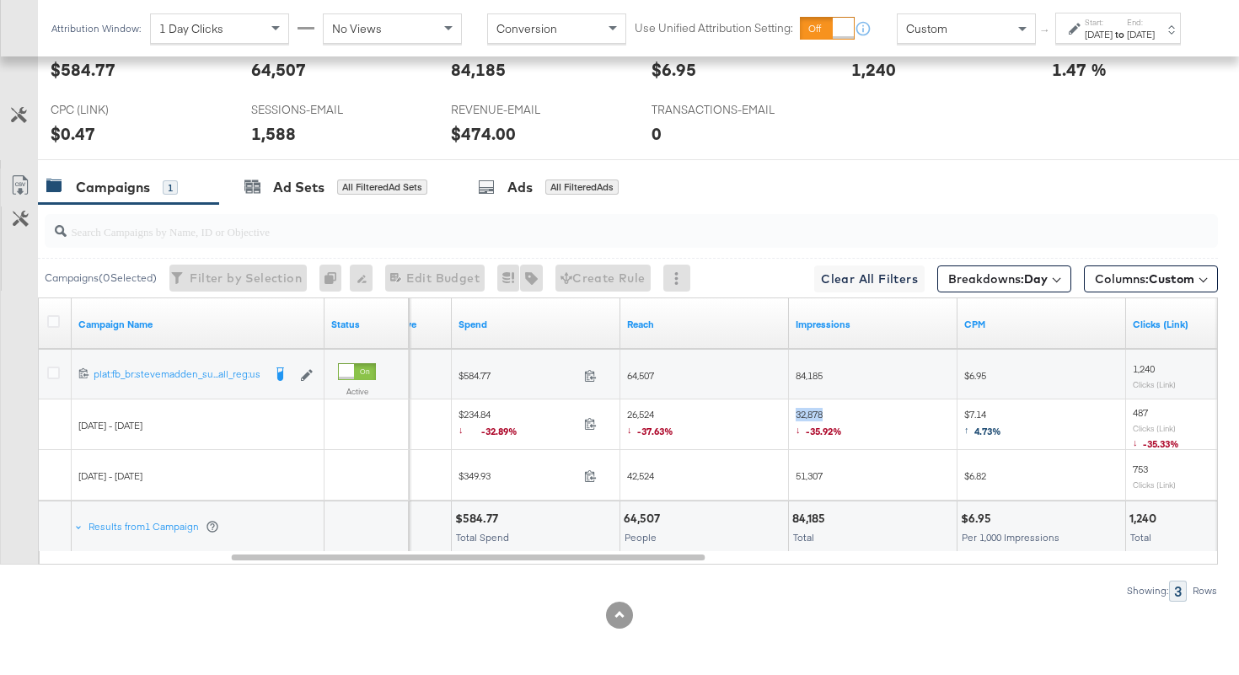
click at [814, 474] on span "51,307" at bounding box center [809, 475] width 27 height 13
copy span "51,307"
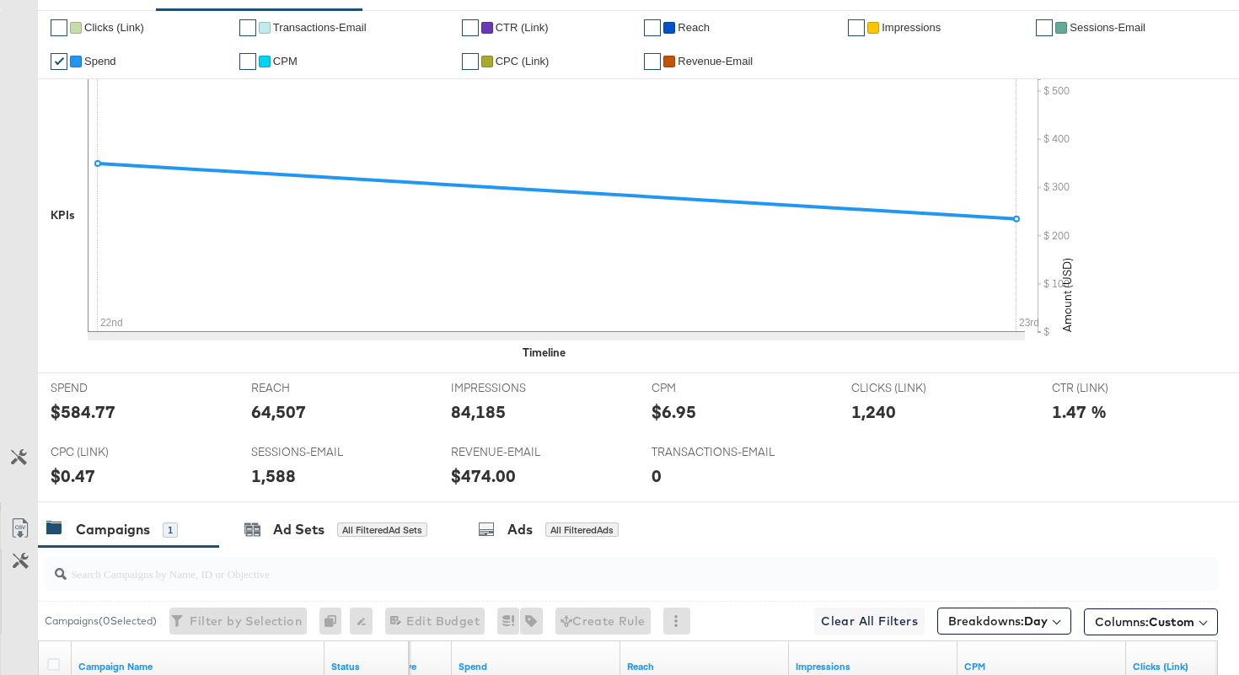
scroll to position [0, 0]
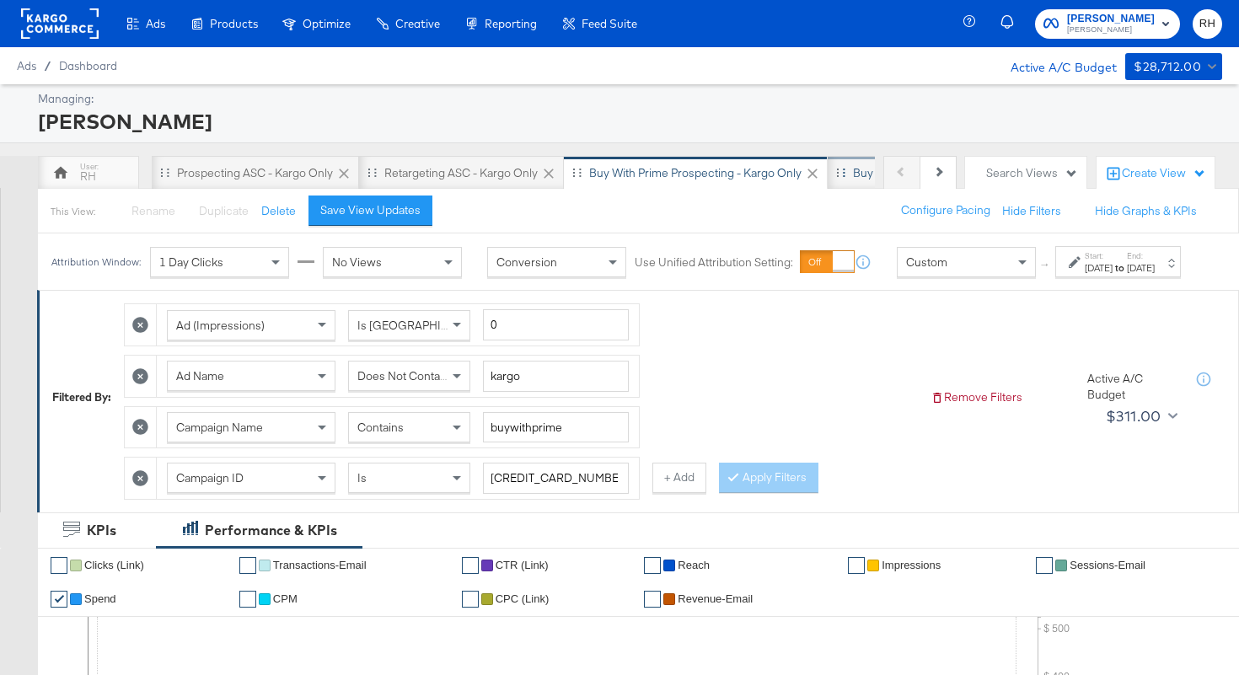
click at [859, 180] on div "Buy with Prime Retargeting - Kargo only" at bounding box center [958, 173] width 210 height 16
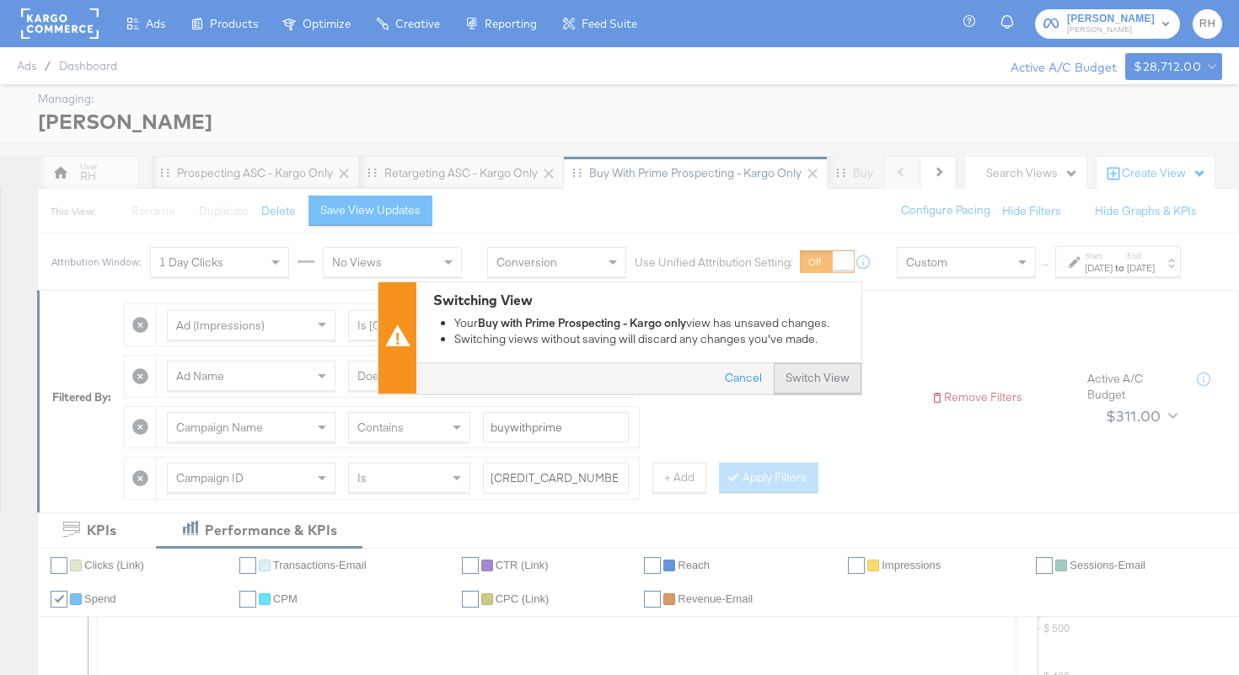
click at [850, 379] on button "Switch View" at bounding box center [818, 378] width 88 height 30
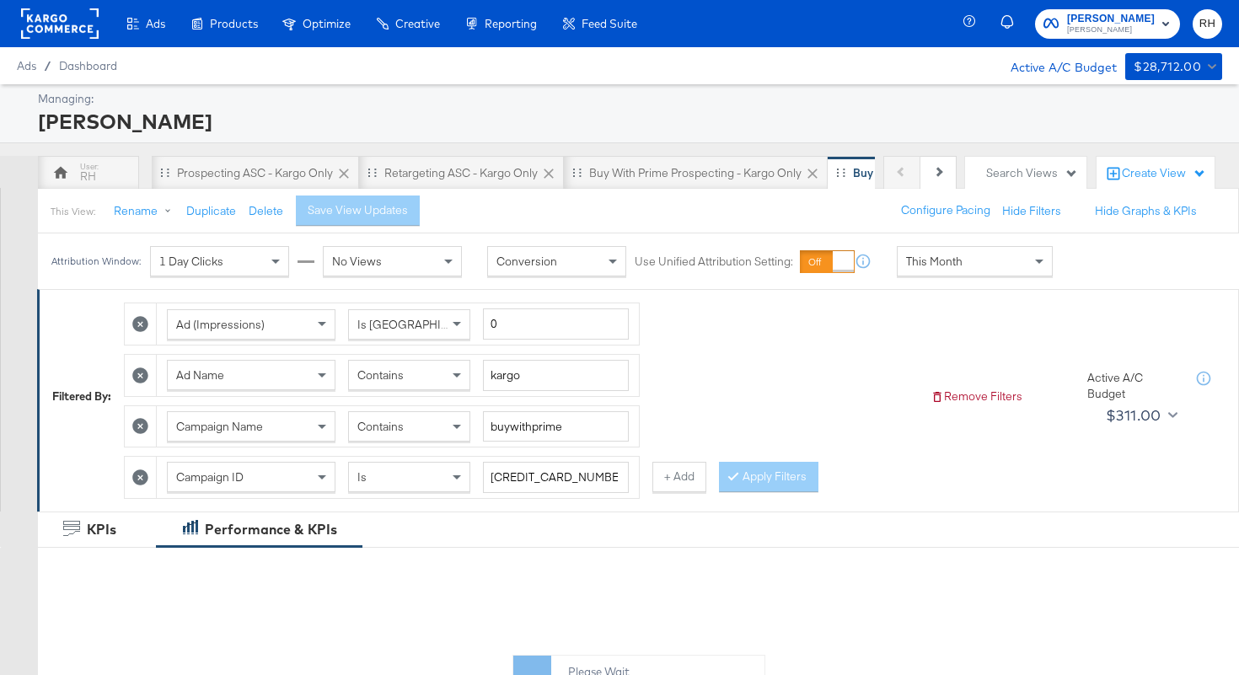
click at [918, 255] on span "This Month" at bounding box center [934, 261] width 56 height 15
click at [1085, 261] on label "Start:" at bounding box center [1099, 255] width 28 height 11
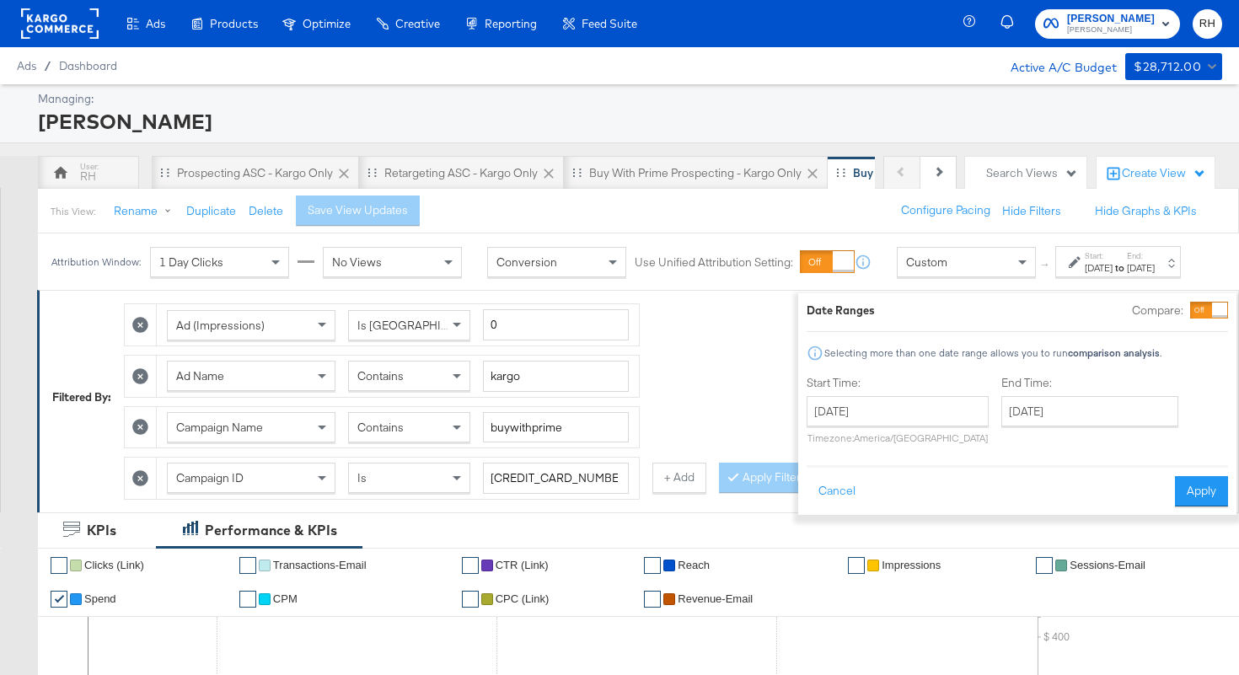
click at [846, 395] on div "Start Time: [DATE] ‹ [DATE] › Su Mo Tu We Th Fr Sa 31 1 2 3 4 5 6 7 8 9 10 11 1…" at bounding box center [898, 413] width 182 height 77
click at [836, 408] on input "[DATE]" at bounding box center [898, 411] width 182 height 30
click at [840, 571] on td "22" at bounding box center [854, 567] width 29 height 24
type input "[DATE]"
click at [1004, 417] on input "[DATE]" at bounding box center [1092, 411] width 177 height 30
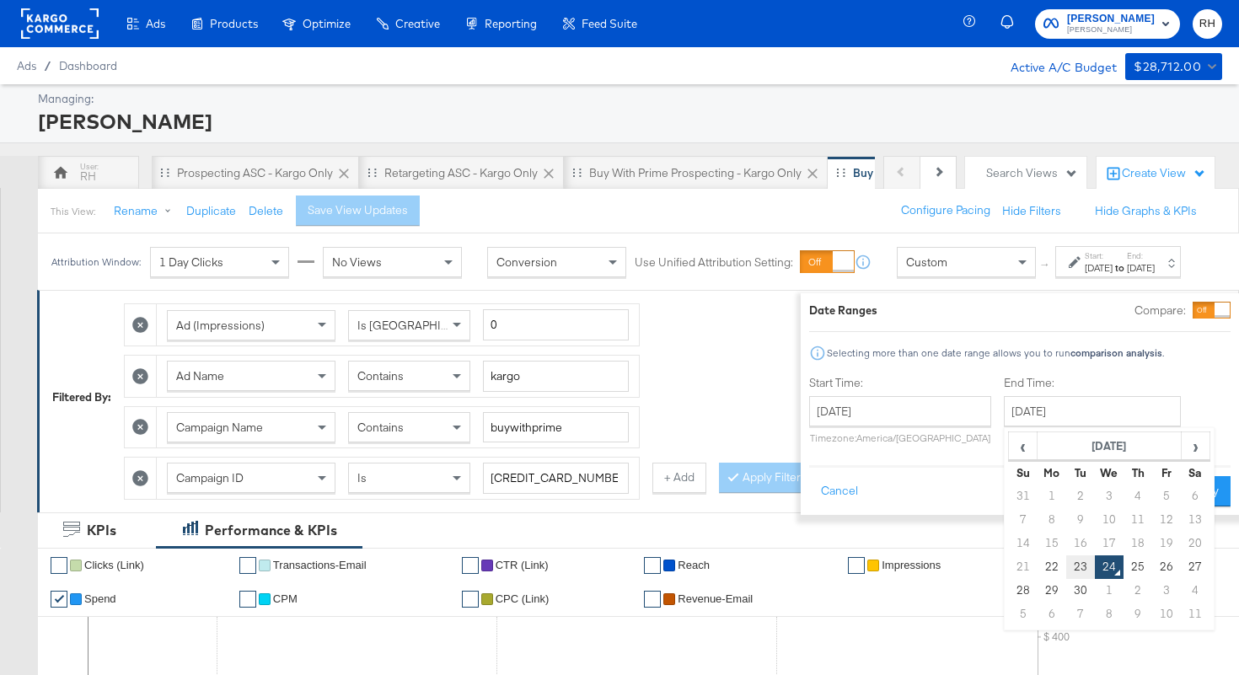
click at [1066, 564] on td "23" at bounding box center [1080, 567] width 29 height 24
type input "[DATE]"
click at [1178, 497] on button "Apply" at bounding box center [1204, 491] width 53 height 30
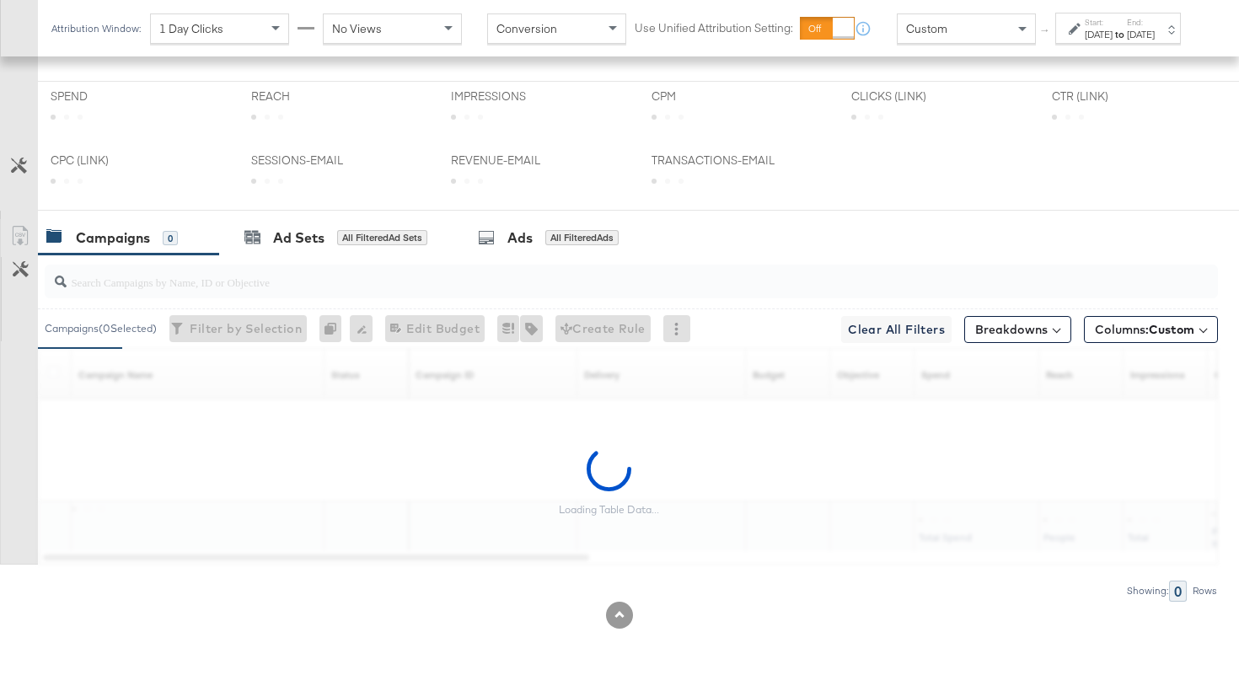
click at [1054, 328] on span at bounding box center [1056, 329] width 8 height 8
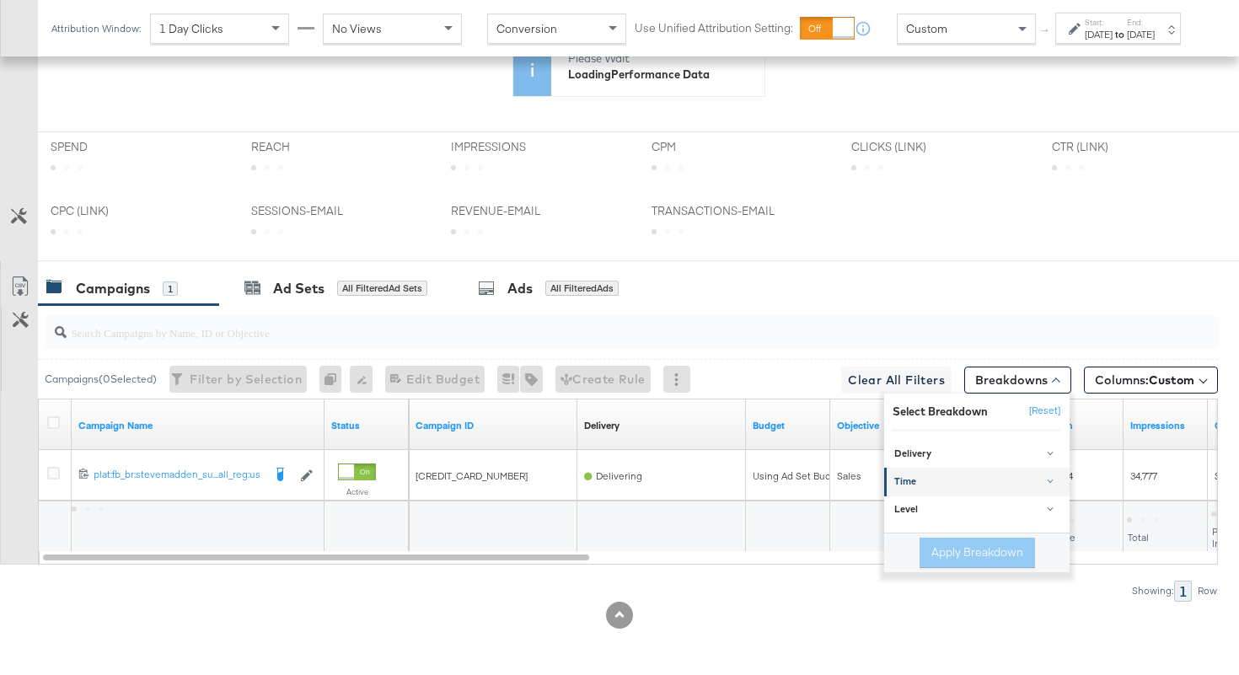
click at [916, 475] on div "Time" at bounding box center [978, 481] width 168 height 13
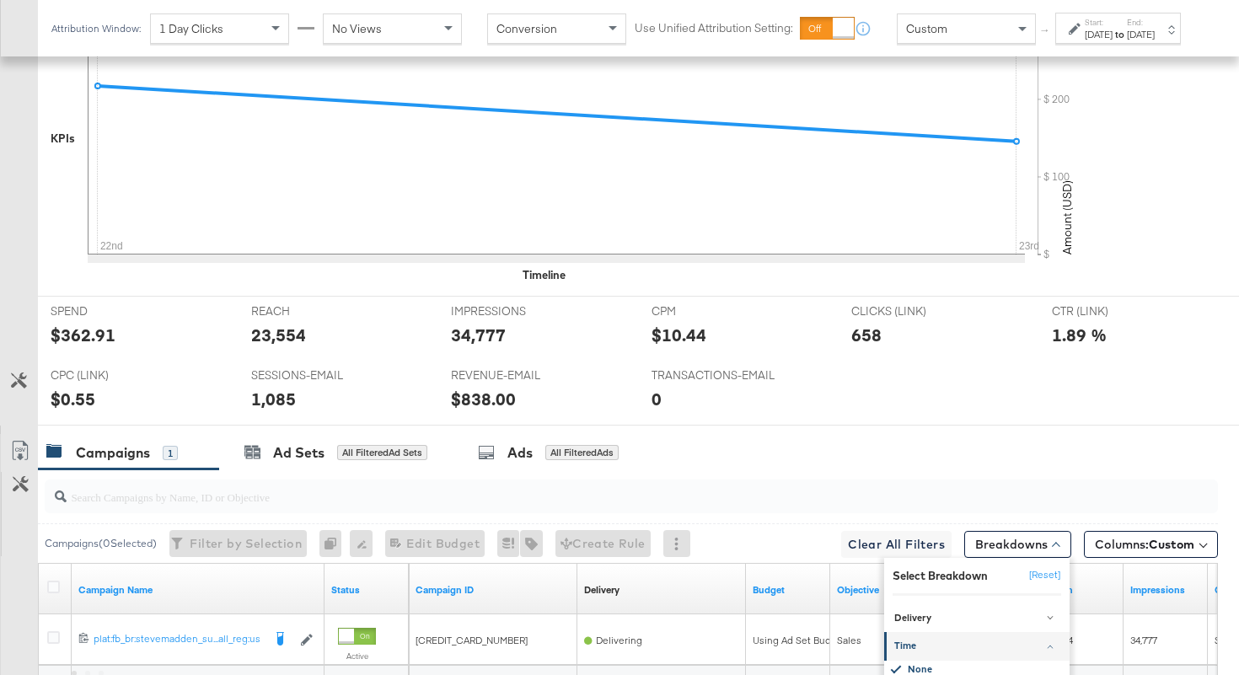
scroll to position [795, 0]
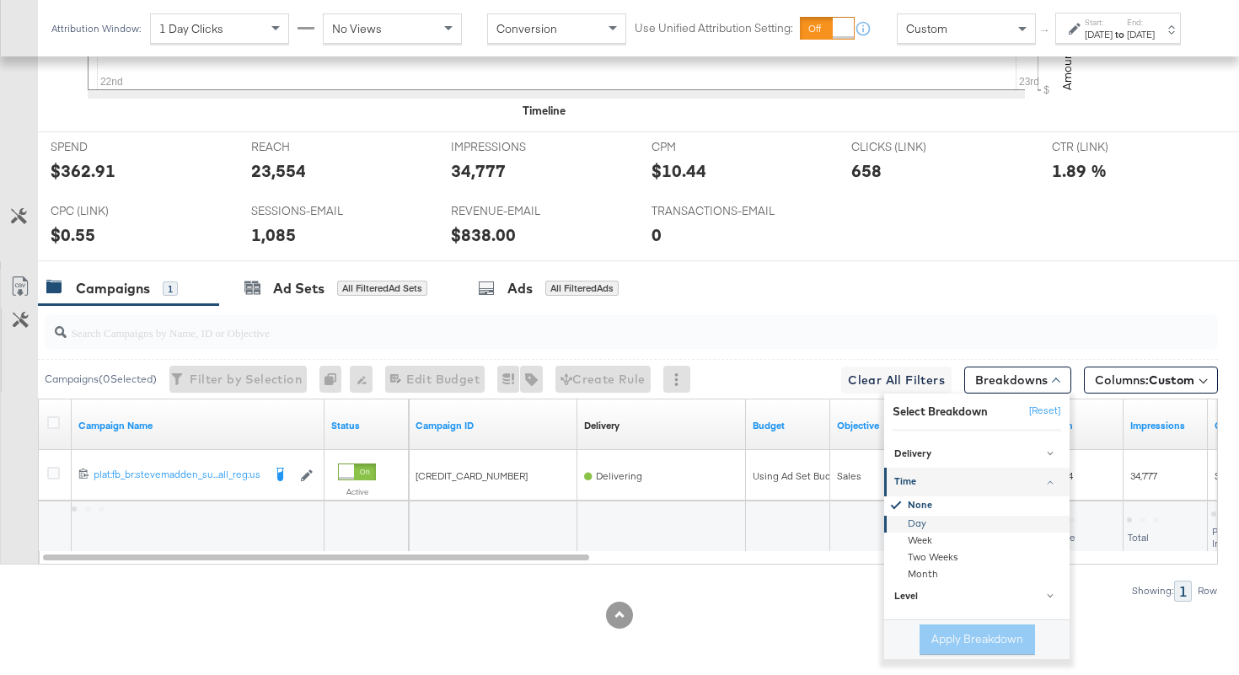
click at [921, 526] on div "Day" at bounding box center [978, 524] width 183 height 17
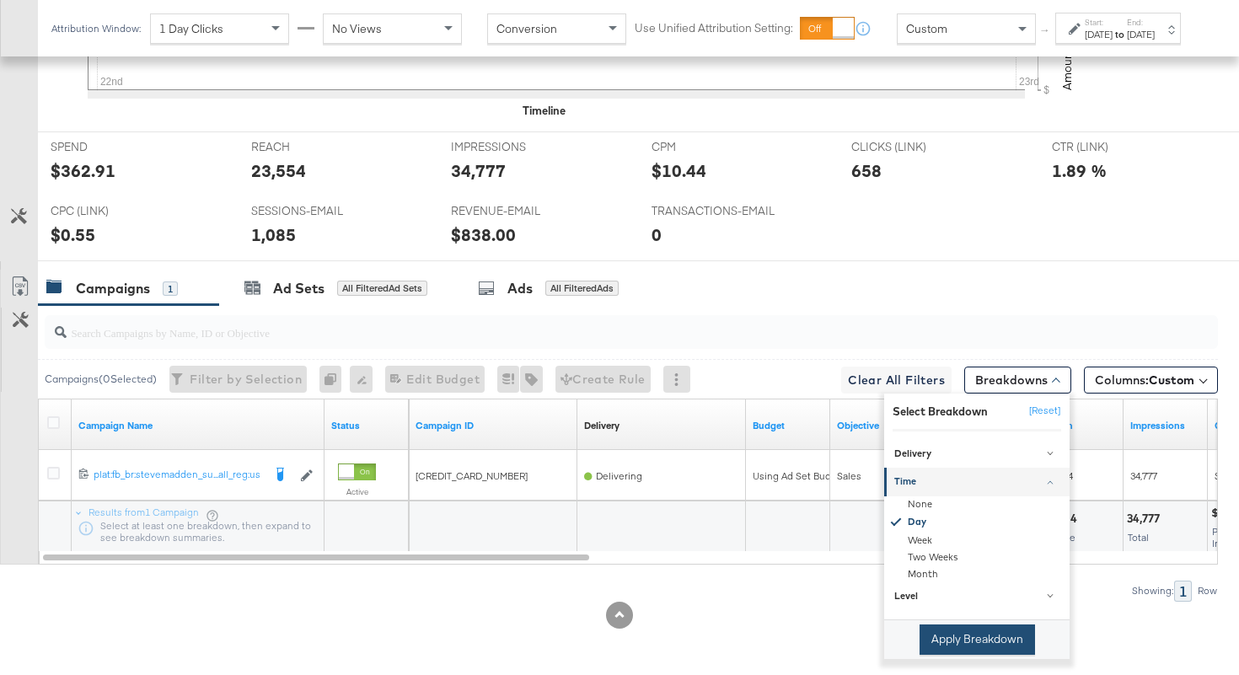
click at [957, 638] on button "Apply Breakdown" at bounding box center [976, 639] width 115 height 30
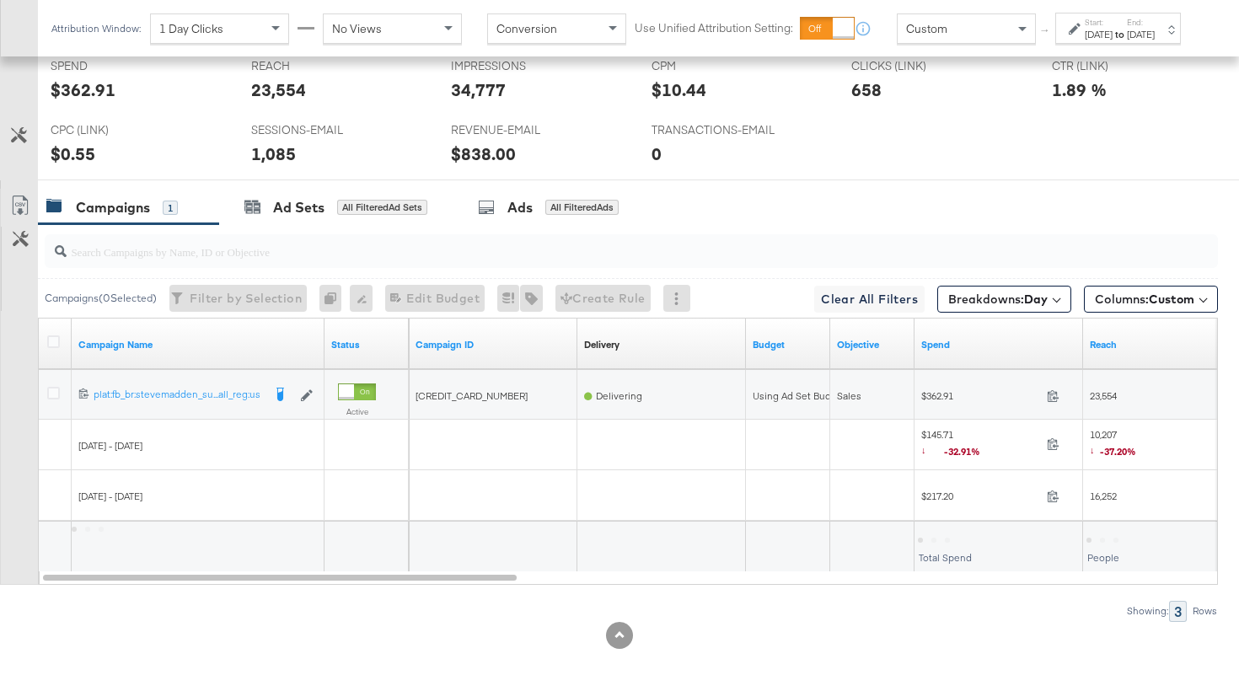
scroll to position [896, 0]
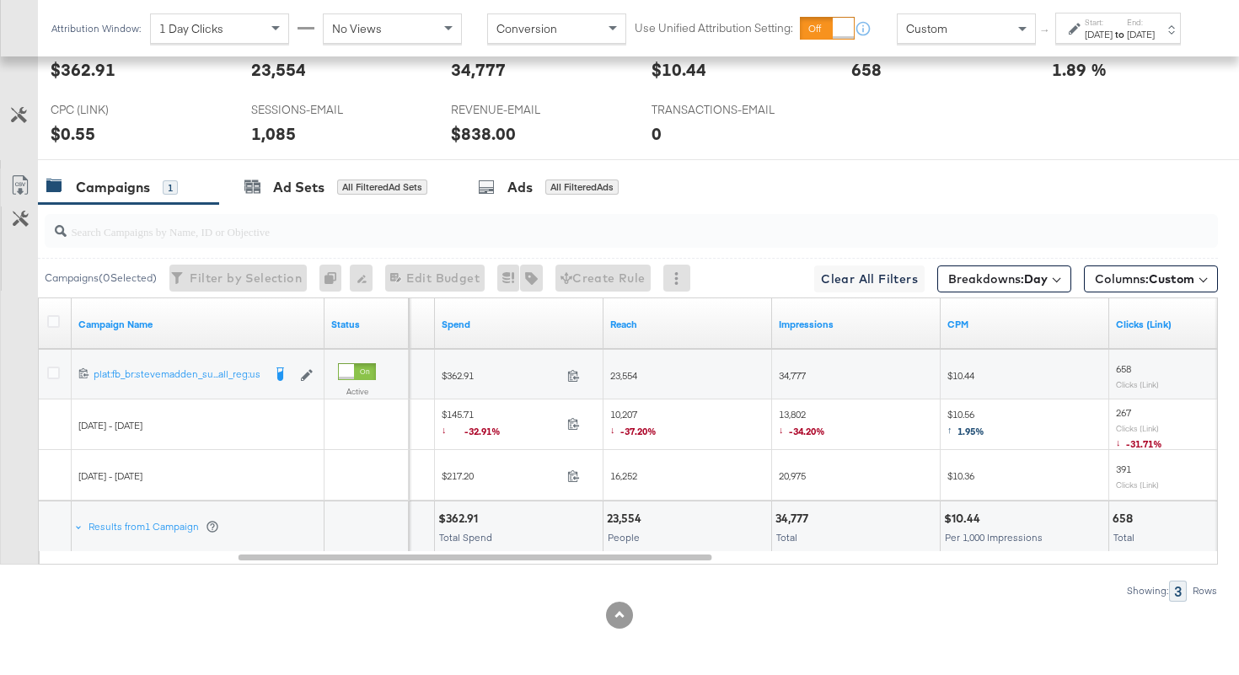
click at [593, 298] on div "[CREDIT_CARD_NUMBER] plat:fb_br:stevemadden_subchan:paidsocial-asc_temp:buywith…" at bounding box center [629, 298] width 1180 height 0
click at [576, 425] on icon at bounding box center [573, 423] width 13 height 13
click at [571, 476] on icon at bounding box center [573, 475] width 13 height 13
click at [791, 412] on span "13,802 ↓ -34.20%" at bounding box center [802, 425] width 46 height 35
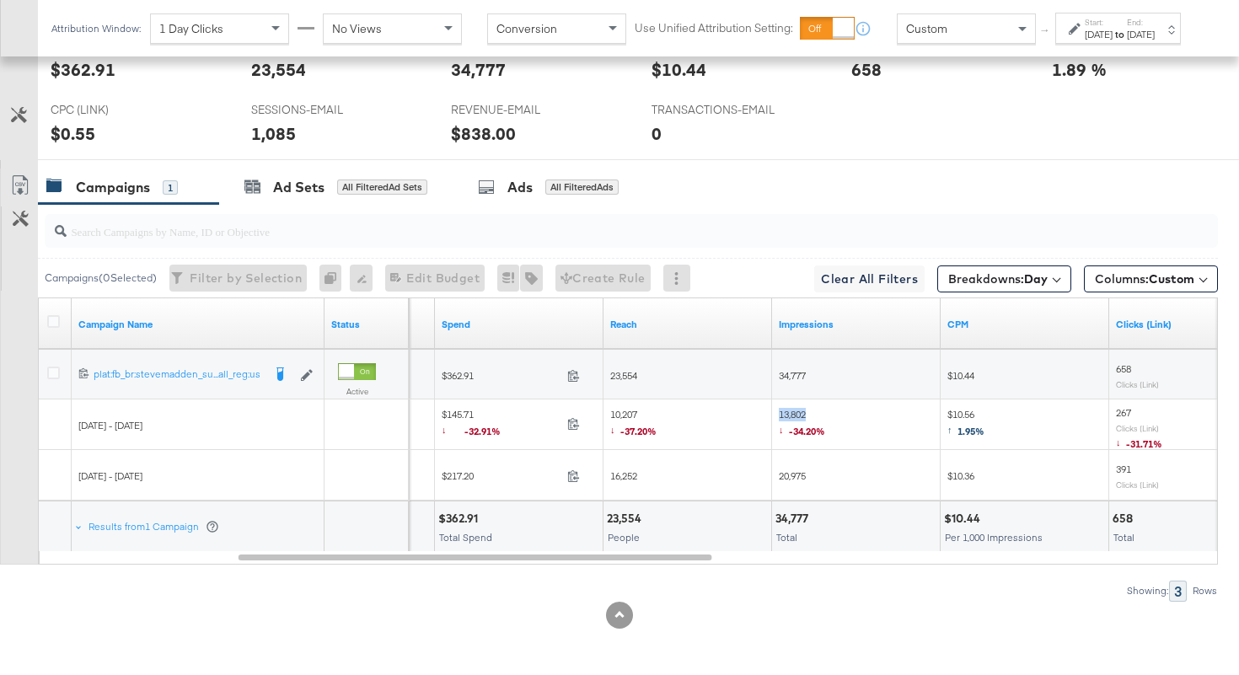
copy span "13,802"
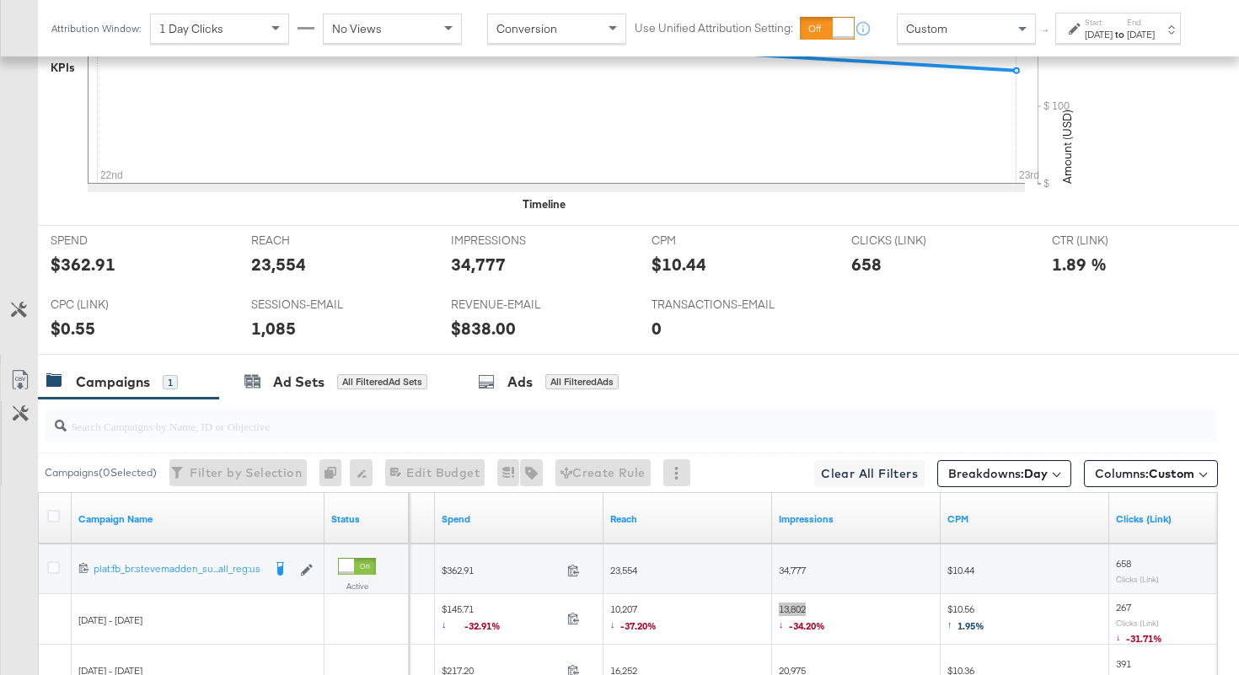
scroll to position [174, 0]
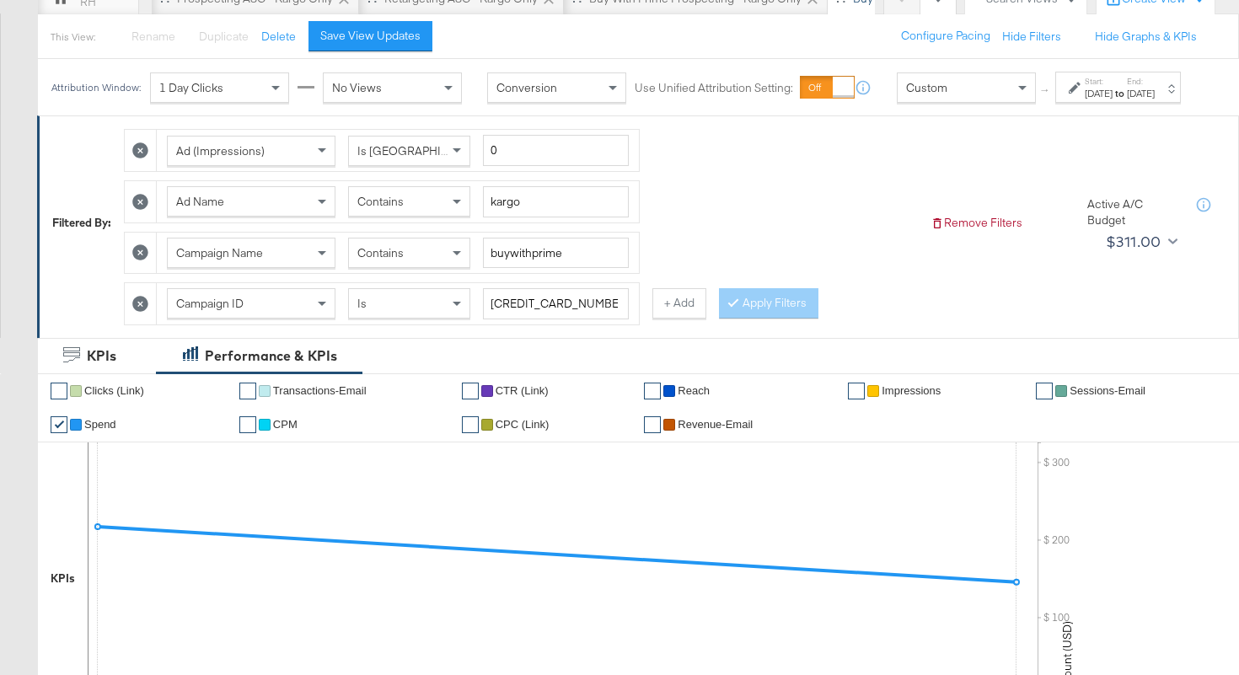
click at [432, 216] on div "Contains" at bounding box center [409, 201] width 121 height 29
click at [756, 319] on button "Apply Filters" at bounding box center [768, 303] width 99 height 30
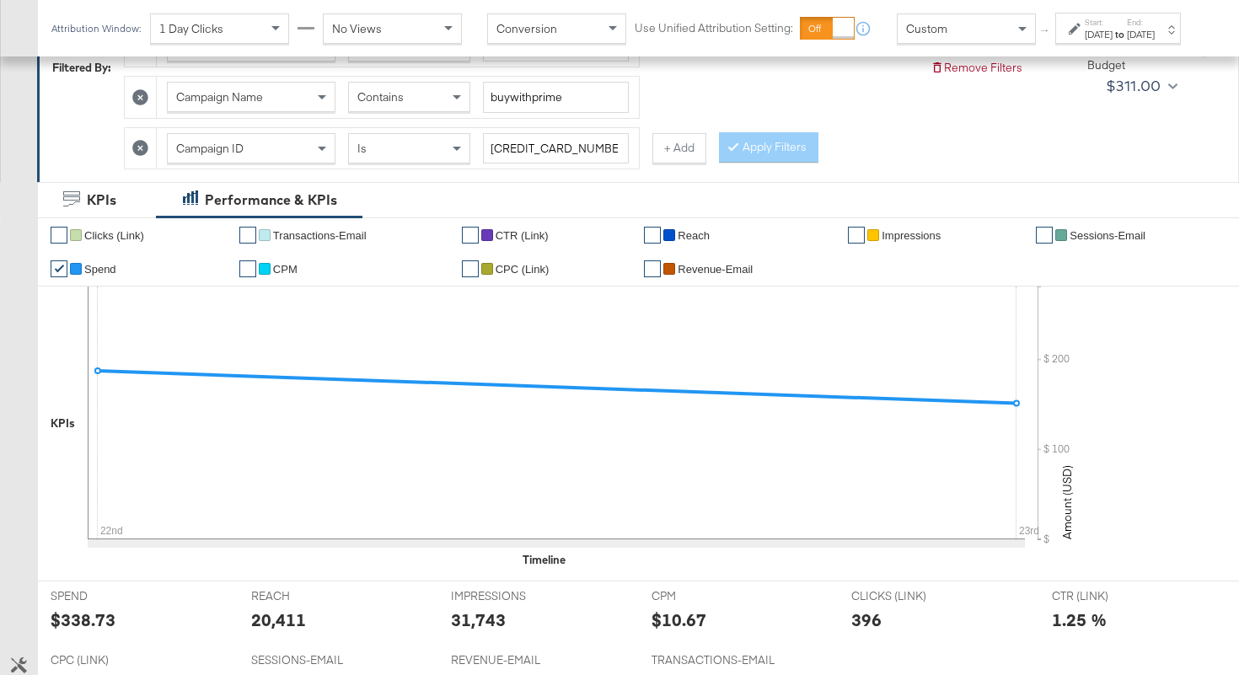
scroll to position [896, 0]
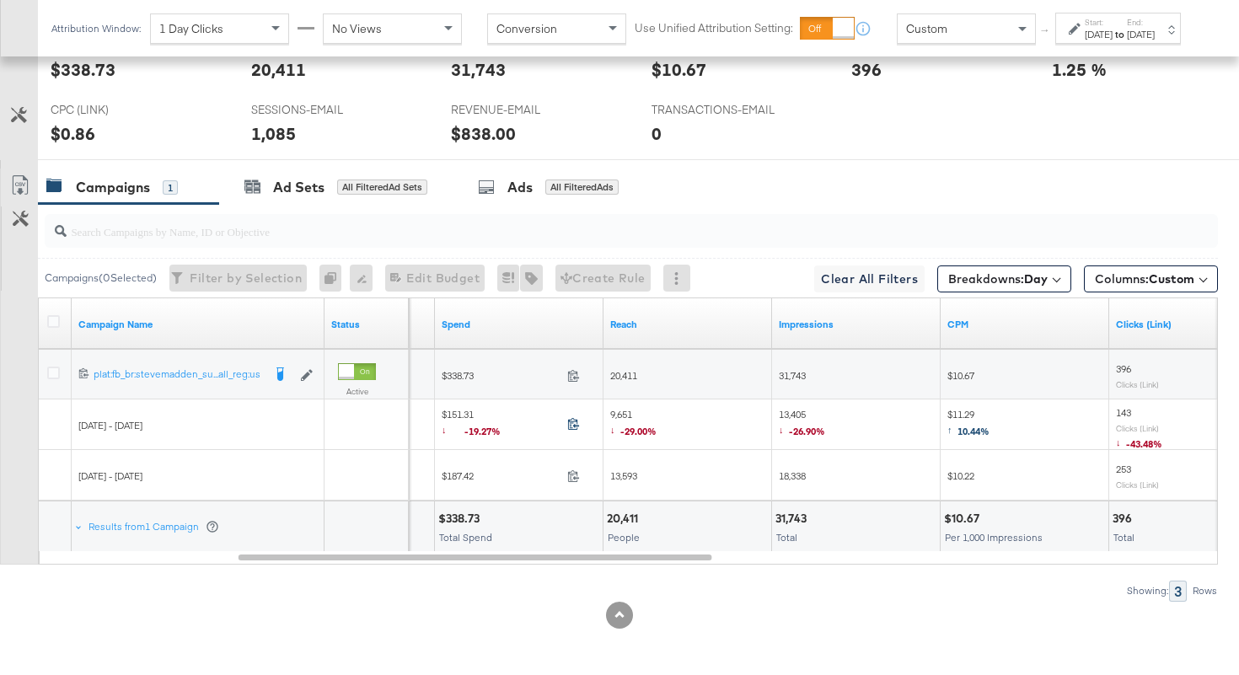
click at [575, 421] on icon at bounding box center [573, 423] width 13 height 13
click at [576, 477] on icon at bounding box center [573, 475] width 13 height 13
click at [622, 410] on span "9,651 ↓ -29.00%" at bounding box center [633, 425] width 46 height 35
click at [798, 413] on span "13,405 ↓ -26.90%" at bounding box center [802, 425] width 46 height 35
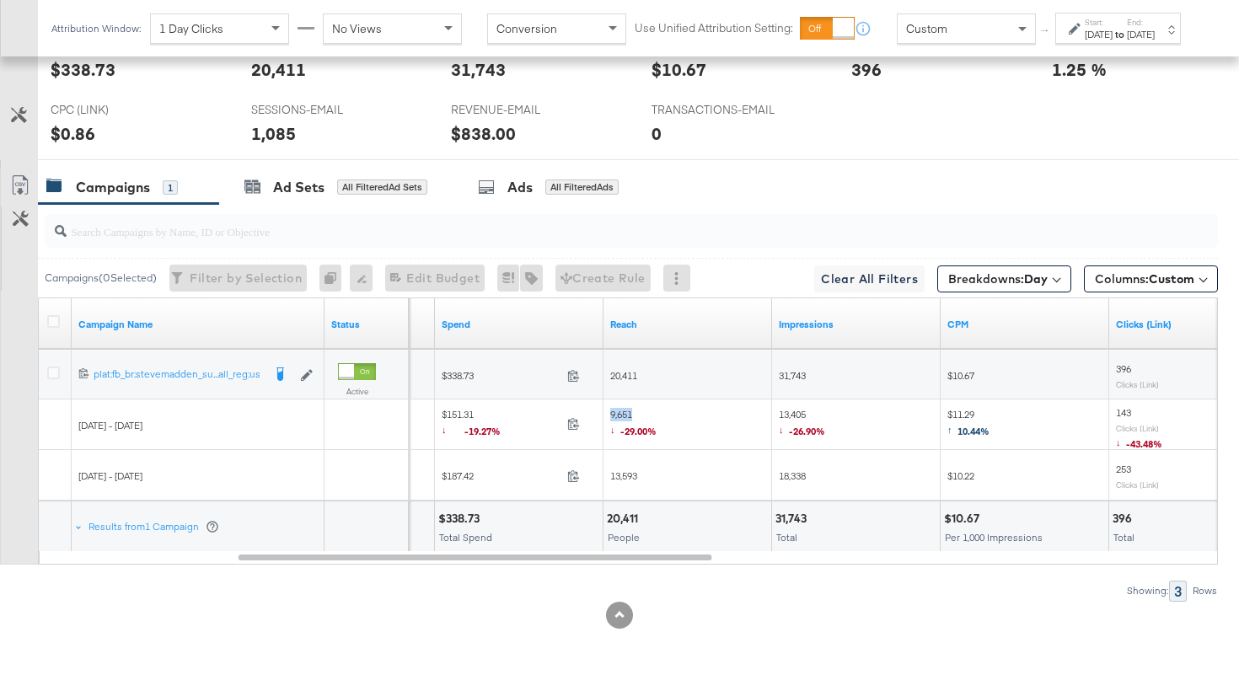
click at [798, 413] on span "13,405 ↓ -26.90%" at bounding box center [802, 425] width 46 height 35
